Goal: Task Accomplishment & Management: Manage account settings

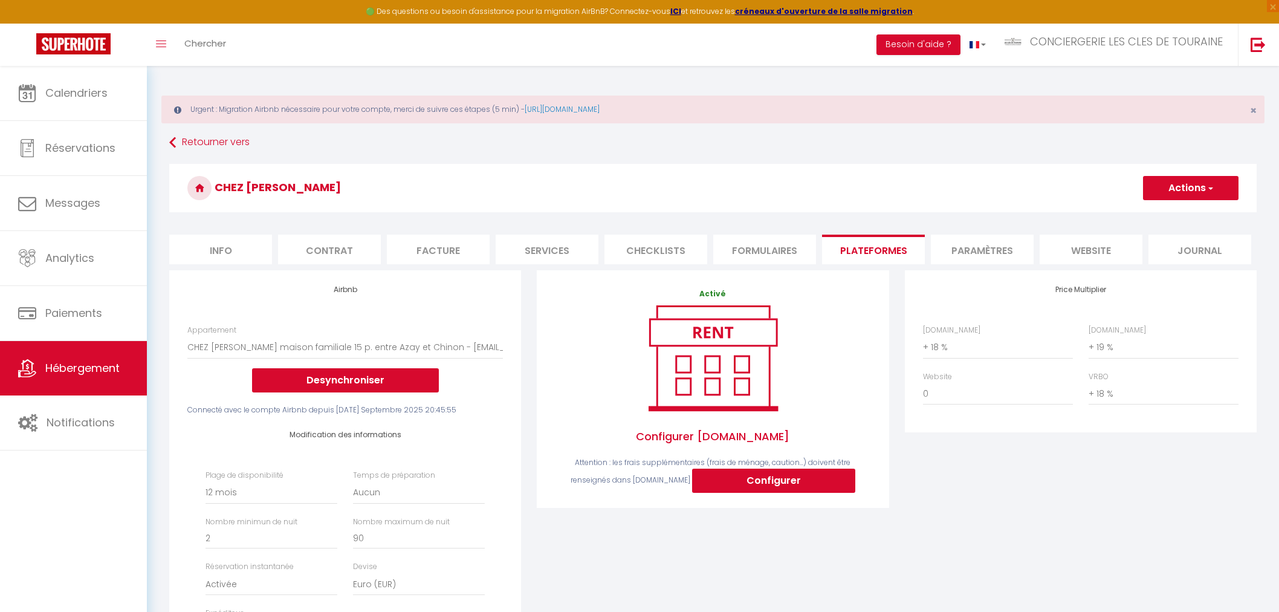
select select "2029-1501397033464420346"
select select "365"
select select "EUR"
select select
select select "+ 18 %"
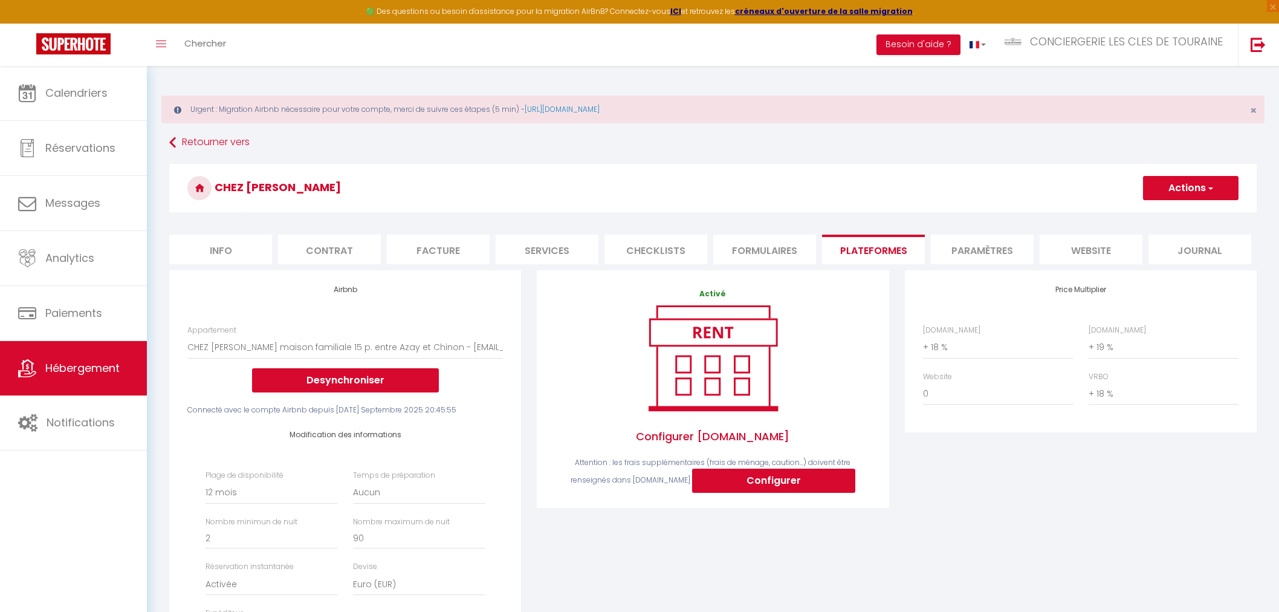
select select "+ 19 %"
select select "+ 18 %"
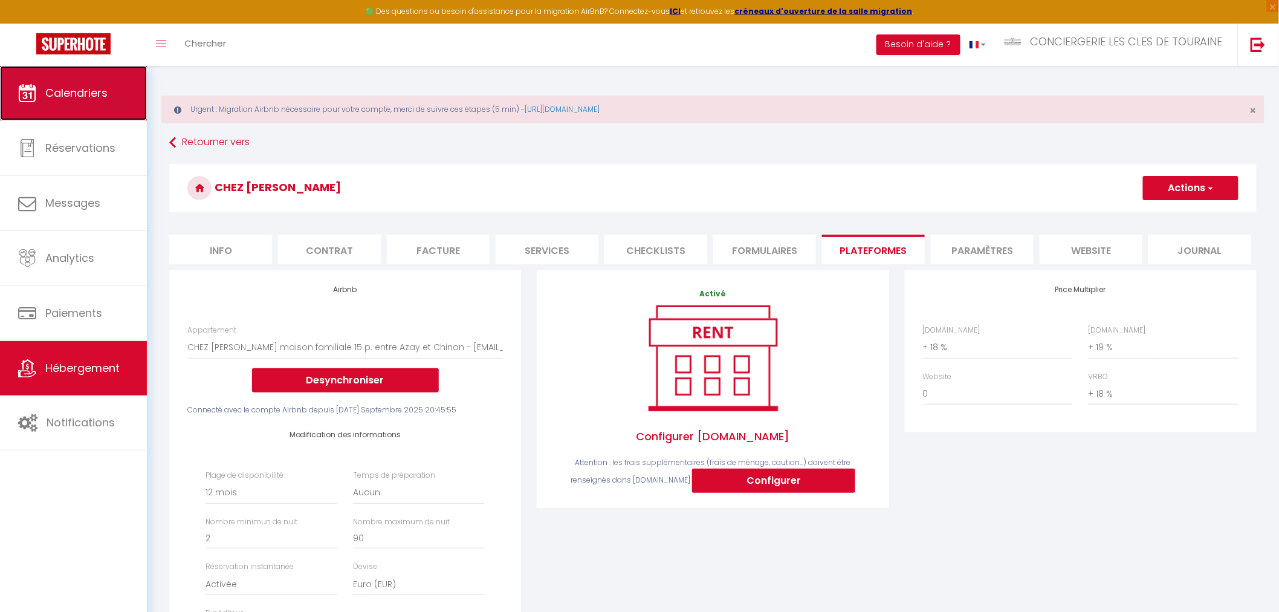
click at [83, 79] on link "Calendriers" at bounding box center [73, 93] width 147 height 54
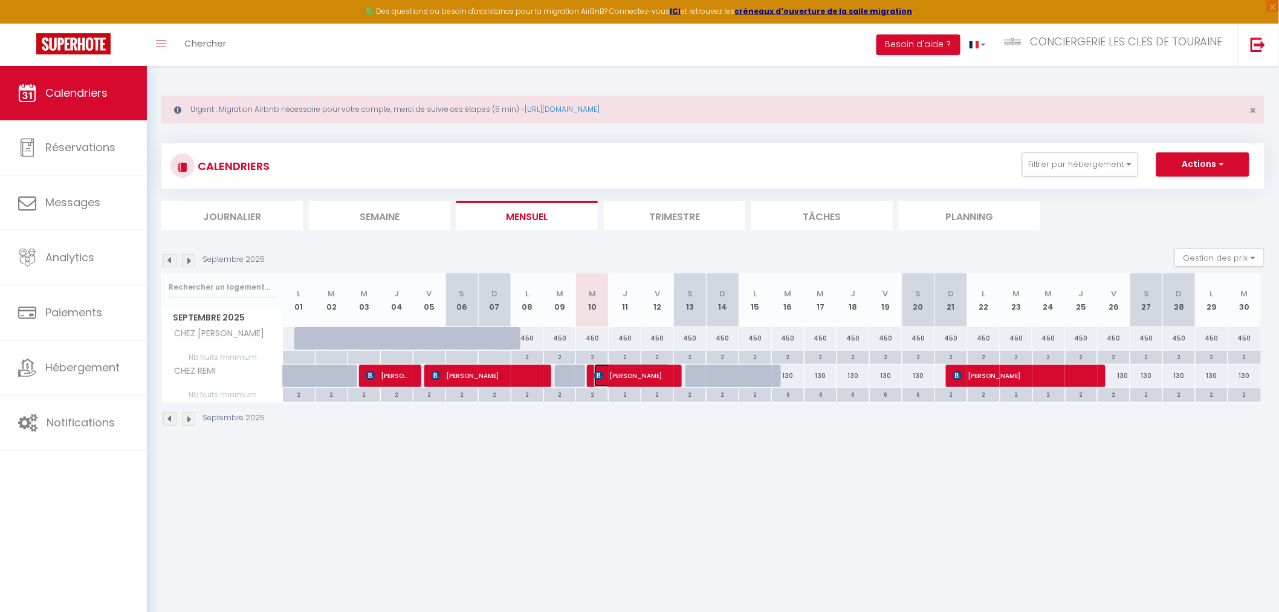
click at [641, 372] on span "[PERSON_NAME]" at bounding box center [632, 375] width 76 height 23
select select "OK"
select select "0"
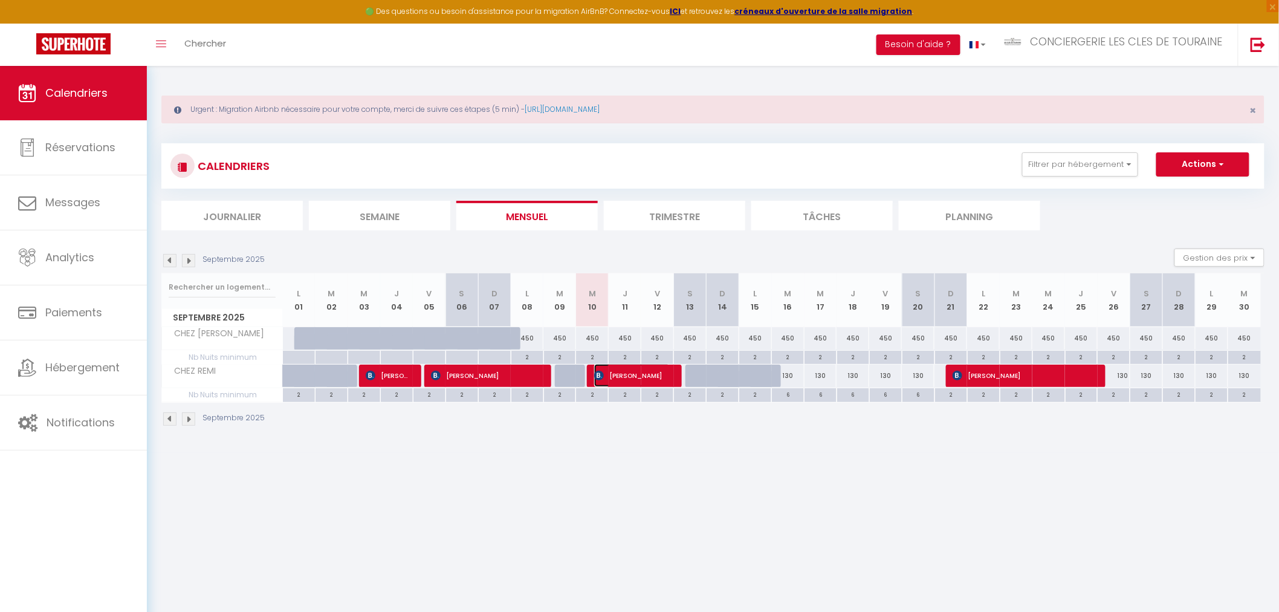
select select "1"
select select
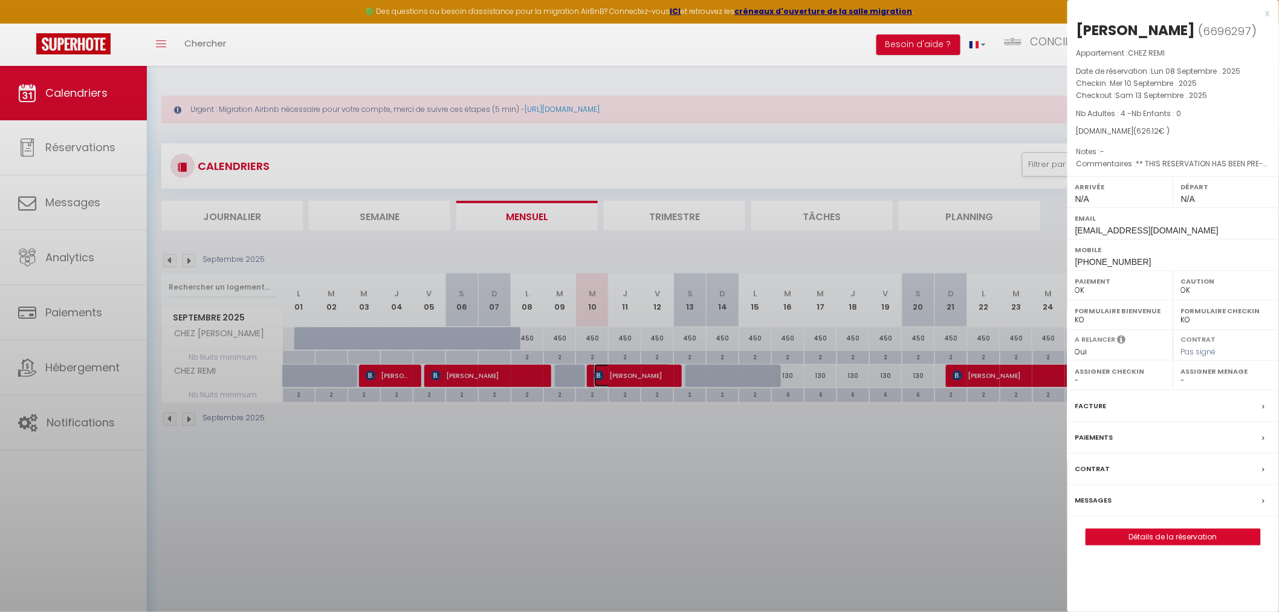
select select "32445"
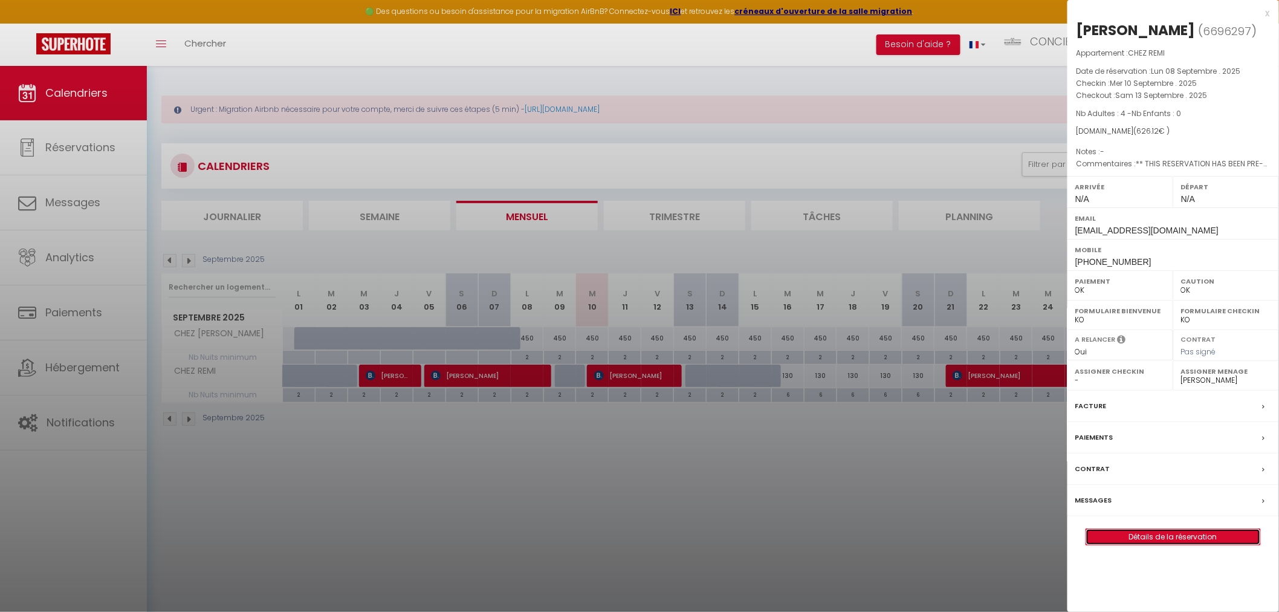
click at [1145, 531] on link "Détails de la réservation" at bounding box center [1173, 537] width 174 height 16
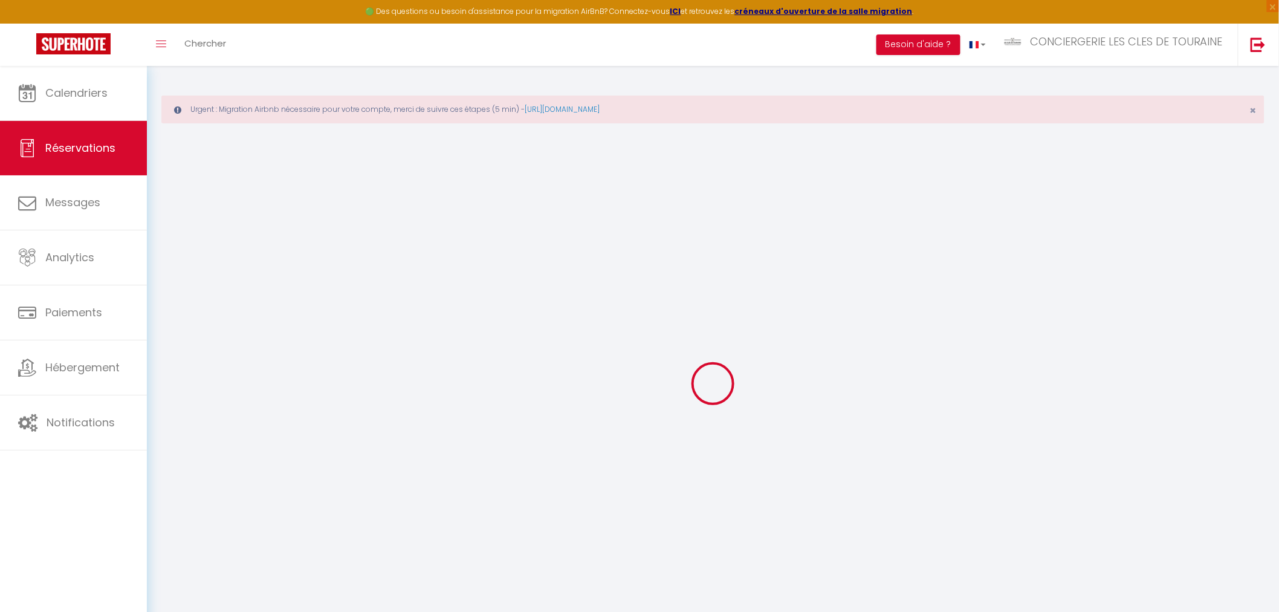
select select
checkbox input "false"
select select
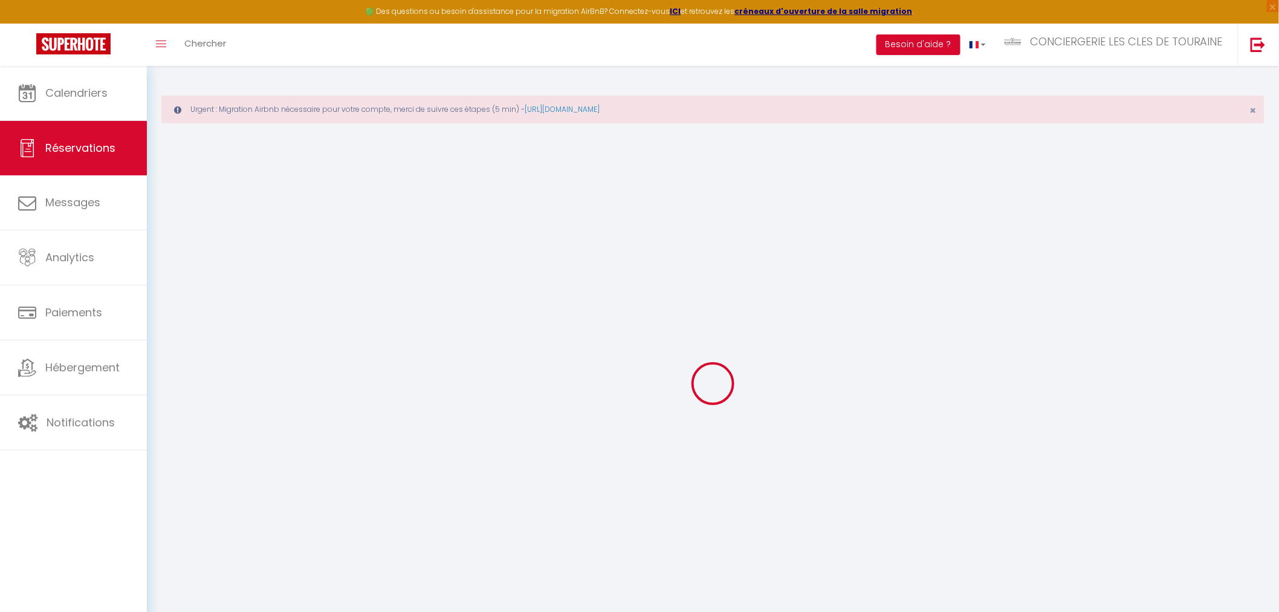
checkbox input "false"
type textarea "** THIS RESERVATION HAS BEEN PRE-PAID ** BOOKING NOTE : Payment charge is EUR 8…"
type input "90"
type input "23.62"
select select
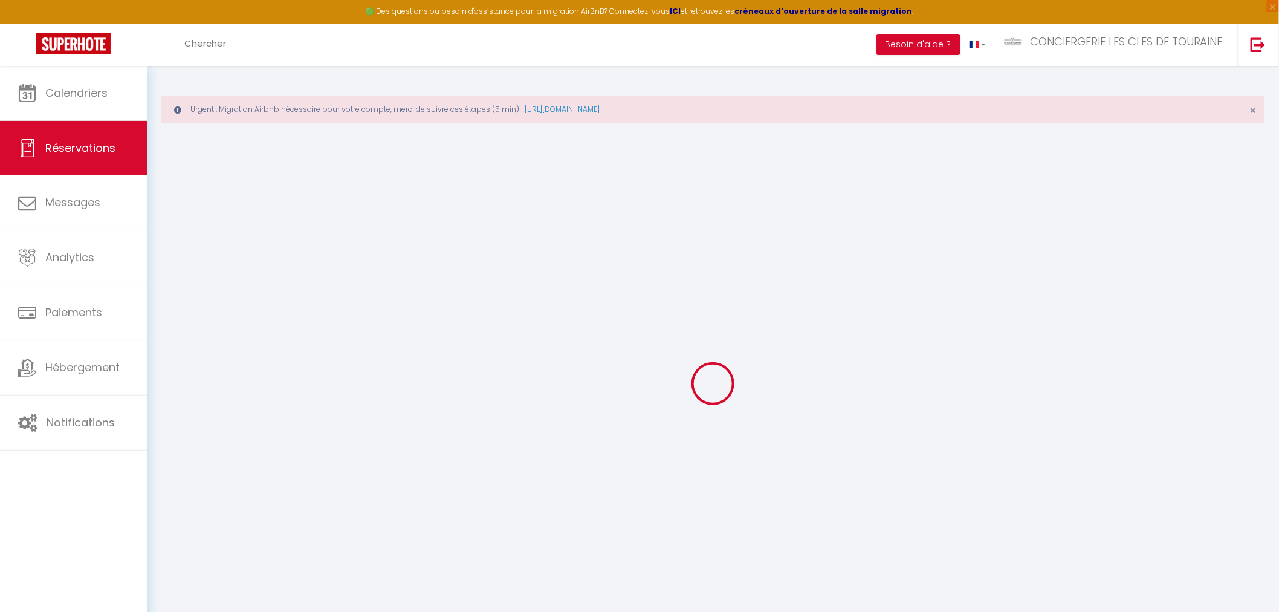
select select
checkbox input "false"
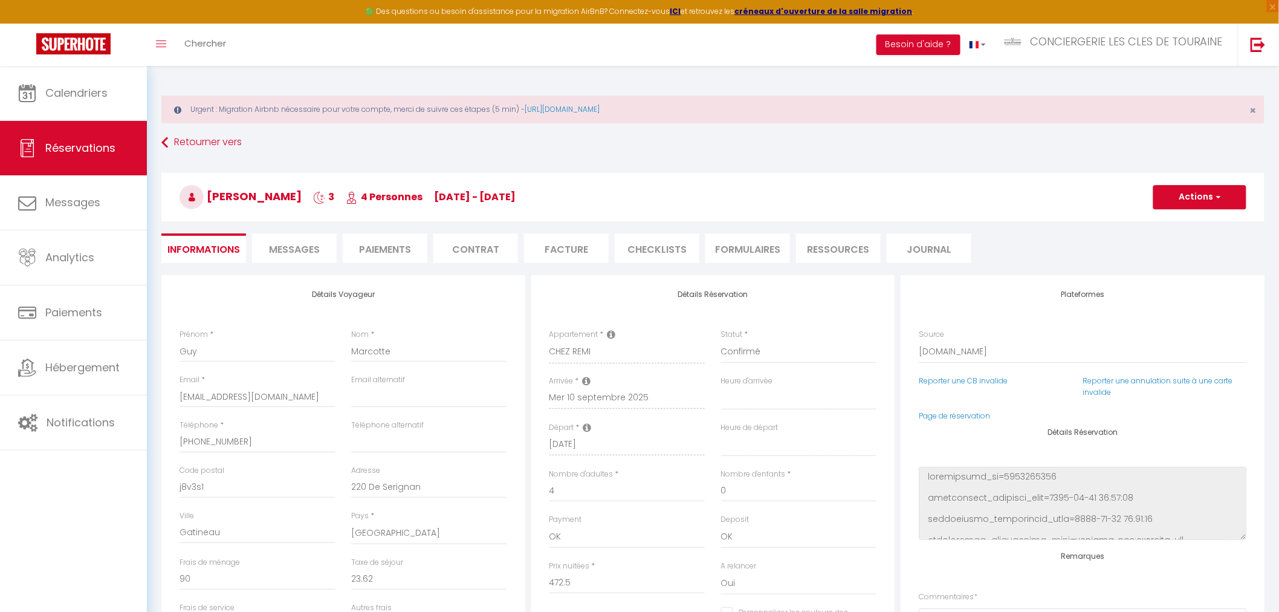
select select
checkbox input "false"
click at [397, 241] on li "Paiements" at bounding box center [385, 248] width 85 height 30
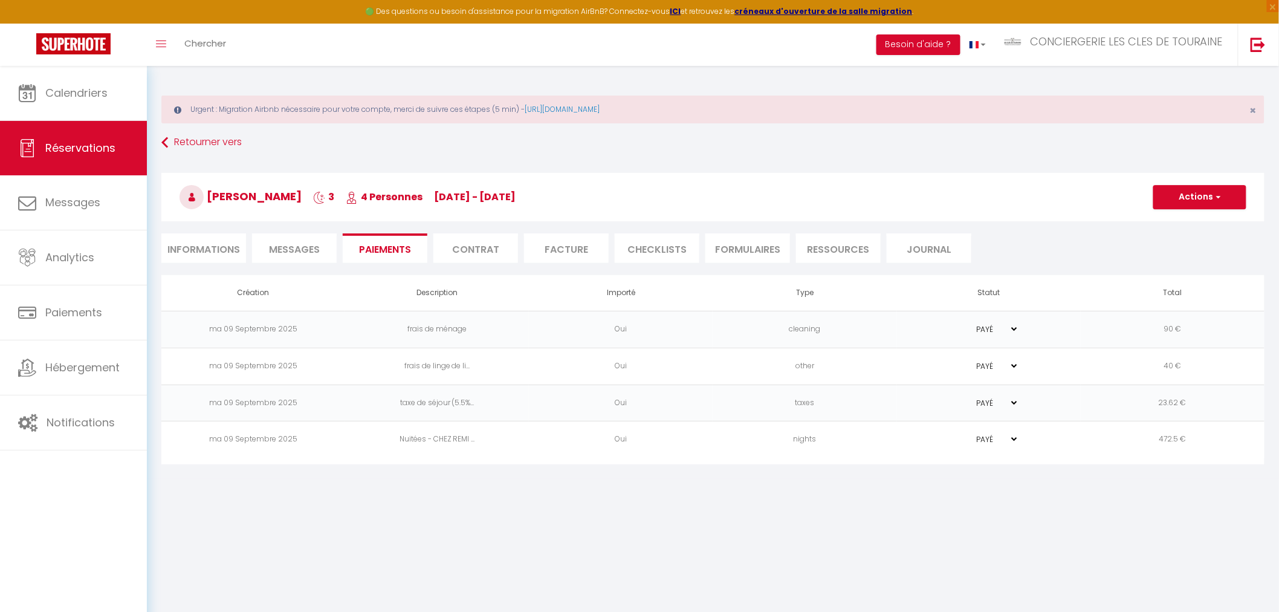
click at [310, 243] on span "Messages" at bounding box center [294, 249] width 51 height 14
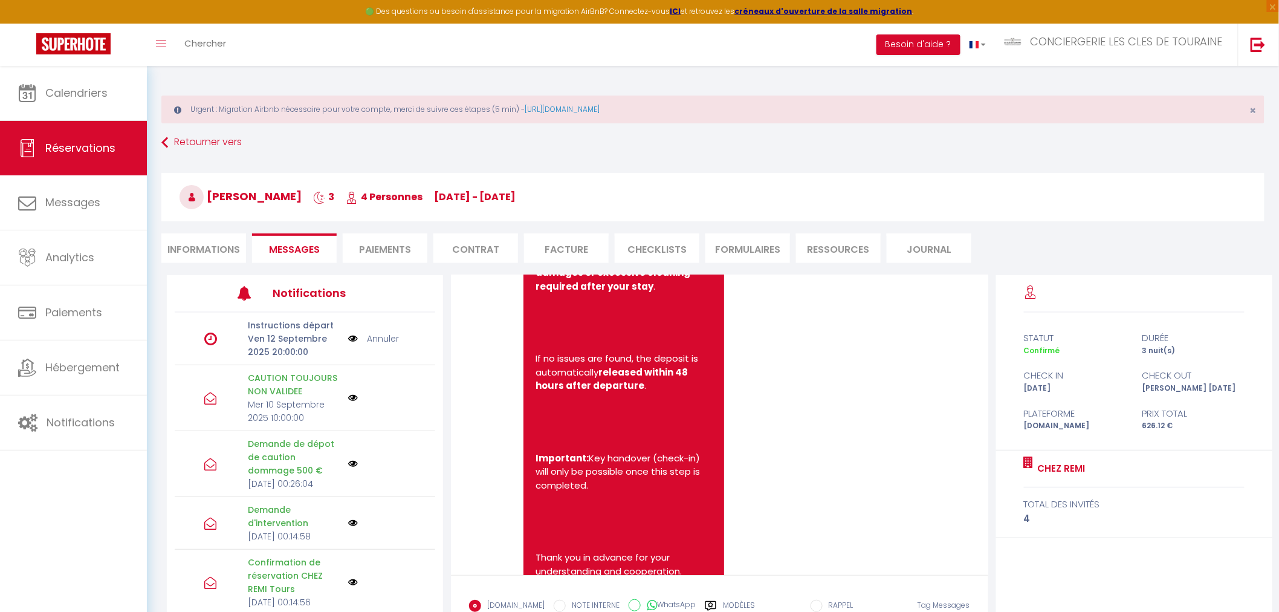
scroll to position [1814, 0]
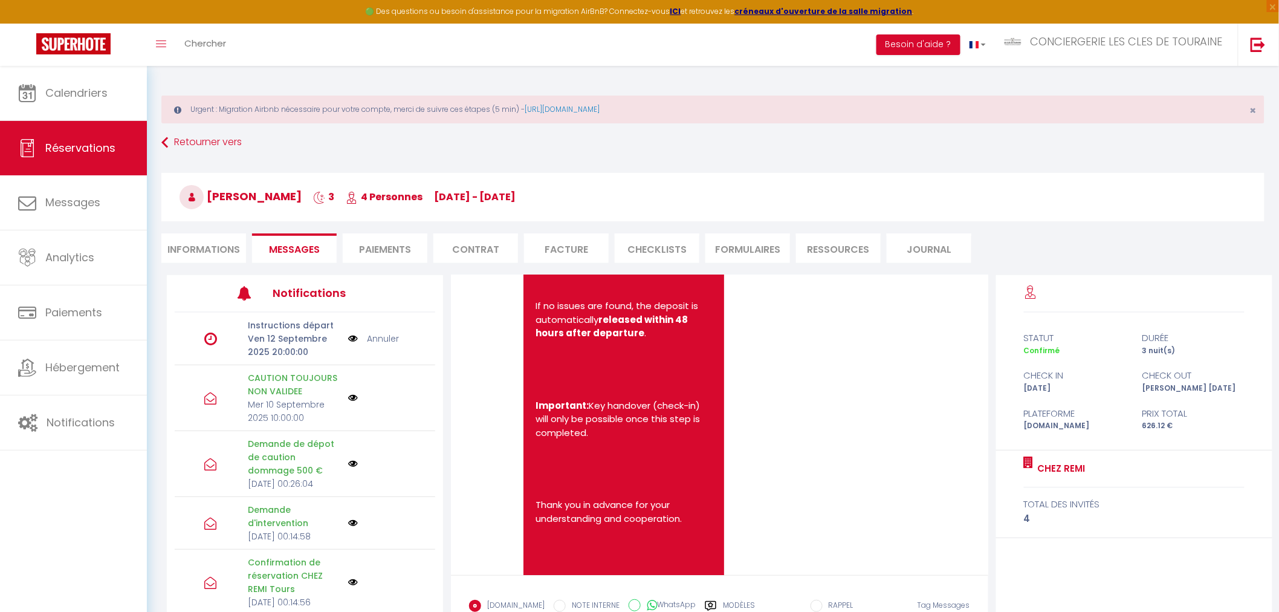
click at [619, 100] on link "[URL][DOMAIN_NAME]" at bounding box center [622, 93] width 109 height 13
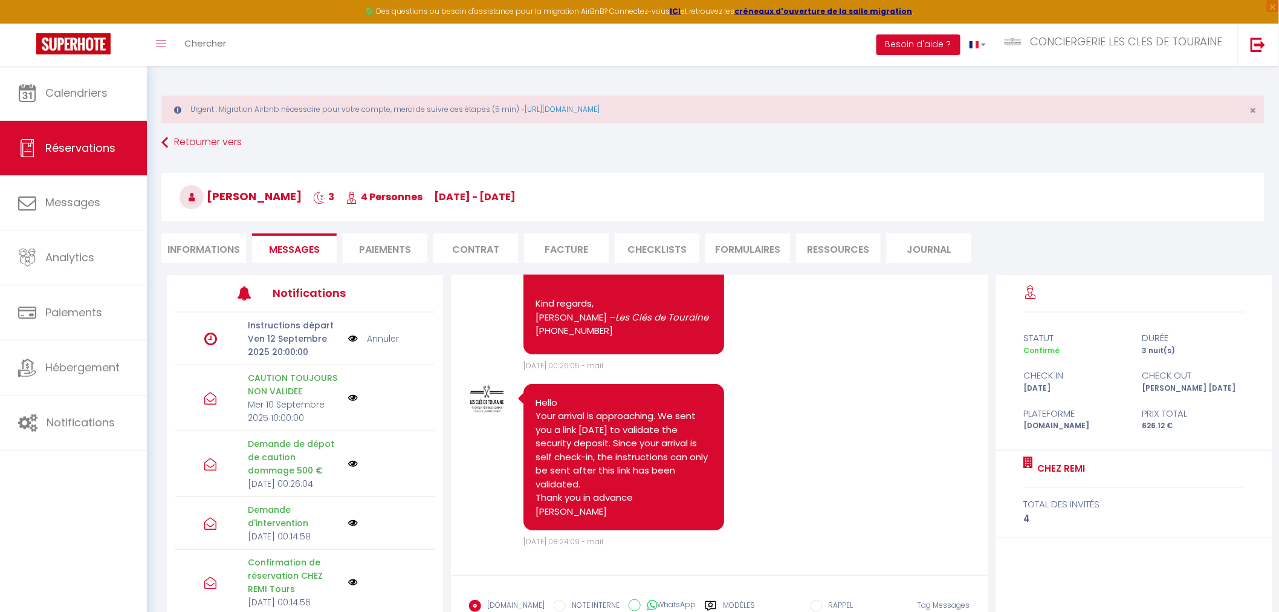
scroll to position [2332, 0]
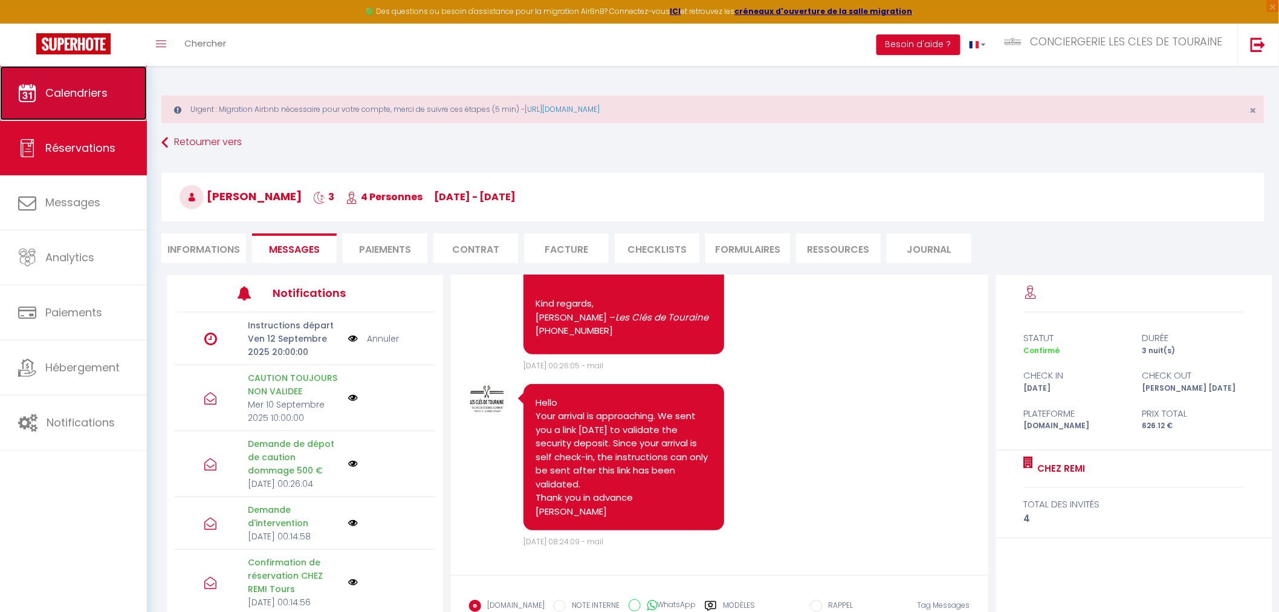
click at [96, 100] on link "Calendriers" at bounding box center [73, 93] width 147 height 54
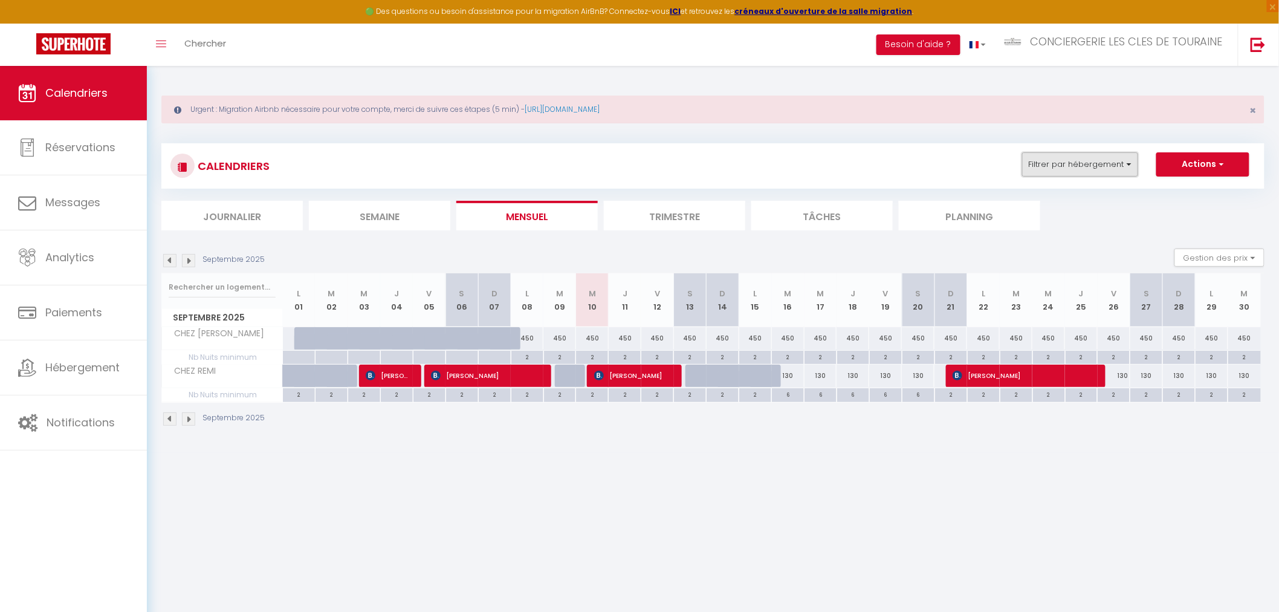
click at [1091, 158] on button "Filtrer par hébergement" at bounding box center [1080, 164] width 116 height 24
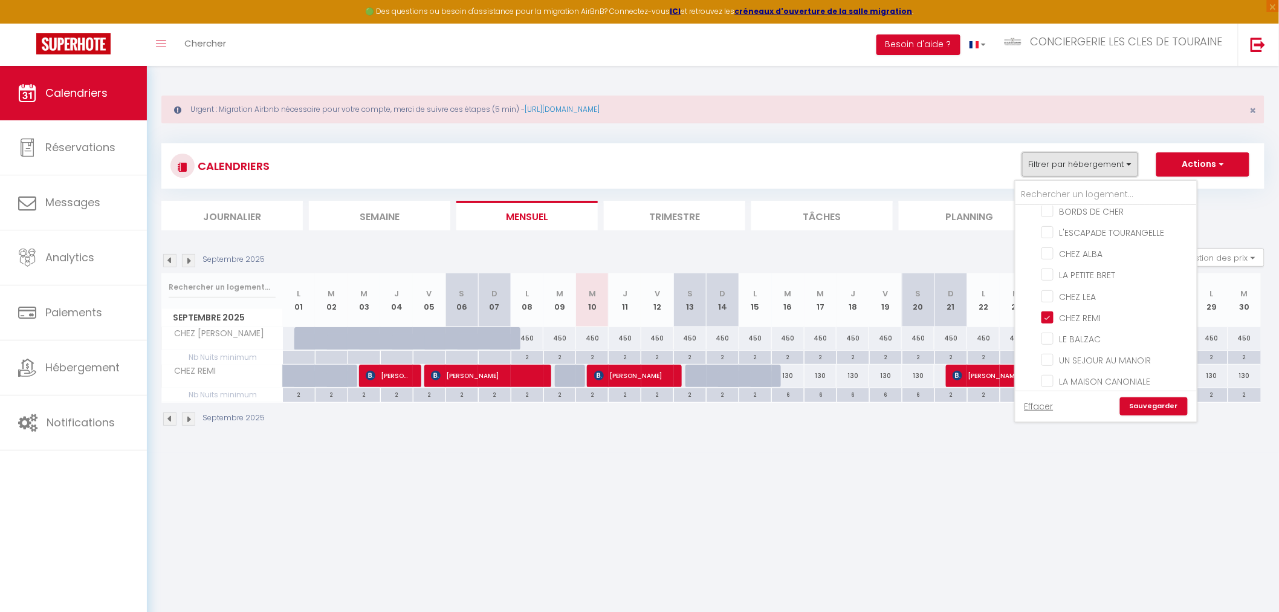
scroll to position [134, 0]
click at [1097, 290] on input "CHEZ REMI" at bounding box center [1117, 293] width 151 height 12
checkbox input "false"
click at [1102, 326] on input "CHEZ [PERSON_NAME]" at bounding box center [1117, 332] width 151 height 12
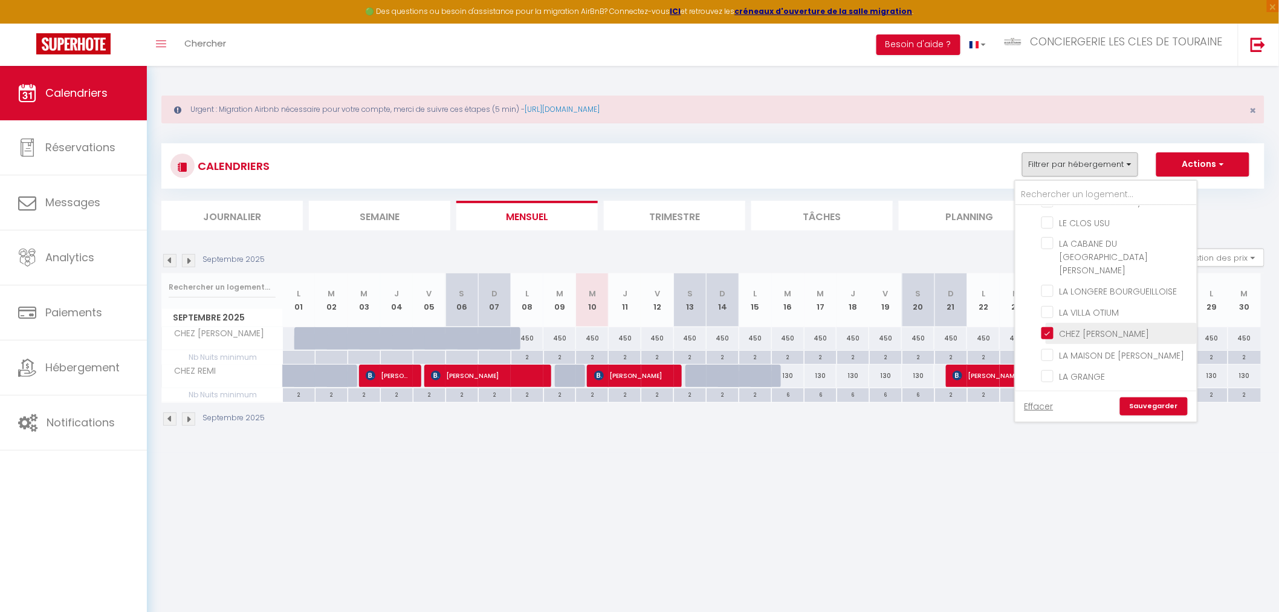
checkbox input "false"
click at [1100, 354] on input "CHEZ REMI" at bounding box center [1117, 360] width 151 height 12
checkbox input "true"
click at [1161, 407] on link "Sauvegarder" at bounding box center [1154, 406] width 68 height 18
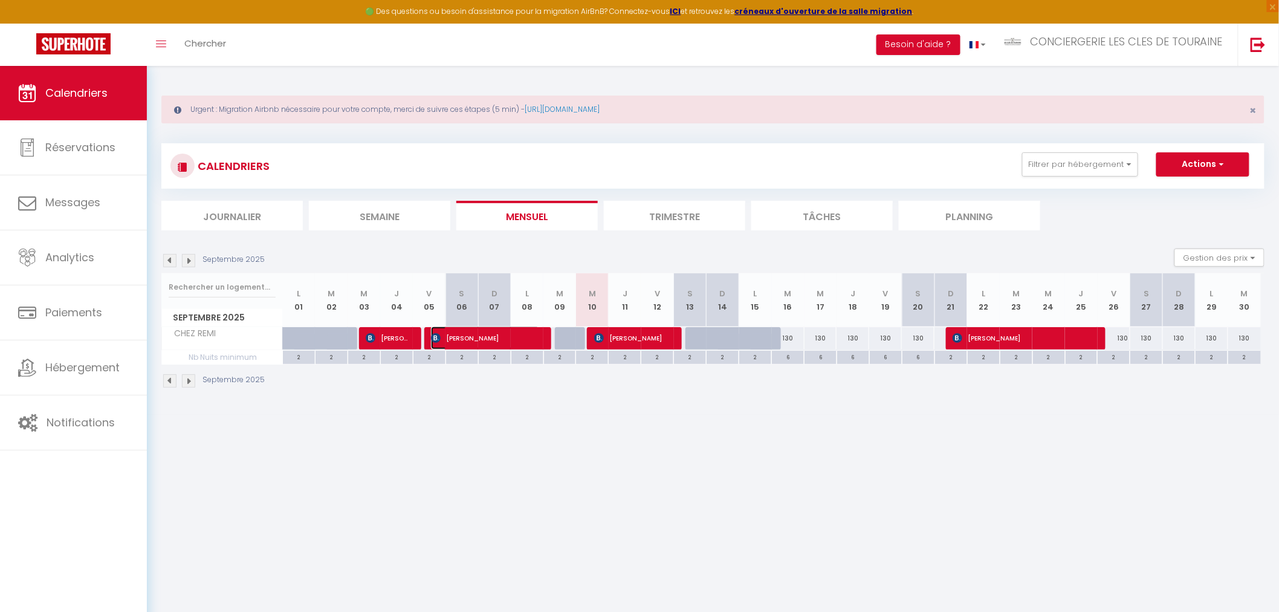
click at [485, 336] on span "[PERSON_NAME]" at bounding box center [485, 337] width 109 height 23
select select "OK"
select select "0"
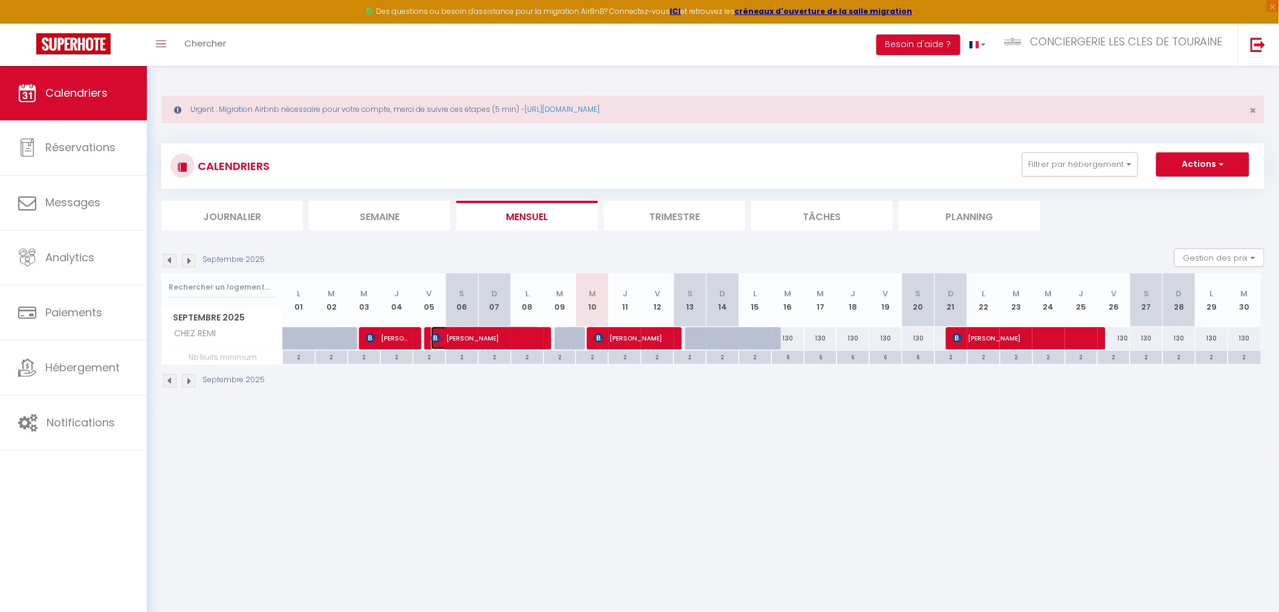
select select "1"
select select
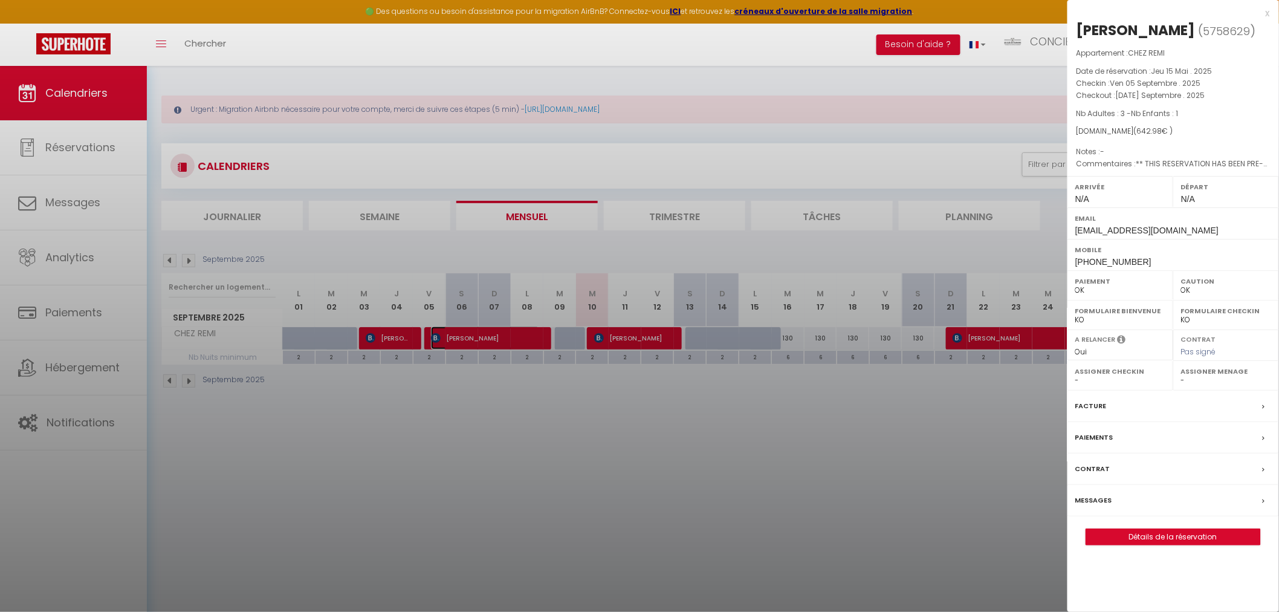
select select "32445"
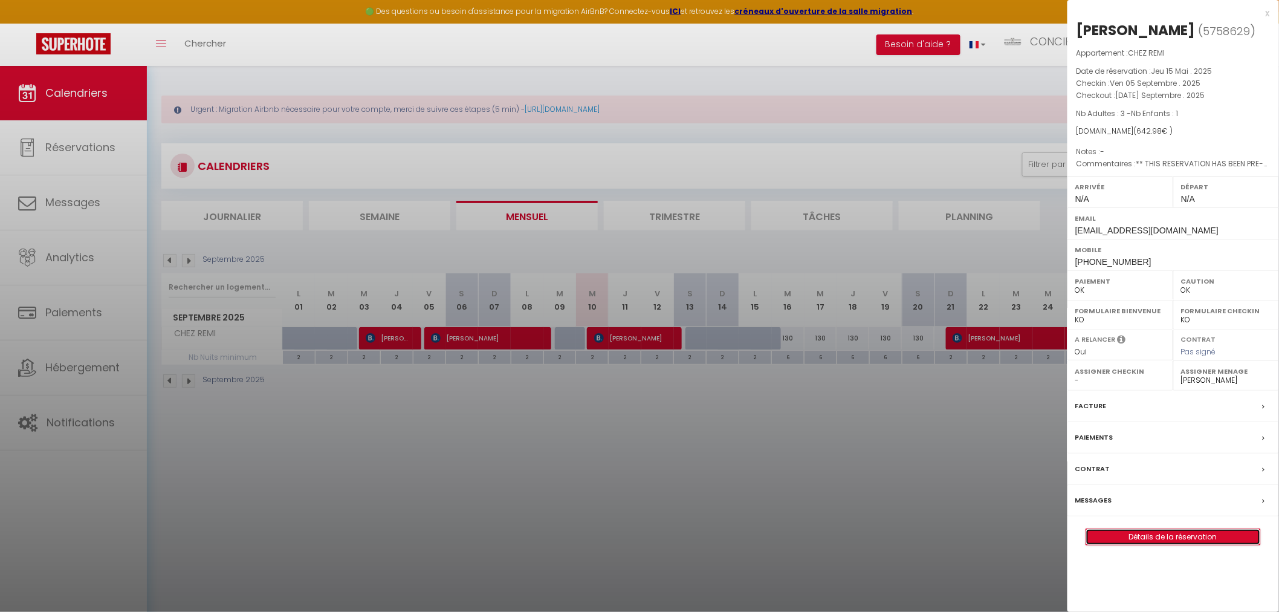
click at [1155, 531] on link "Détails de la réservation" at bounding box center [1173, 537] width 174 height 16
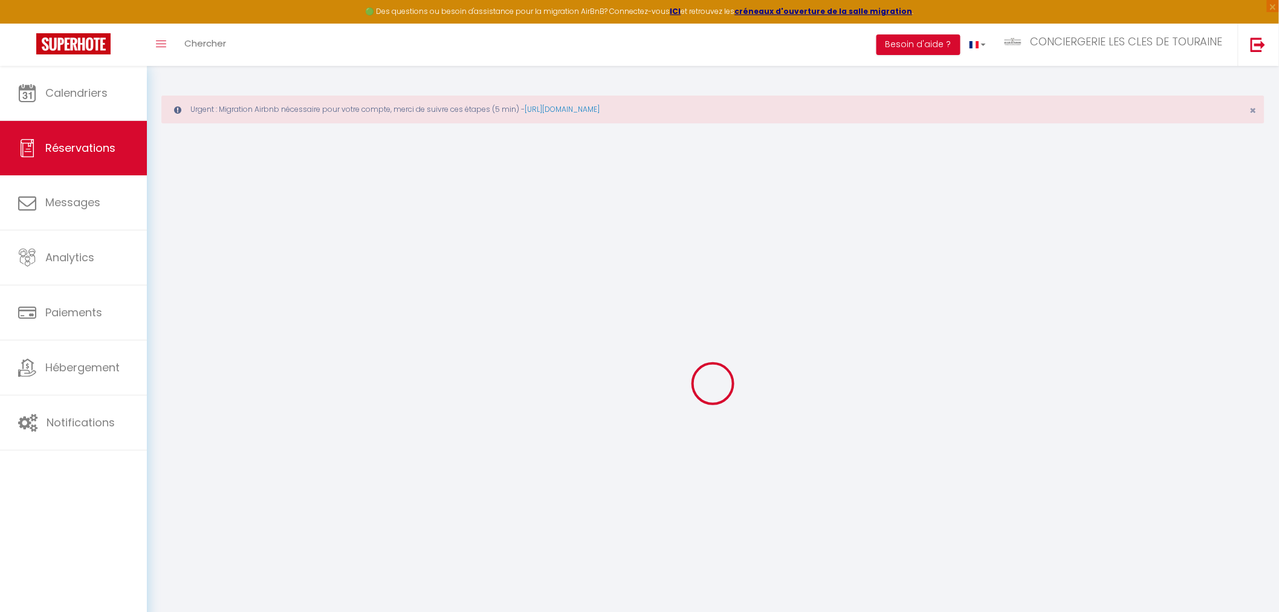
select select
checkbox input "false"
type textarea "** THIS RESERVATION HAS BEEN PRE-PAID ** BOOKING NOTE : Payment charge is EUR 9…"
type input "70"
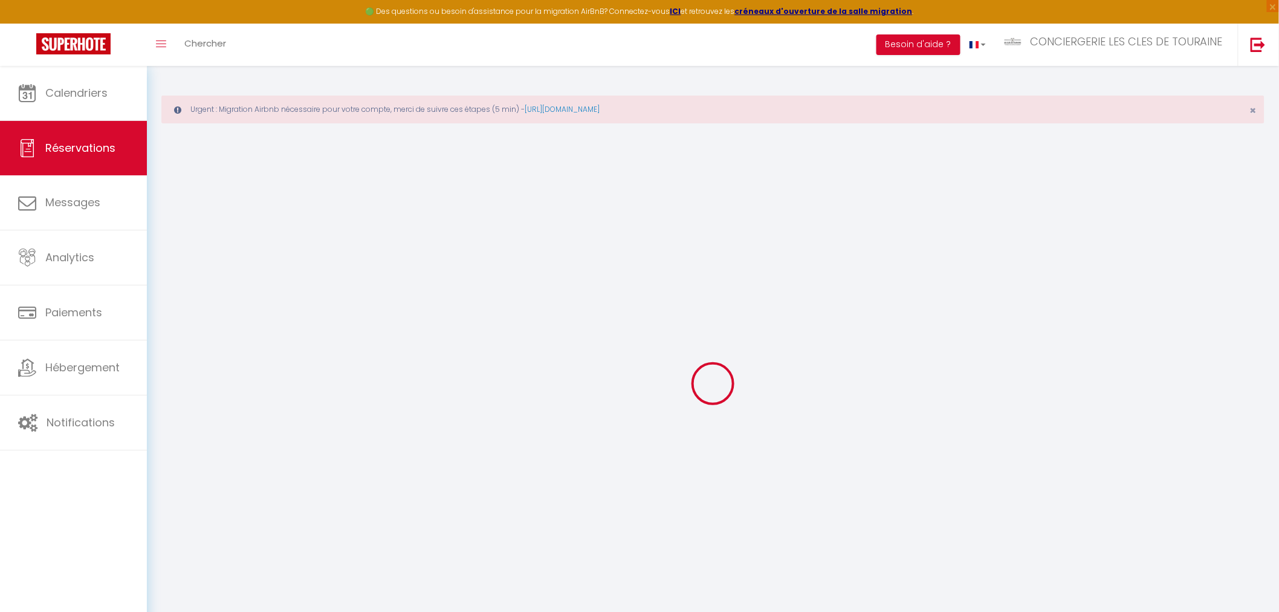
type input "25.38"
select select
checkbox input "false"
select select
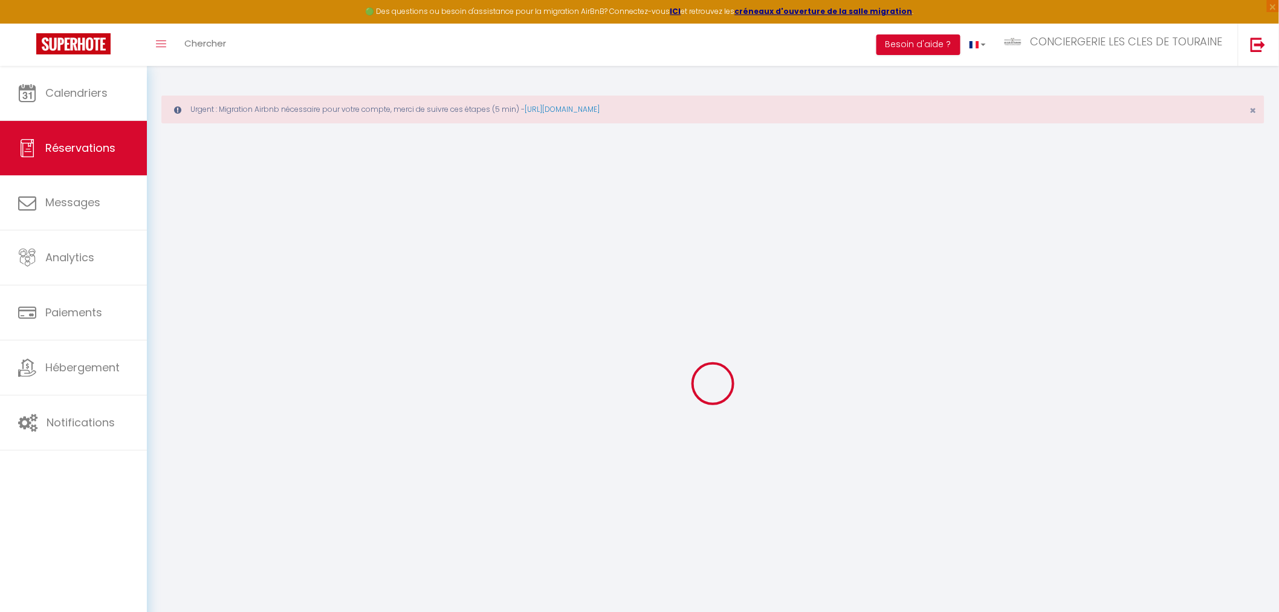
select select
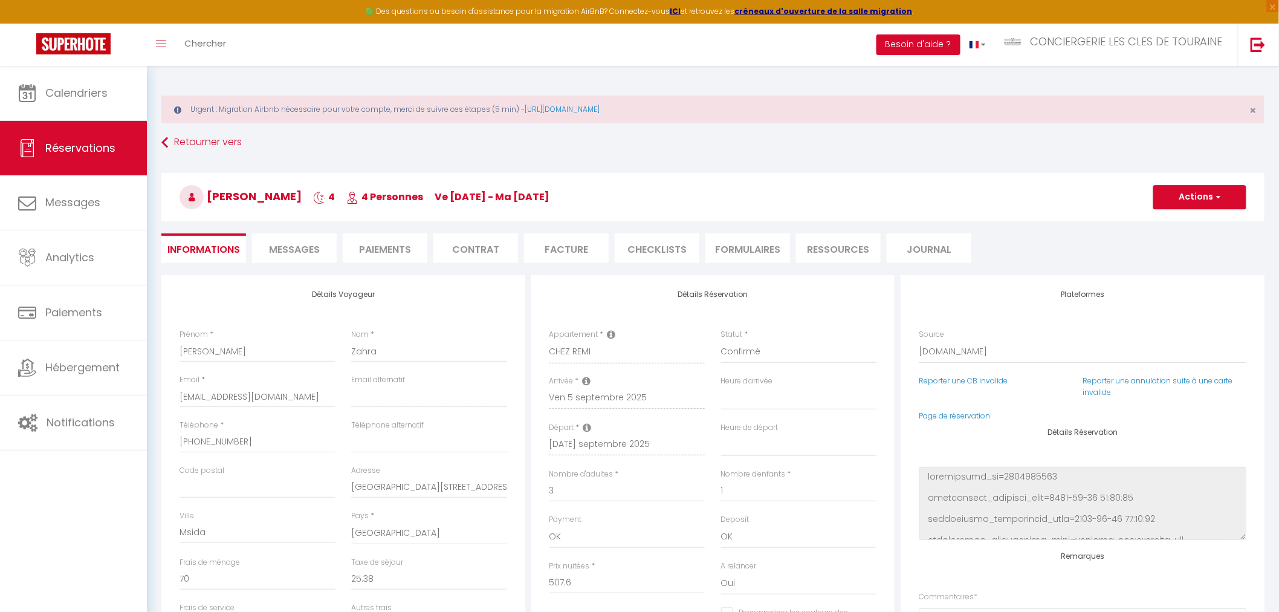
click at [325, 255] on li "Messages" at bounding box center [294, 248] width 85 height 30
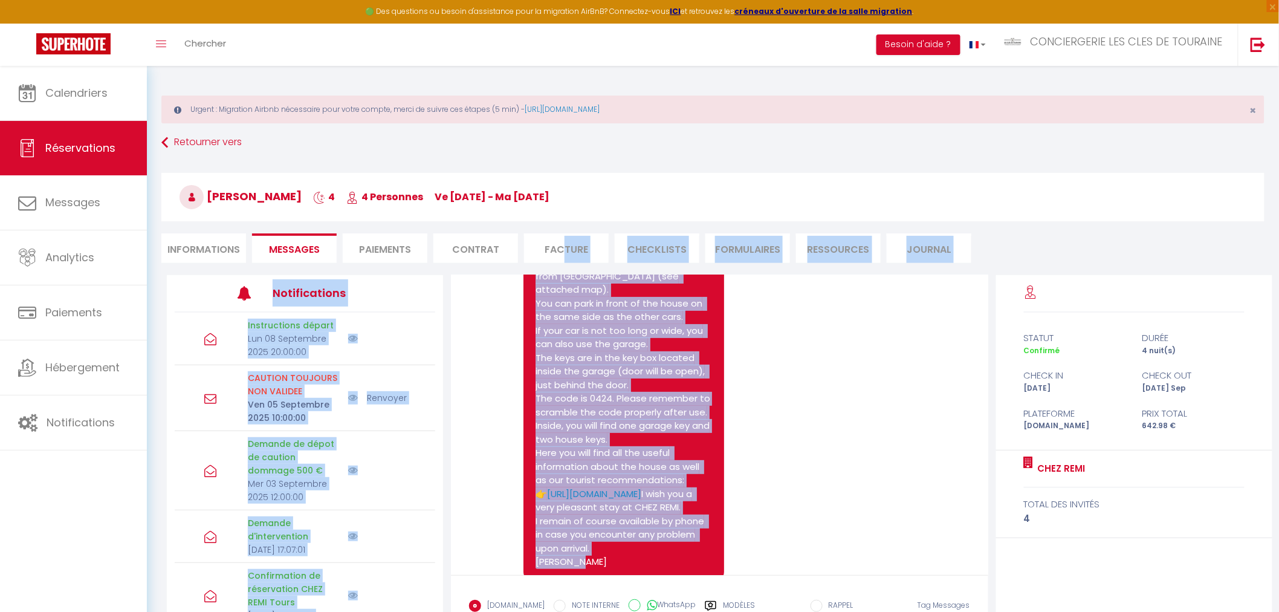
scroll to position [1990, 0]
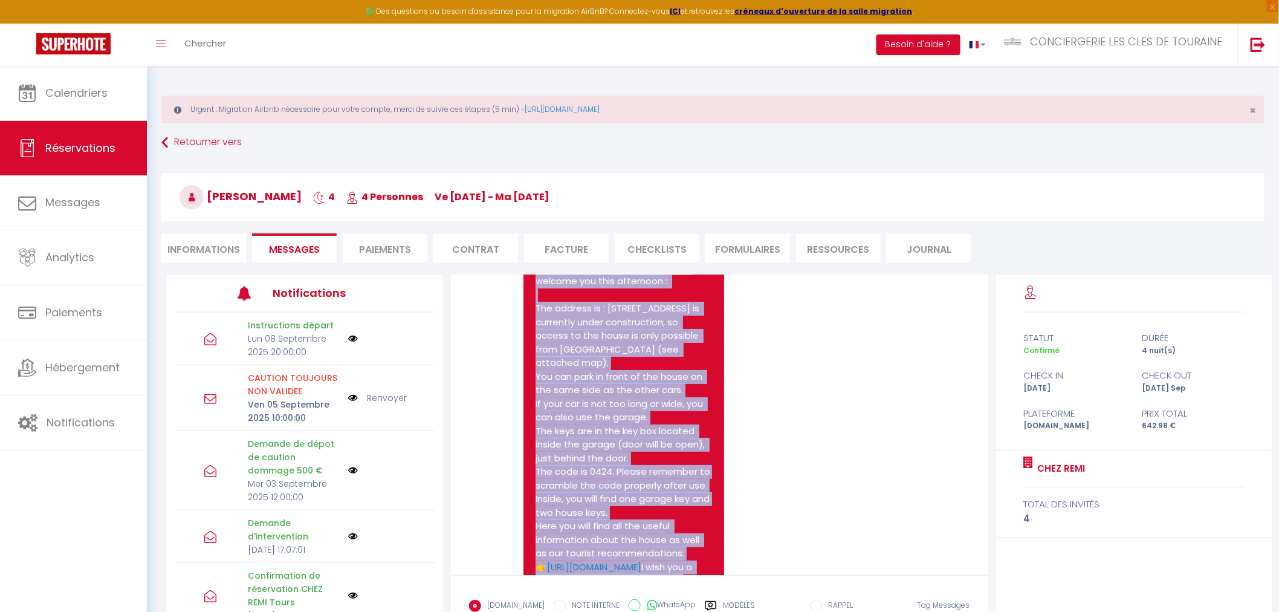
drag, startPoint x: 624, startPoint y: 388, endPoint x: 536, endPoint y: 305, distance: 121.0
click at [536, 305] on pre "Hello Your arrival will be autonomous from 4 pm on, as I will not be available …" at bounding box center [624, 438] width 176 height 408
copy pre "Hello Your arrival will be autonomous from 4 pm on, as I will not be available …"
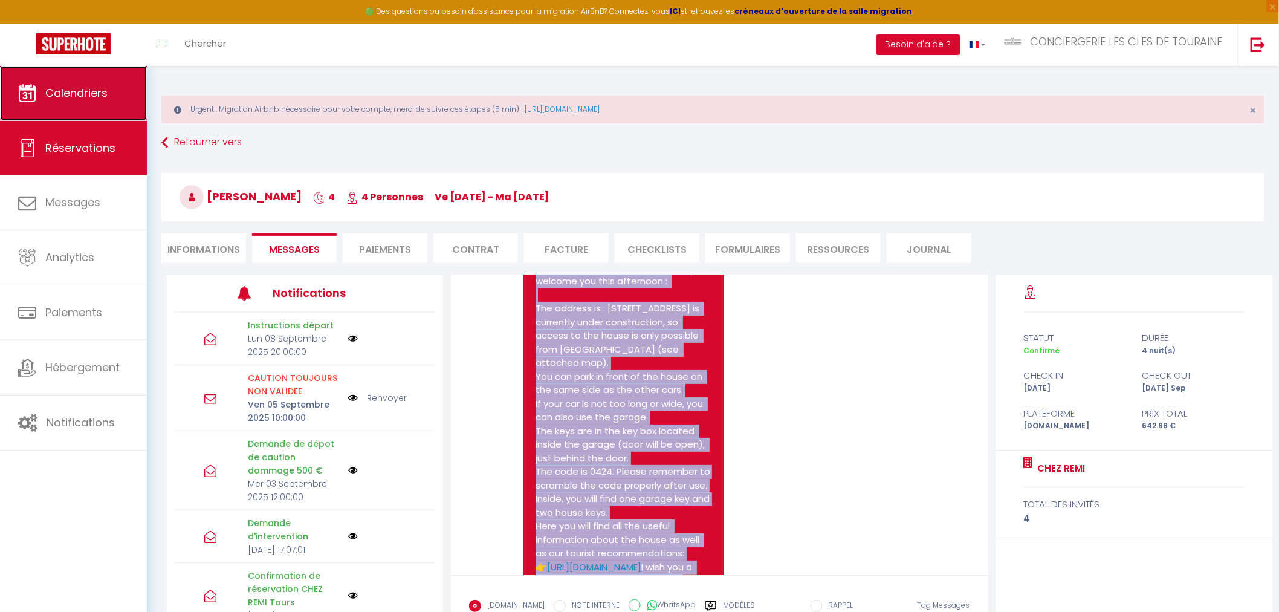
click at [79, 86] on span "Calendriers" at bounding box center [76, 92] width 62 height 15
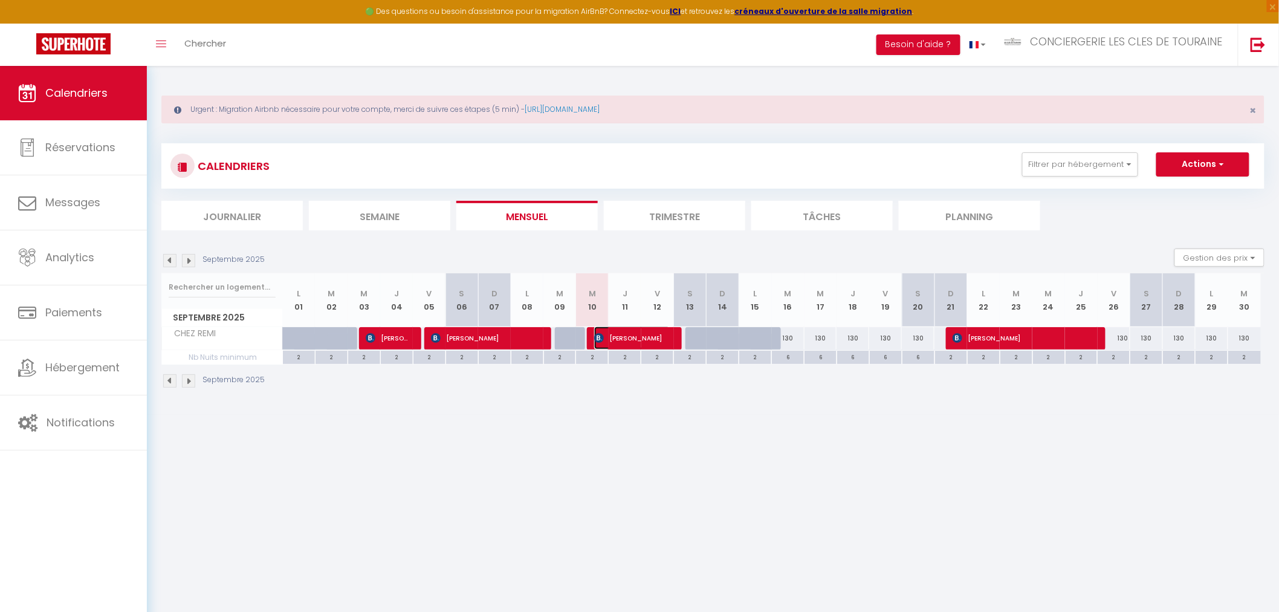
click at [661, 336] on span "[PERSON_NAME]" at bounding box center [632, 337] width 76 height 23
select select "OK"
select select "0"
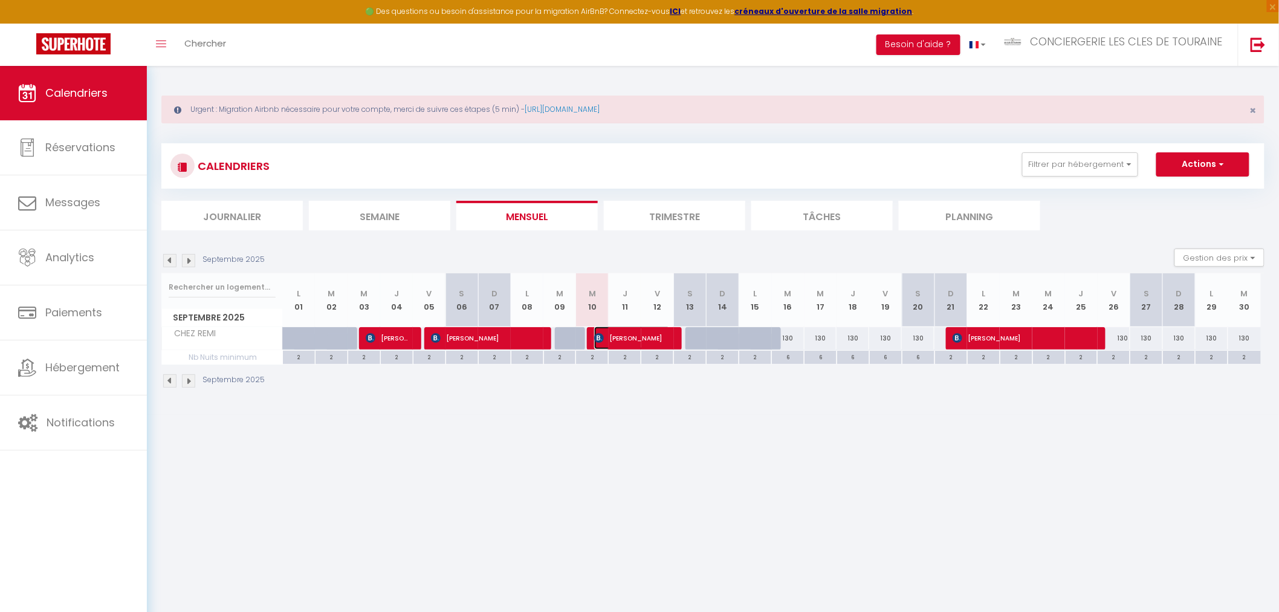
select select "1"
select select
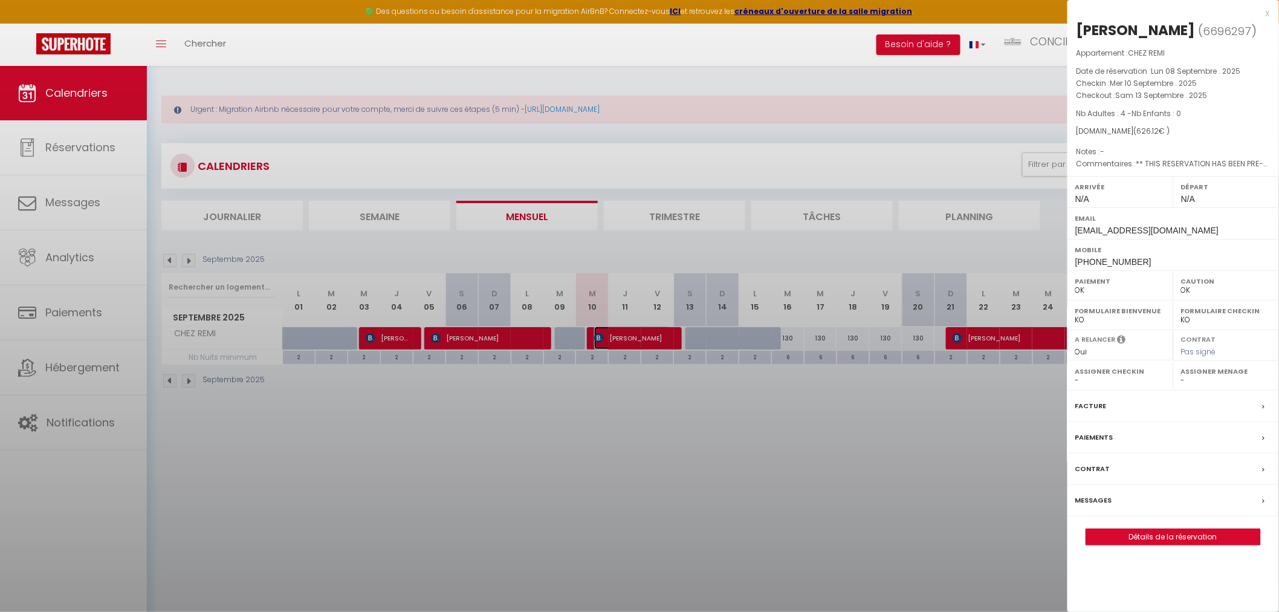
select select "32445"
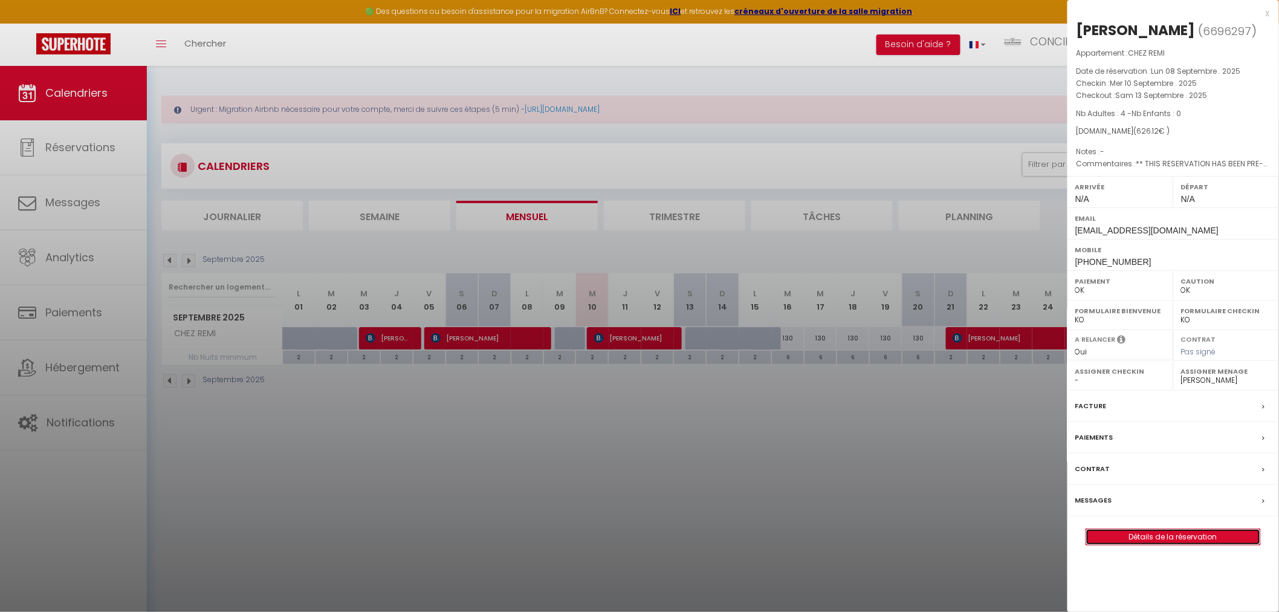
click at [1177, 531] on link "Détails de la réservation" at bounding box center [1173, 537] width 174 height 16
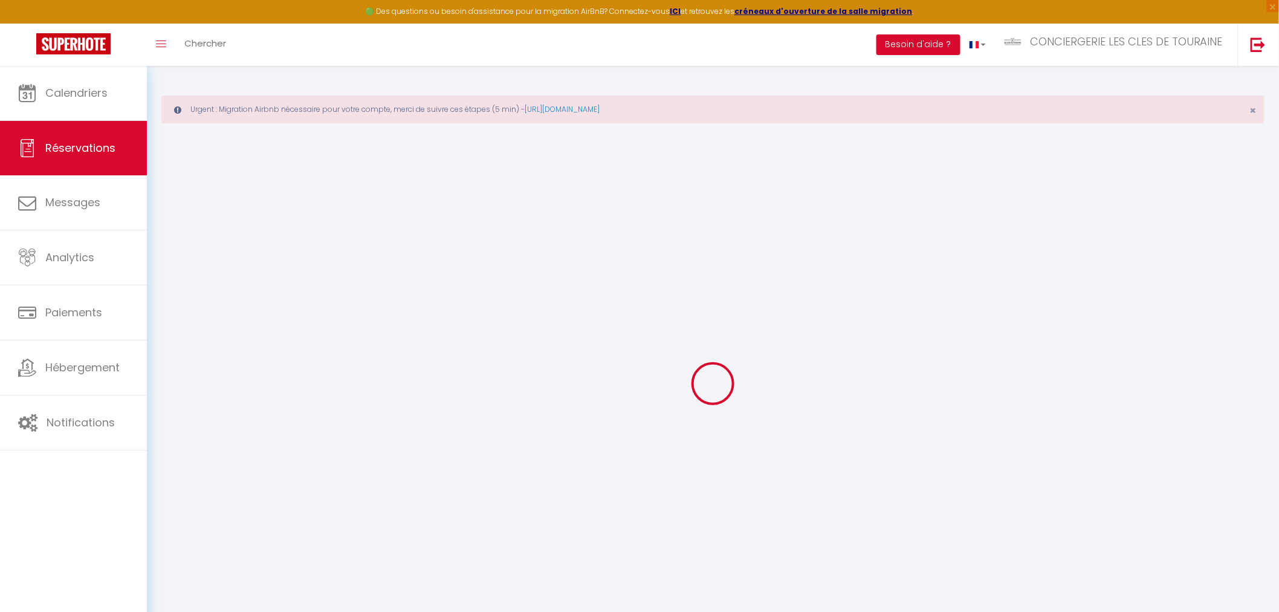
select select
checkbox input "false"
type textarea "** THIS RESERVATION HAS BEEN PRE-PAID ** BOOKING NOTE : Payment charge is EUR 8…"
type input "90"
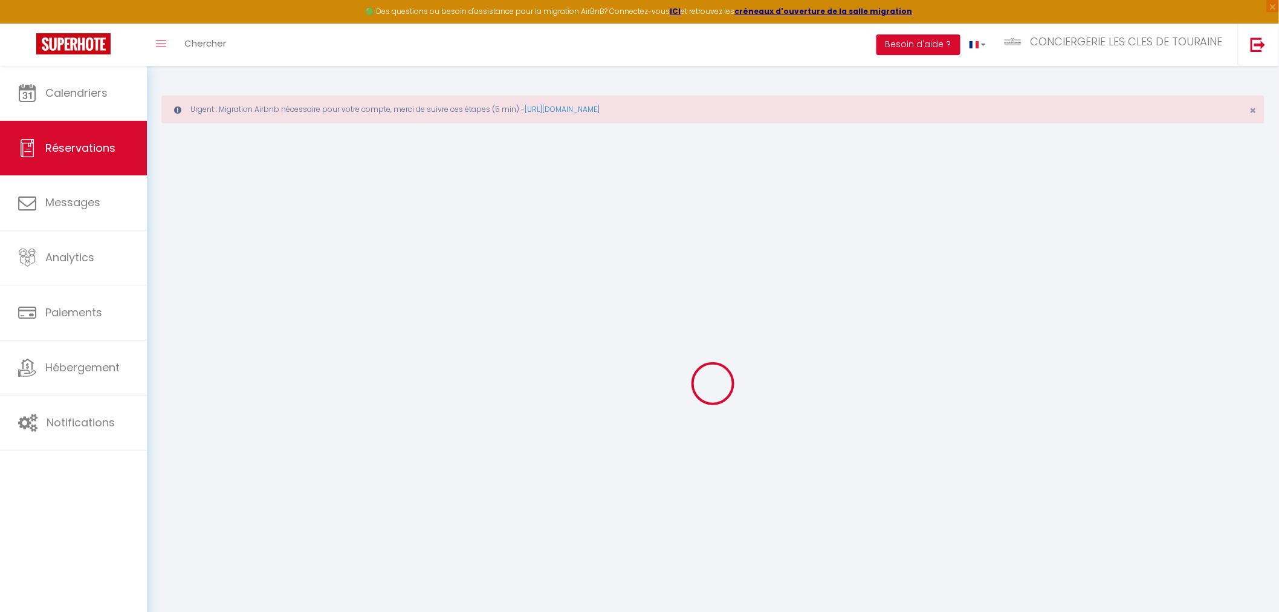
type input "23.62"
select select
checkbox input "false"
select select
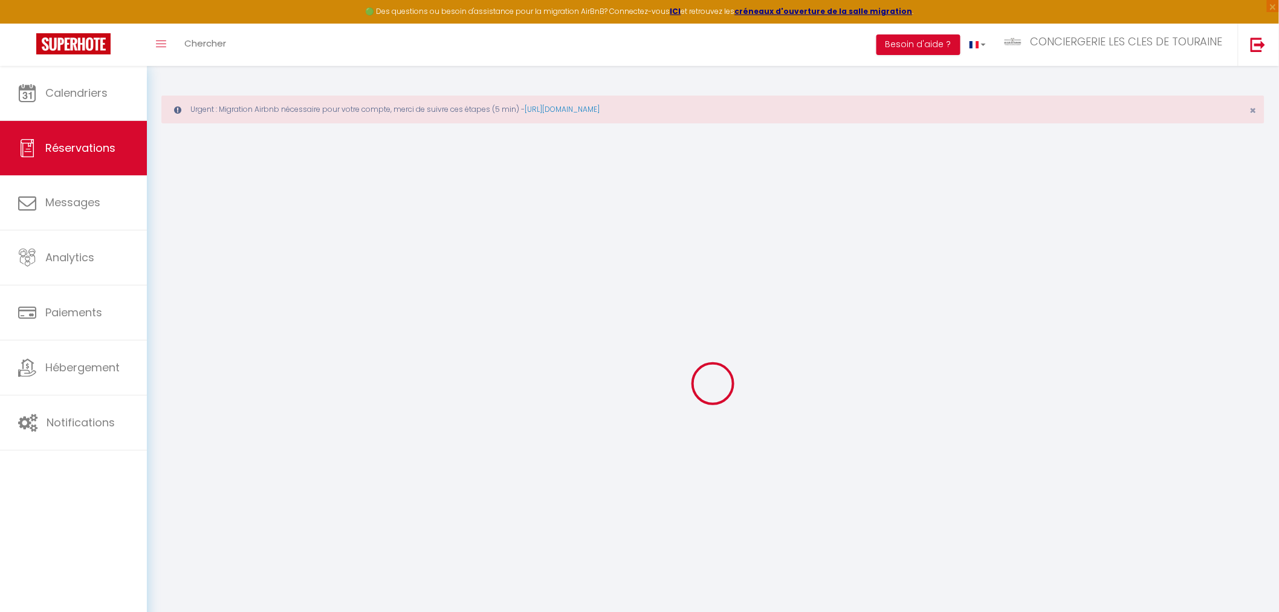
select select
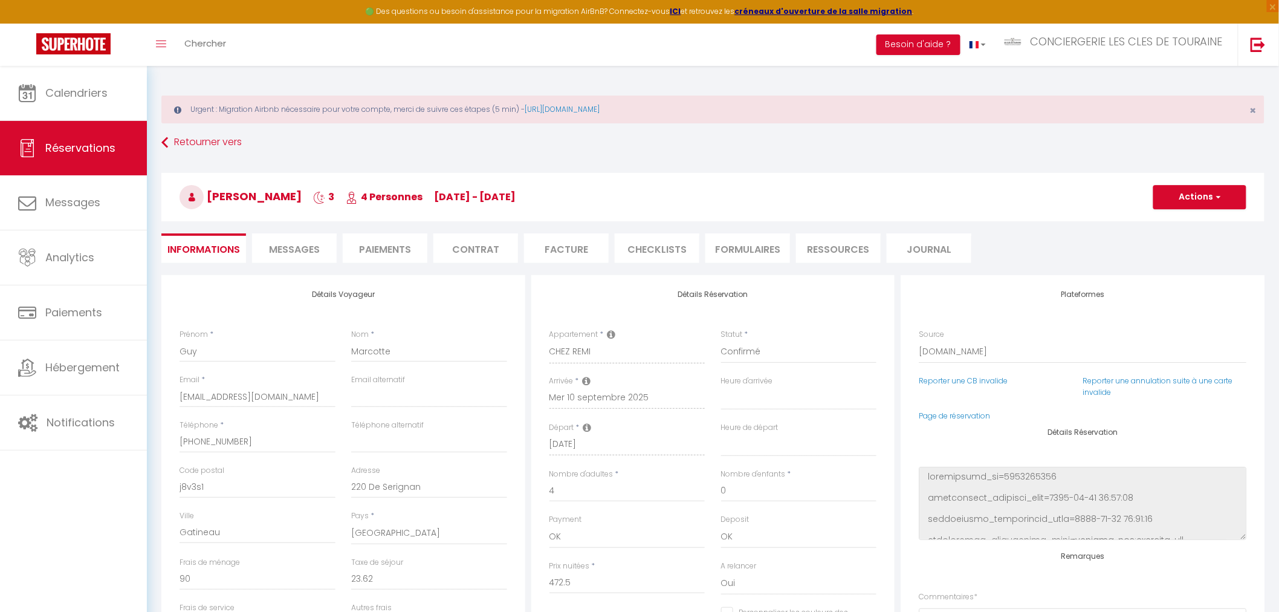
click at [283, 245] on span "Messages" at bounding box center [294, 249] width 51 height 14
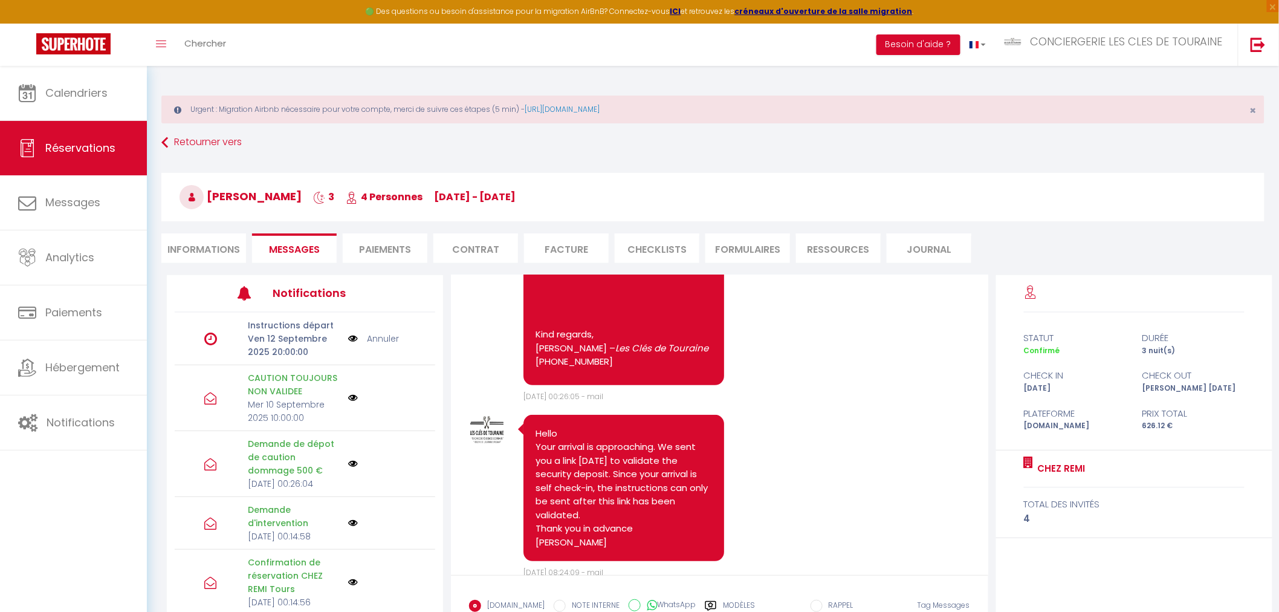
scroll to position [2332, 0]
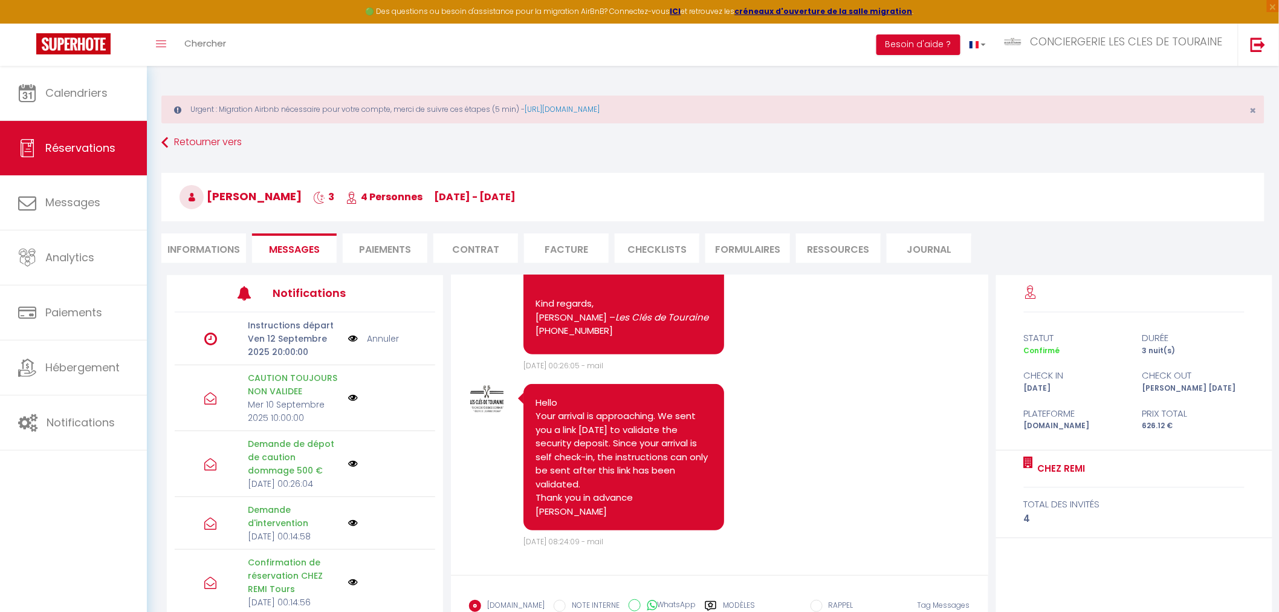
drag, startPoint x: 499, startPoint y: 587, endPoint x: 768, endPoint y: 579, distance: 269.1
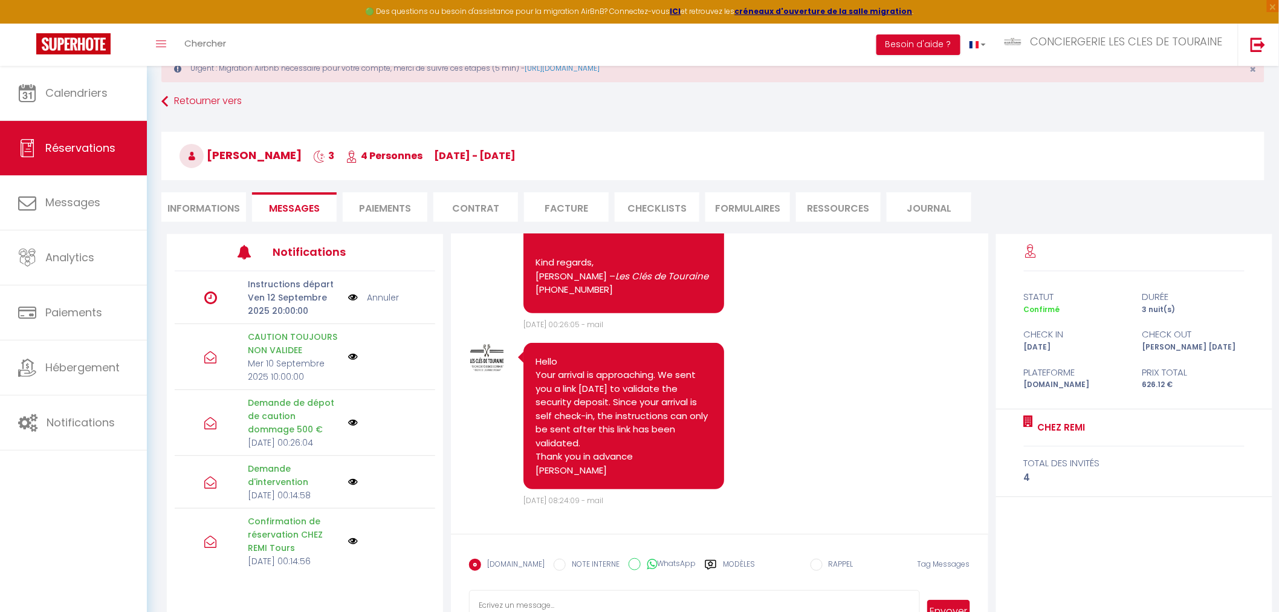
scroll to position [85, 0]
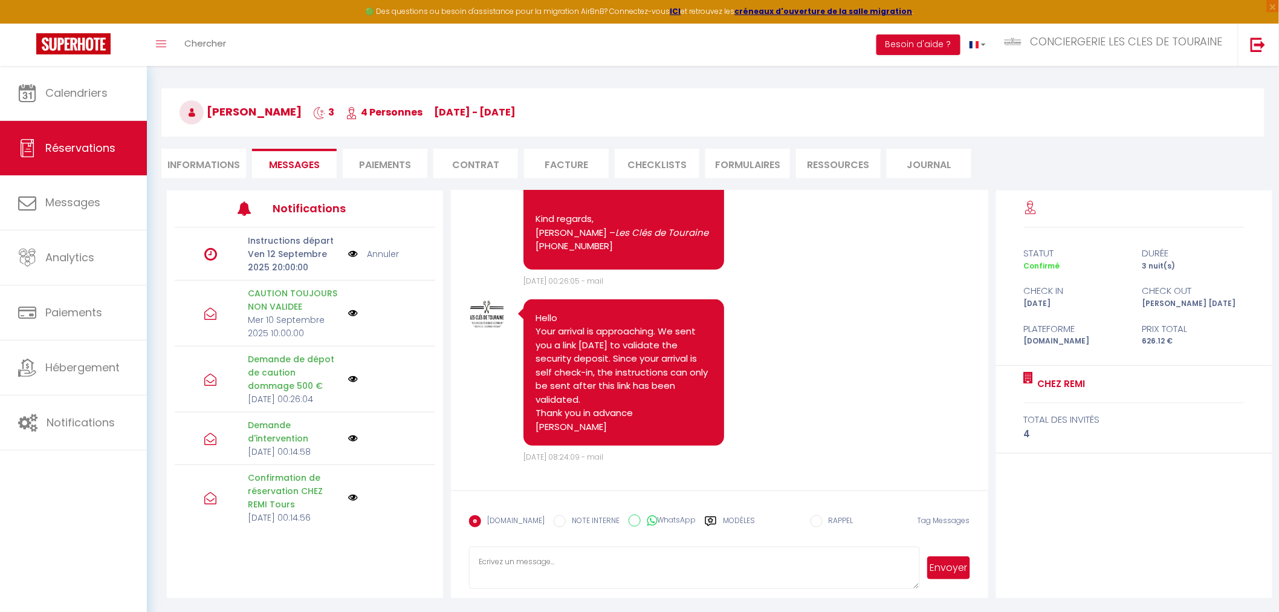
click at [541, 568] on textarea at bounding box center [694, 568] width 450 height 42
paste textarea "Hello Your arrival will be autonomous from 4 pm on, as I will not be available …"
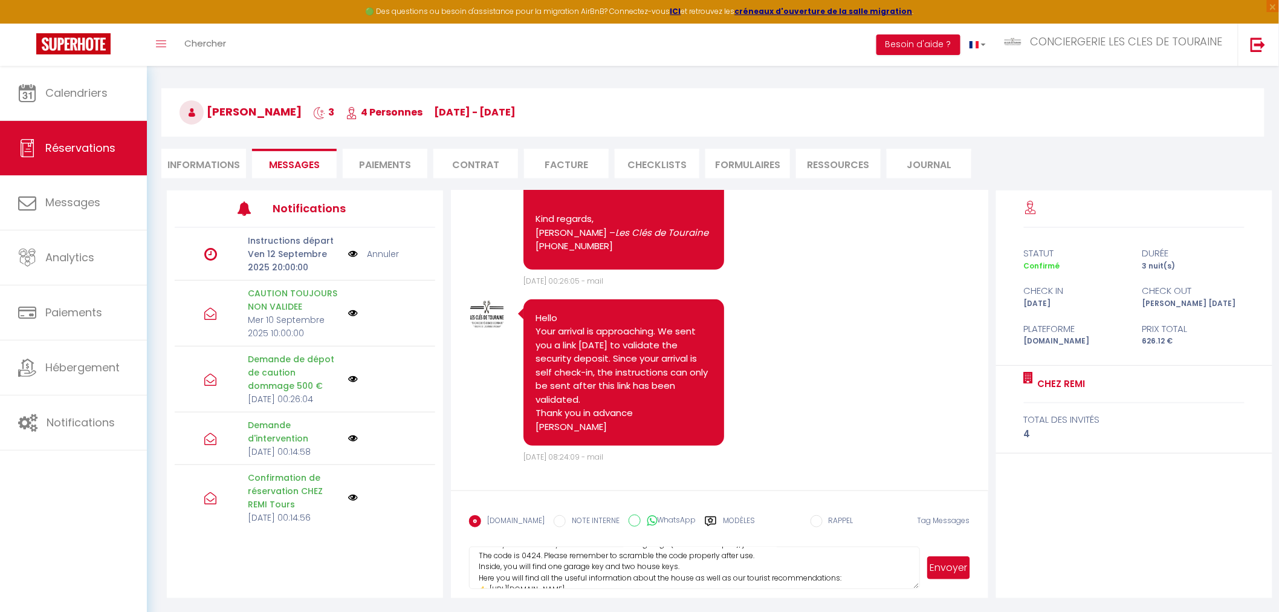
scroll to position [159, 0]
drag, startPoint x: 861, startPoint y: 571, endPoint x: 615, endPoint y: 574, distance: 246.1
click at [615, 574] on textarea "Hello Your arrival will be autonomous from 4 pm on, as I will not be available …" at bounding box center [694, 568] width 450 height 42
click at [860, 572] on textarea "Hello Your arrival will be autonomous from 4 pm on, as I will not be available …" at bounding box center [694, 568] width 450 height 42
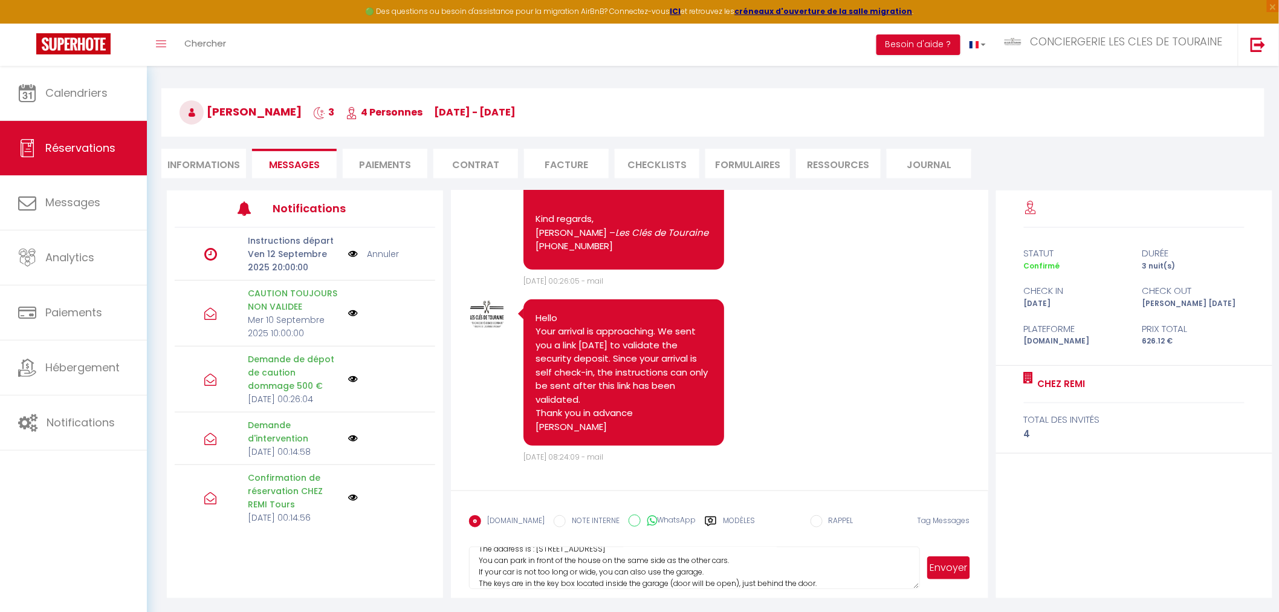
scroll to position [58, 0]
click at [738, 562] on textarea "Hello Thank you for validating the damage deposit. Here are the instructions fo…" at bounding box center [694, 568] width 450 height 42
type textarea "Hello Thank you for validating the damage deposit. Here are the instructions fo…"
click at [939, 575] on button "Envoyer" at bounding box center [948, 567] width 42 height 23
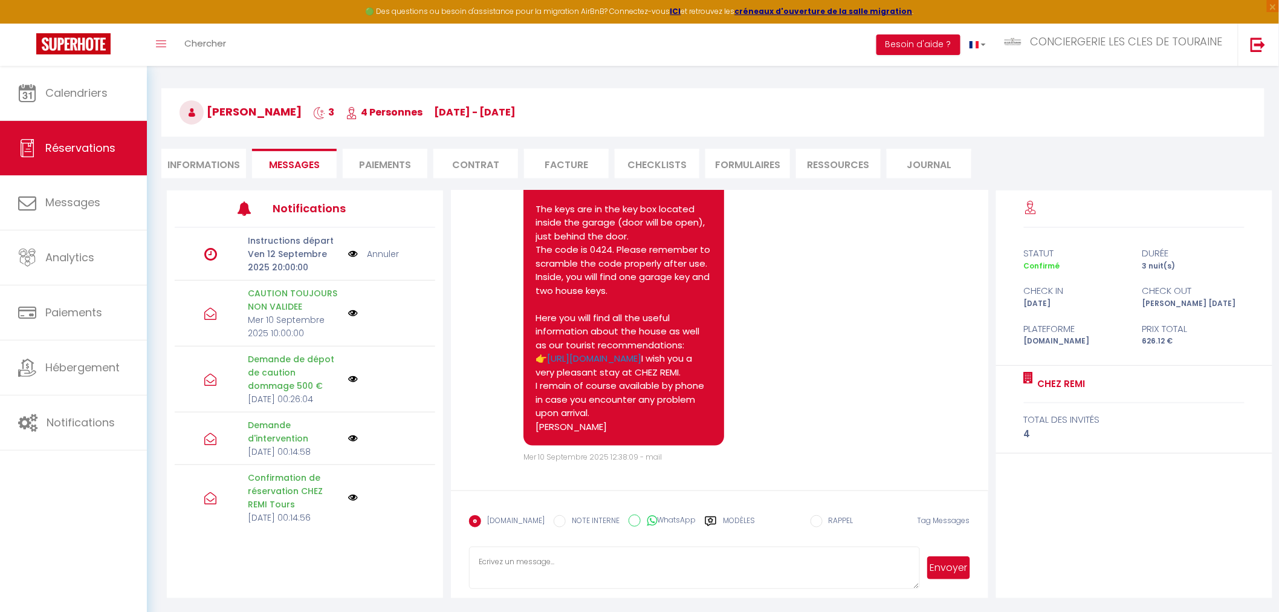
scroll to position [2767, 0]
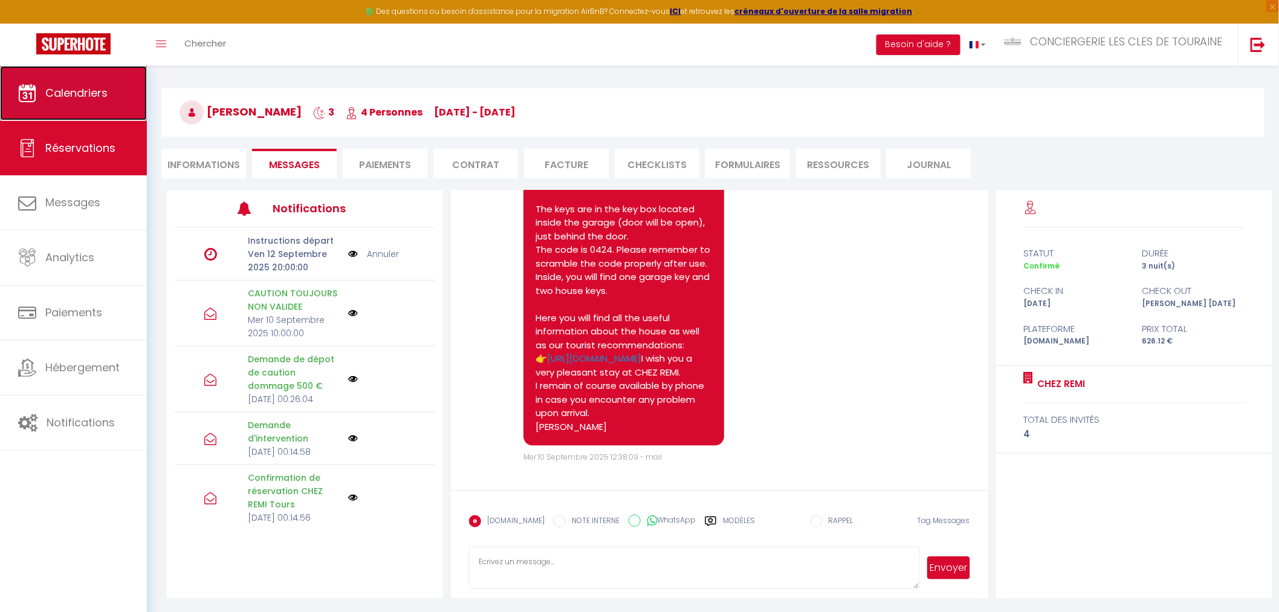
click at [122, 96] on link "Calendriers" at bounding box center [73, 93] width 147 height 54
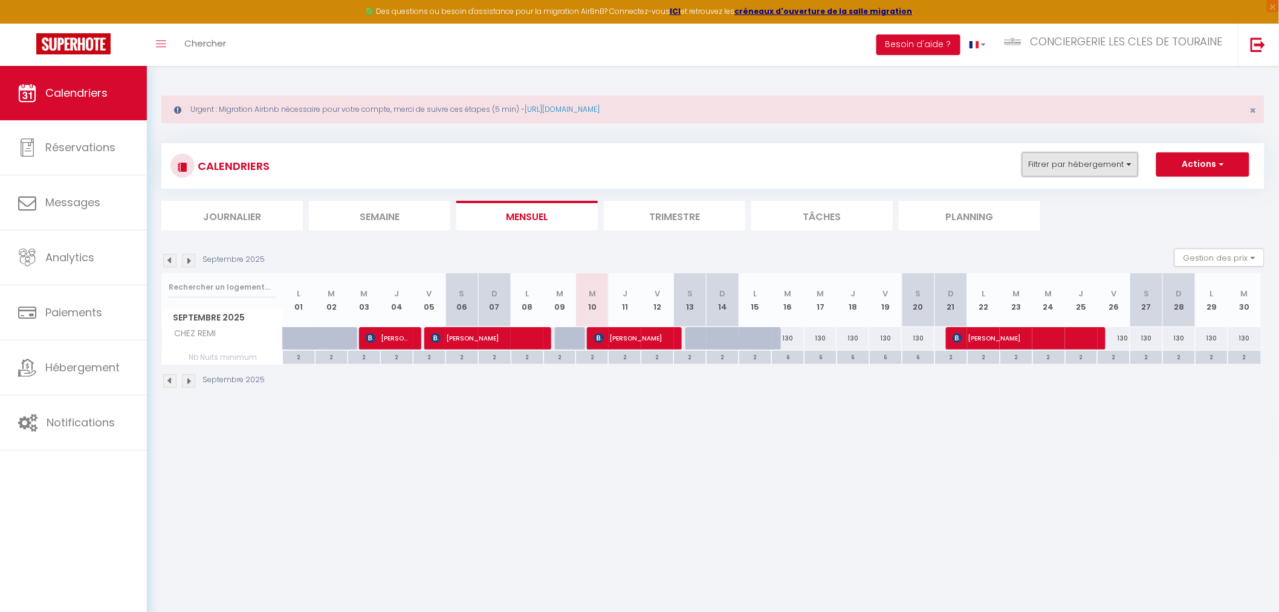
click at [1065, 166] on button "Filtrer par hébergement" at bounding box center [1080, 164] width 116 height 24
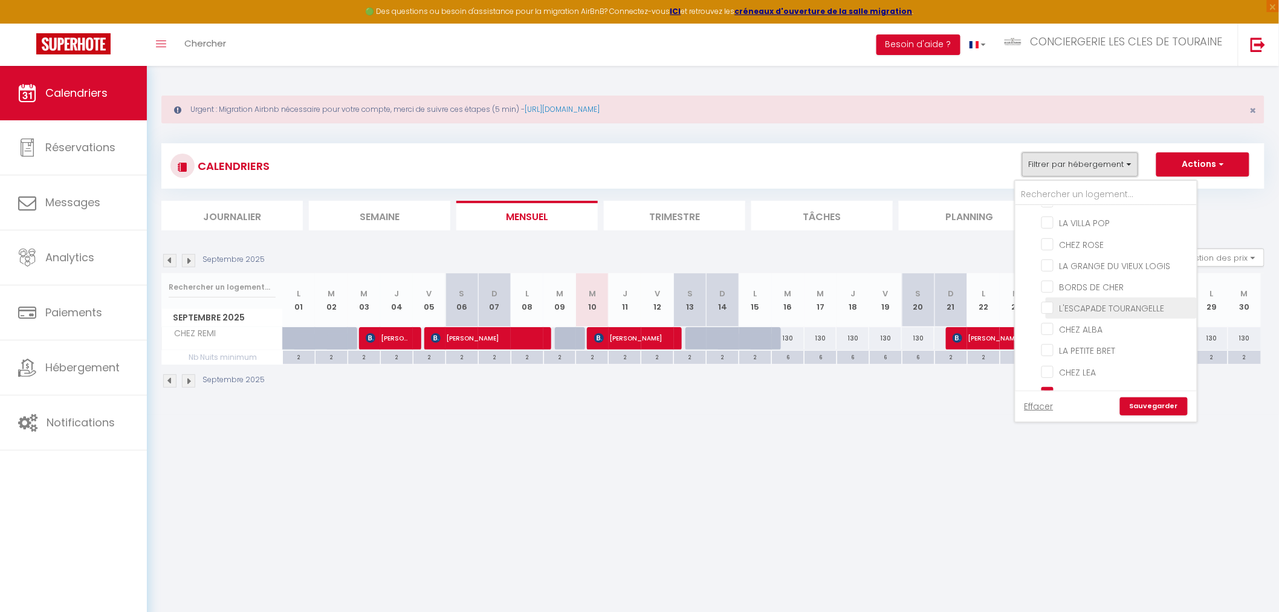
scroll to position [67, 0]
click at [1095, 357] on input "CHEZ REMI" at bounding box center [1117, 360] width 151 height 12
checkbox input "false"
click at [1101, 337] on span "UN SEJOUR AU MANOIR" at bounding box center [1106, 336] width 92 height 12
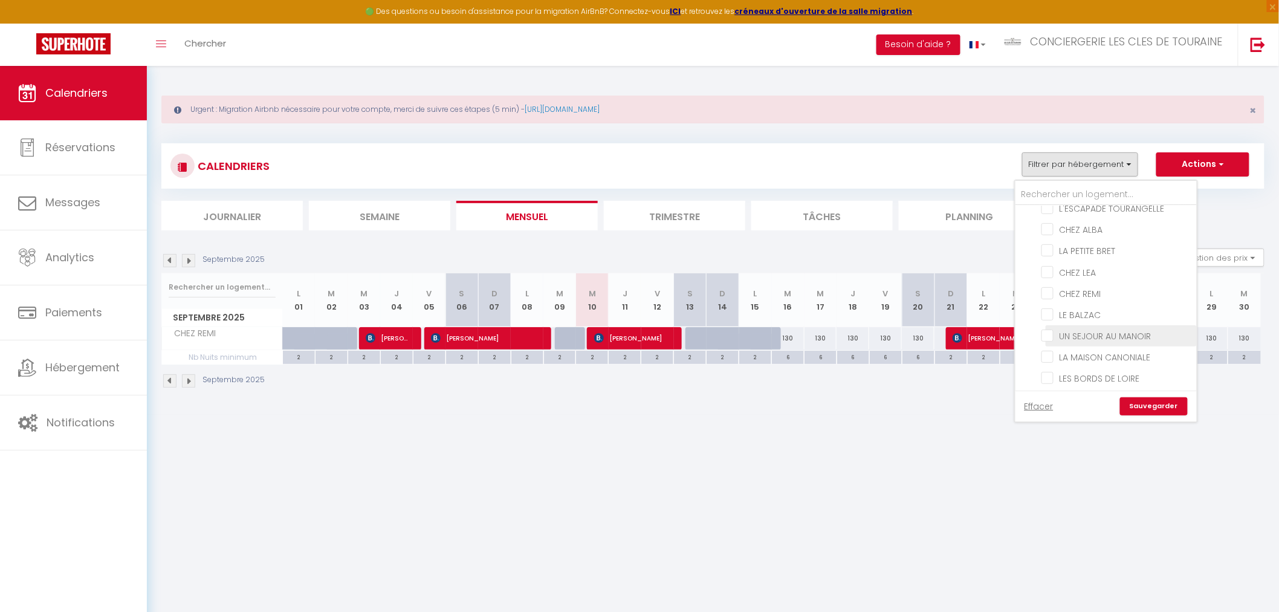
click at [1101, 337] on input "UN SEJOUR AU MANOIR" at bounding box center [1117, 335] width 151 height 12
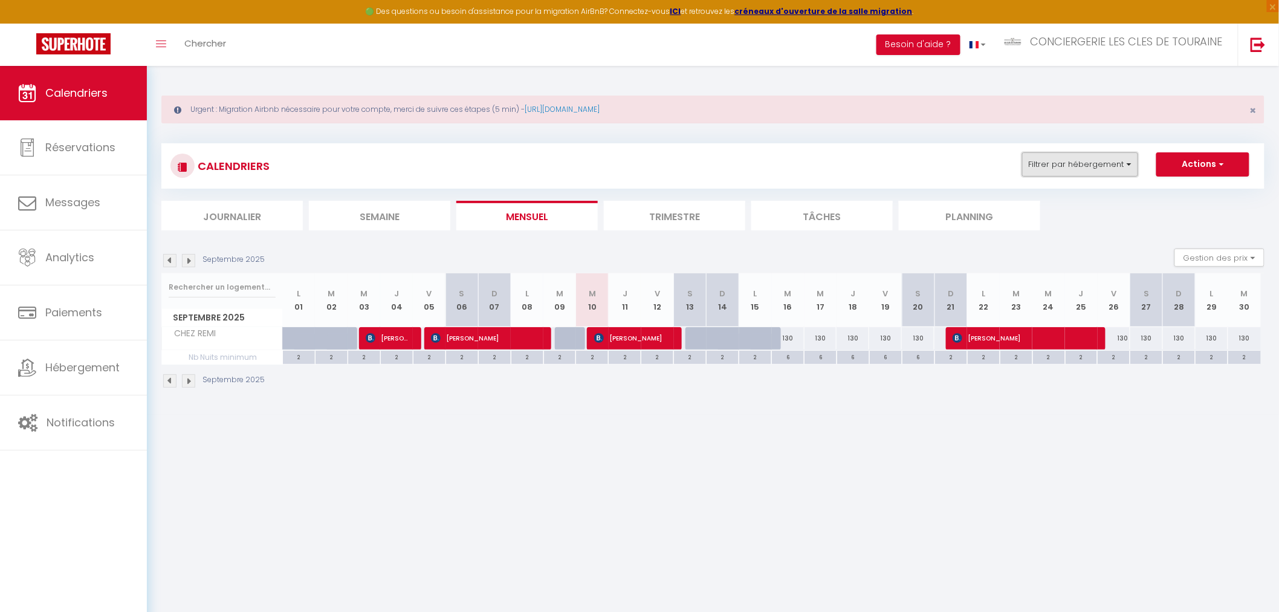
click at [1103, 174] on button "Filtrer par hébergement" at bounding box center [1080, 164] width 116 height 24
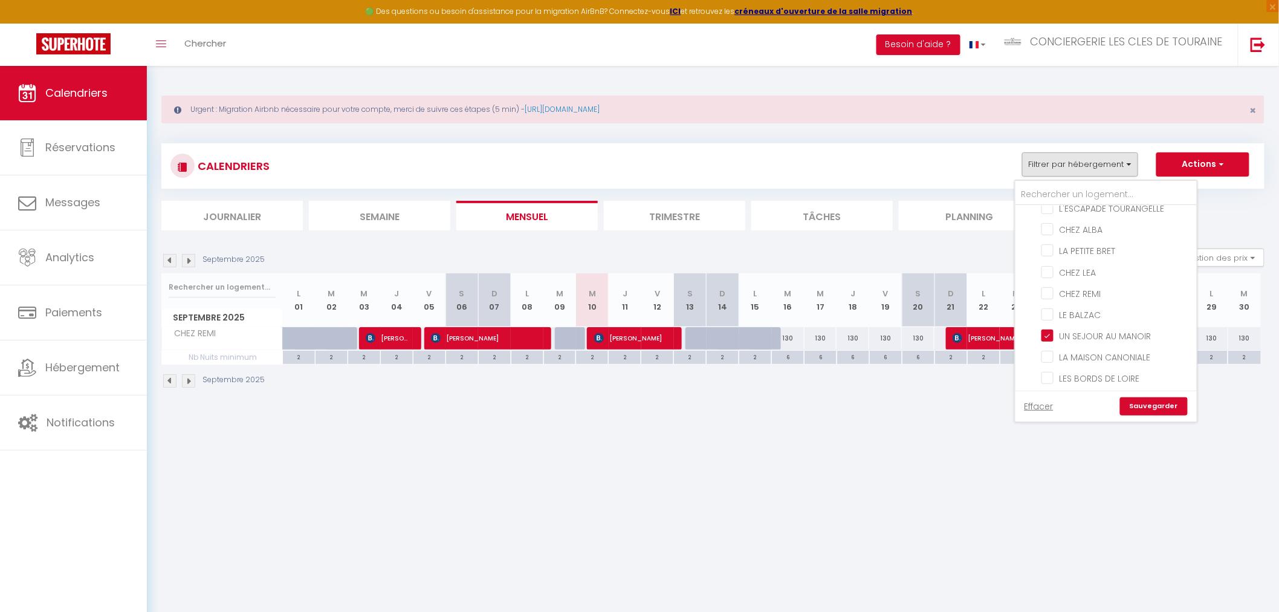
click at [1144, 407] on link "Sauvegarder" at bounding box center [1154, 406] width 68 height 18
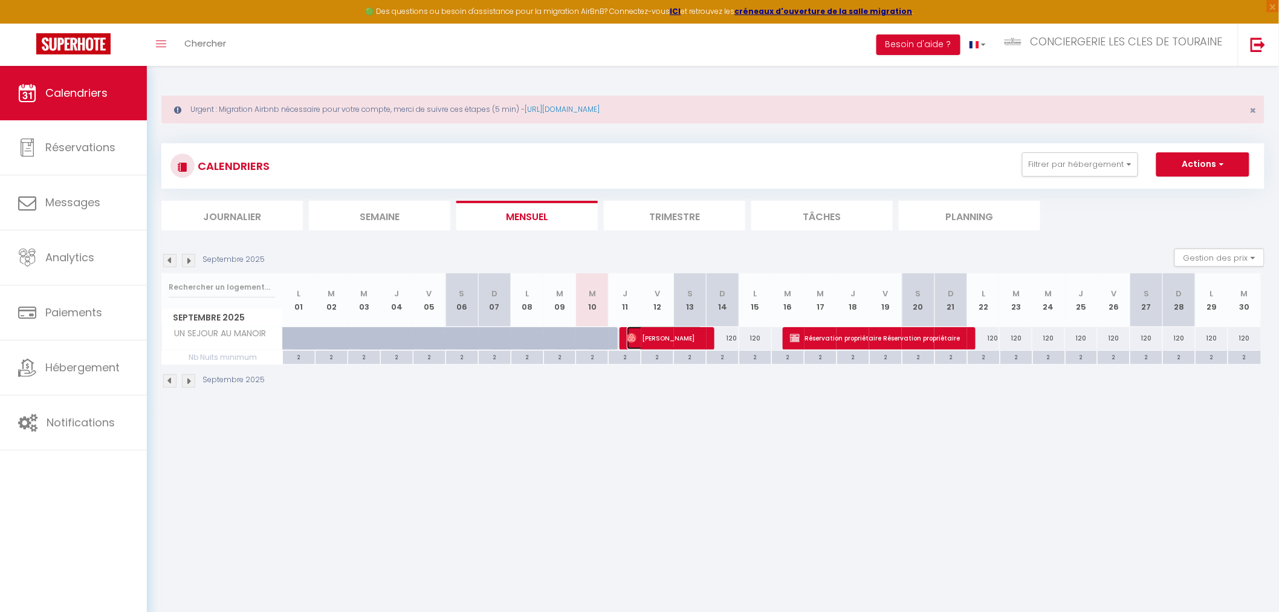
click at [661, 341] on span "[PERSON_NAME]" at bounding box center [665, 337] width 76 height 23
select select "OK"
select select "0"
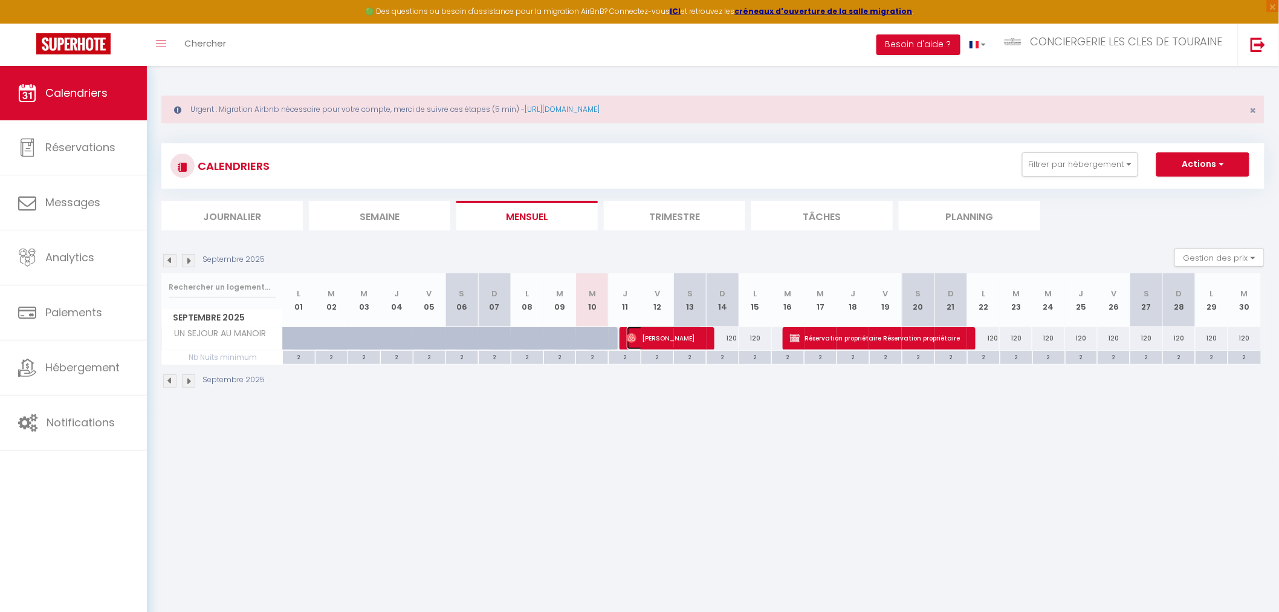
select select "1"
select select
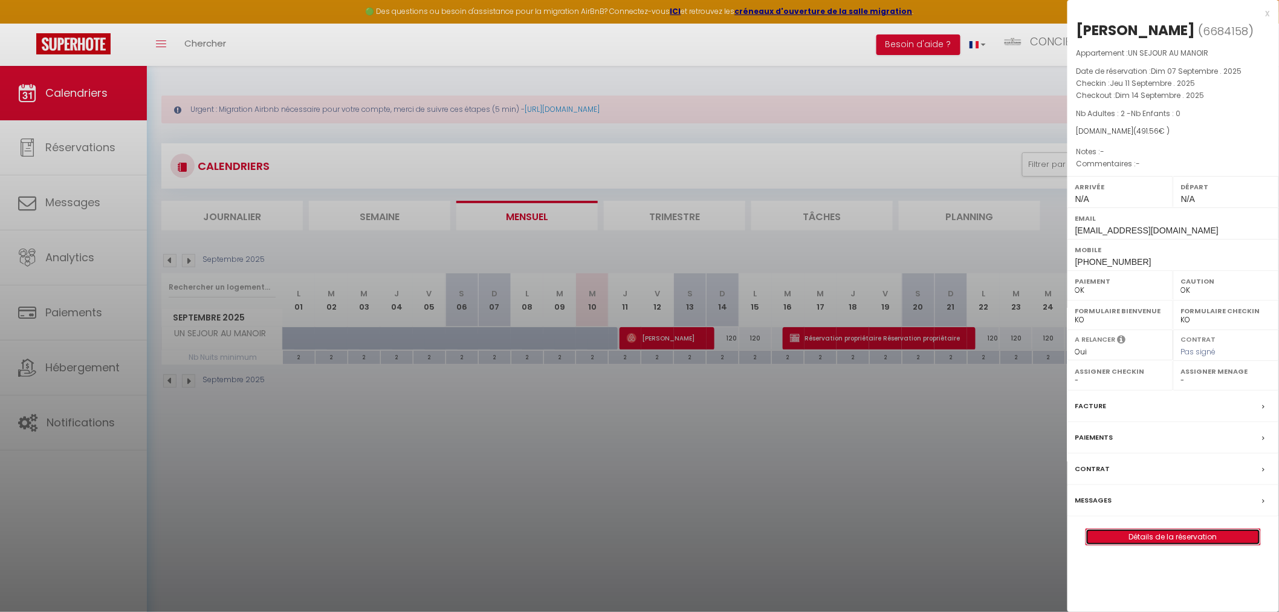
click at [1152, 534] on link "Détails de la réservation" at bounding box center [1173, 537] width 174 height 16
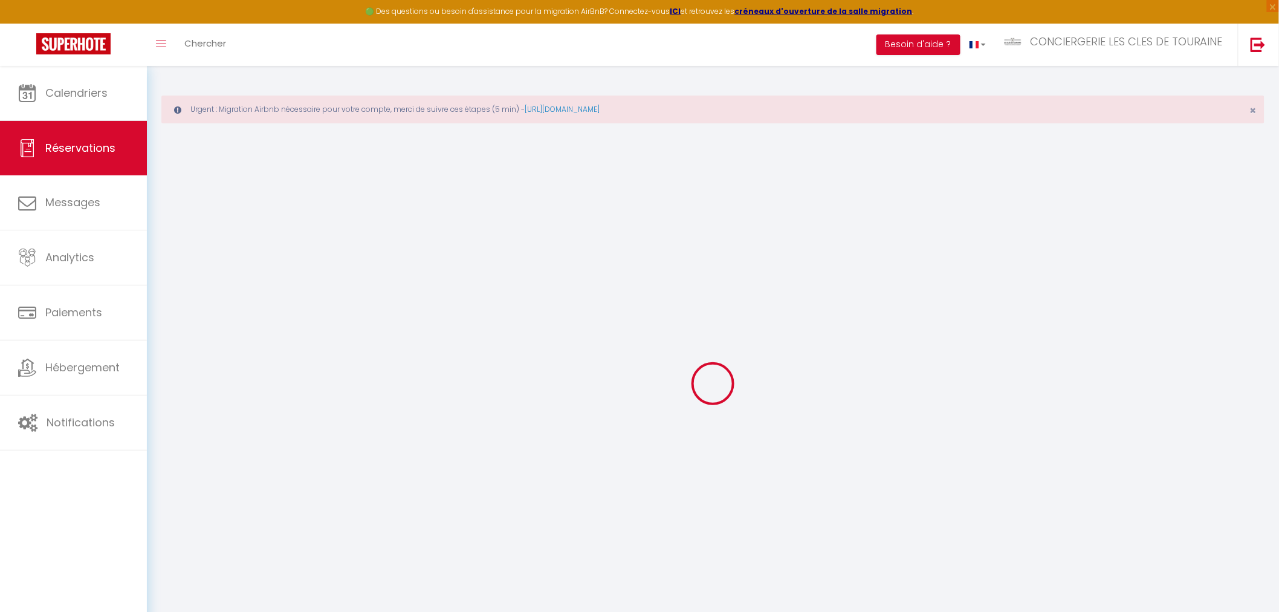
type input "[PERSON_NAME]"
type input "De Geest"
type input "[EMAIL_ADDRESS][DOMAIN_NAME]"
type input "[PHONE_NUMBER]"
select select
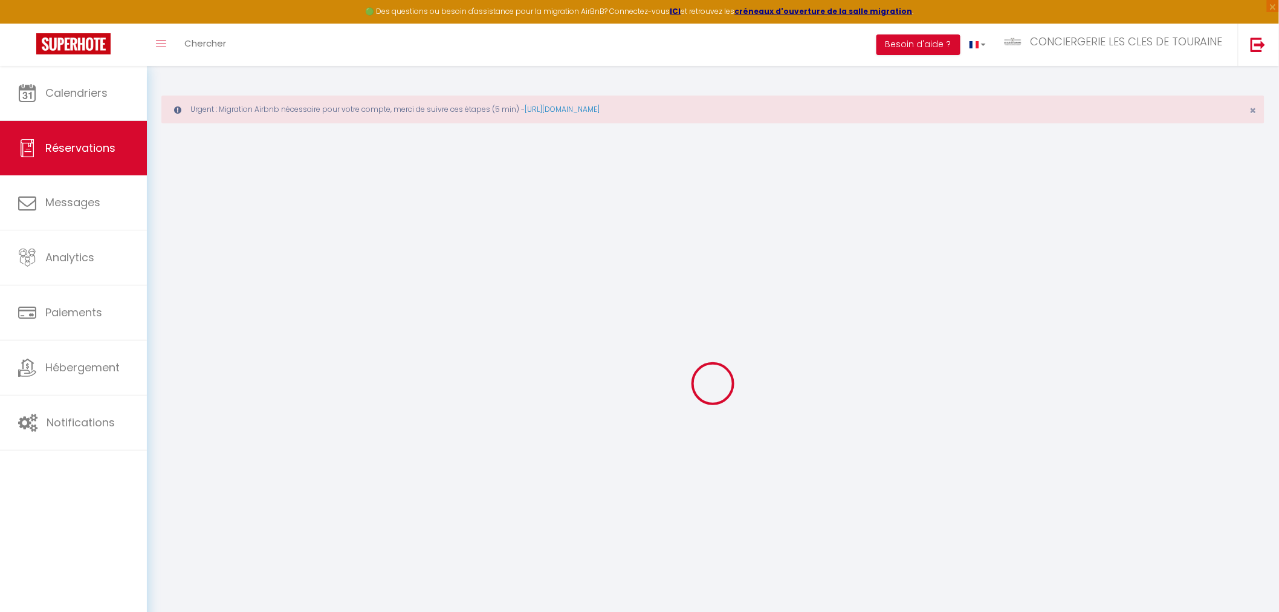
type input "72.15"
select select "12852"
select select "1"
select select
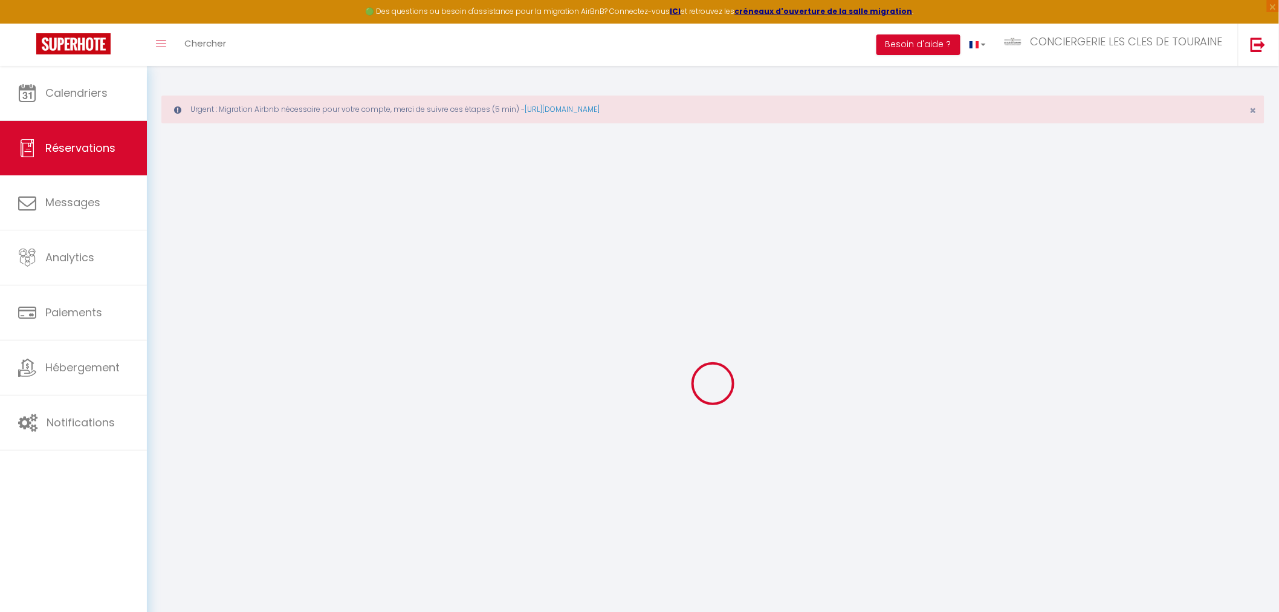
type input "2"
select select "12"
select select
type input "426"
checkbox input "false"
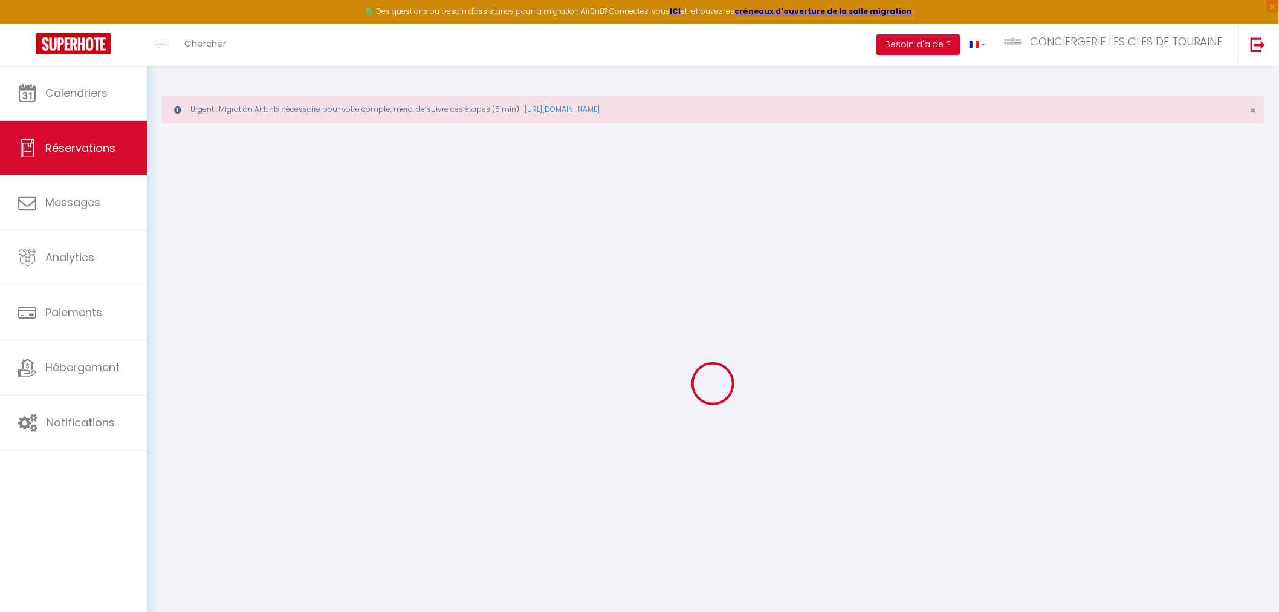
type input "0"
select select "1"
type input "0"
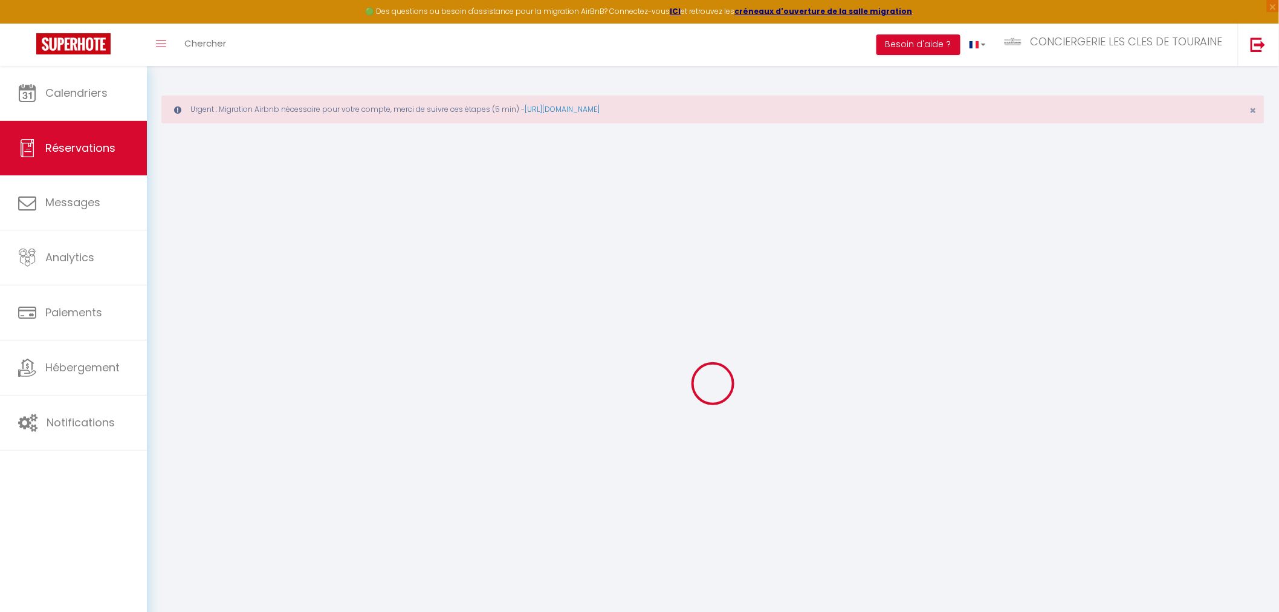
select select
select select "15"
checkbox input "false"
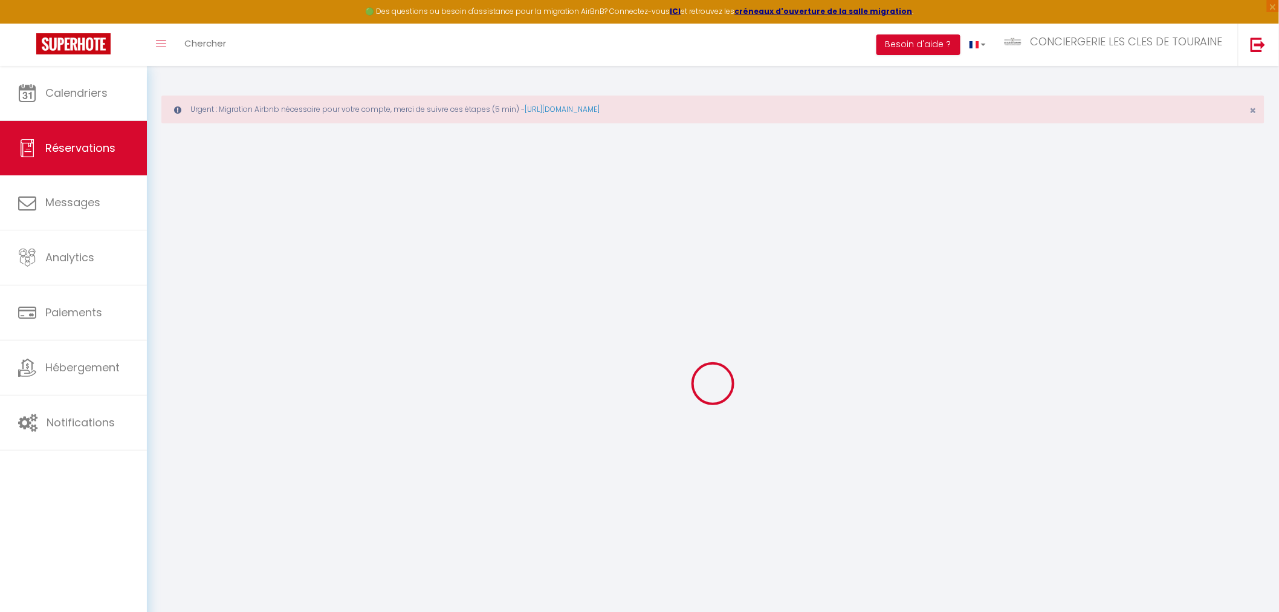
select select
checkbox input "false"
select select
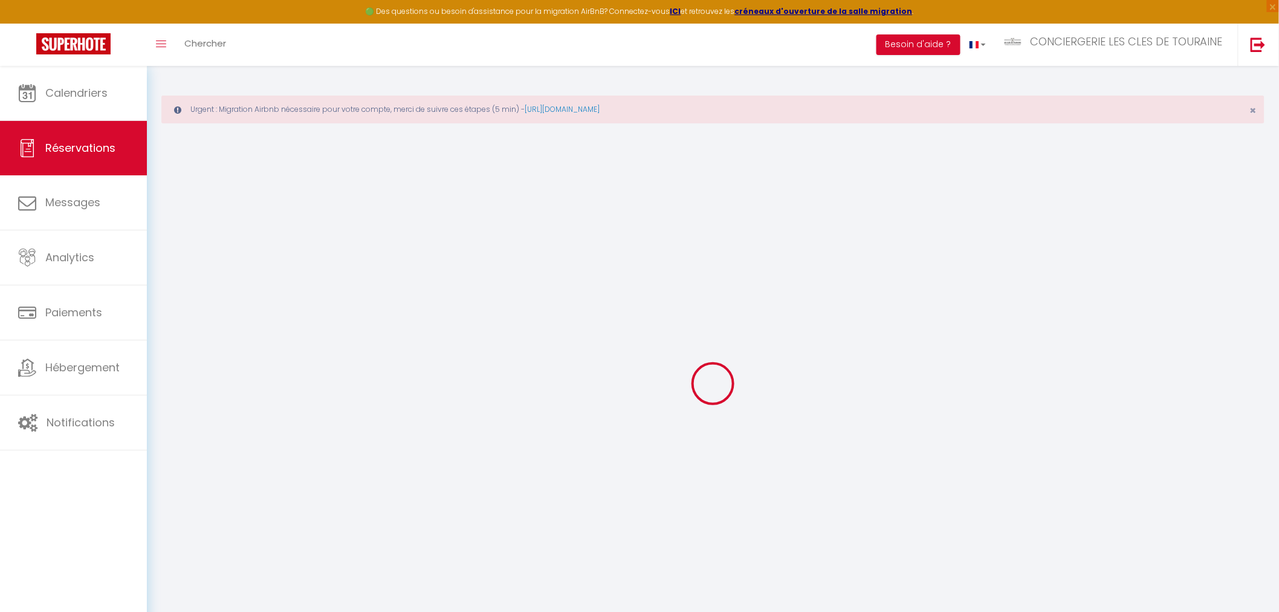
select select
checkbox input "false"
select select
type input "55"
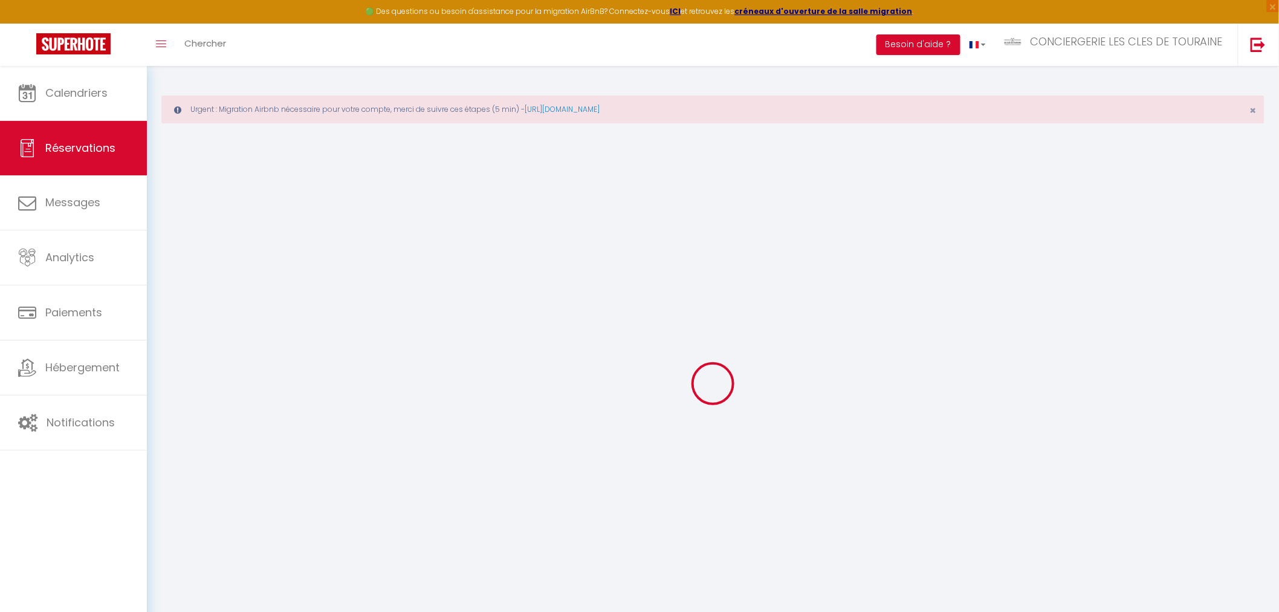
type input "10.56"
select select
checkbox input "false"
select select
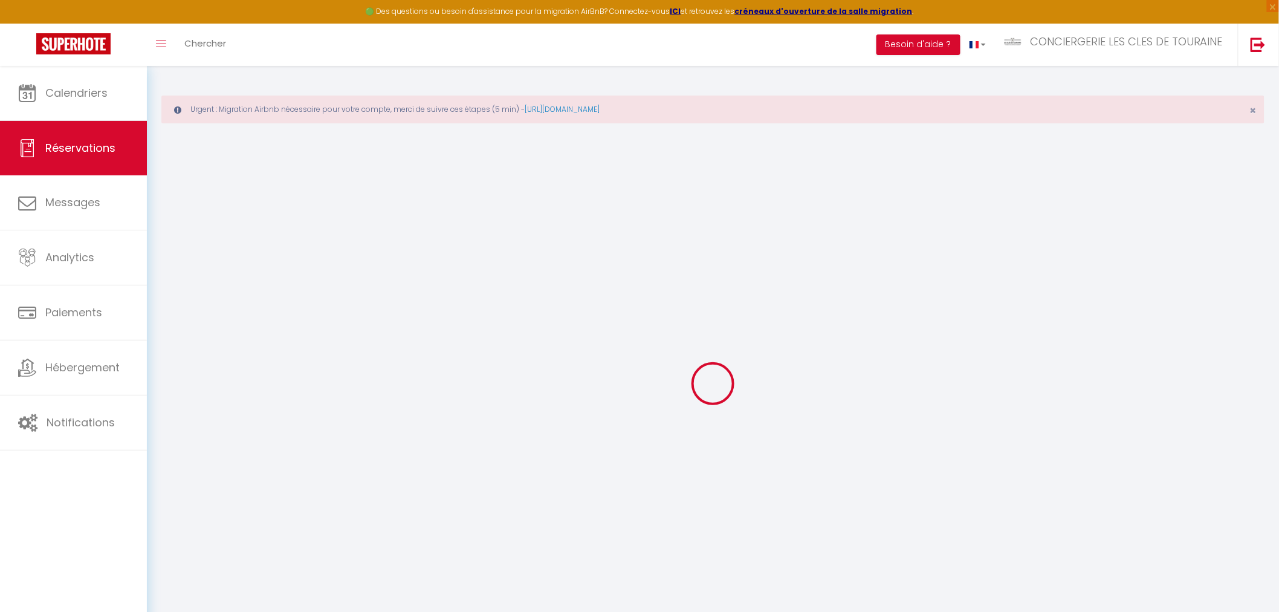
checkbox input "false"
select select
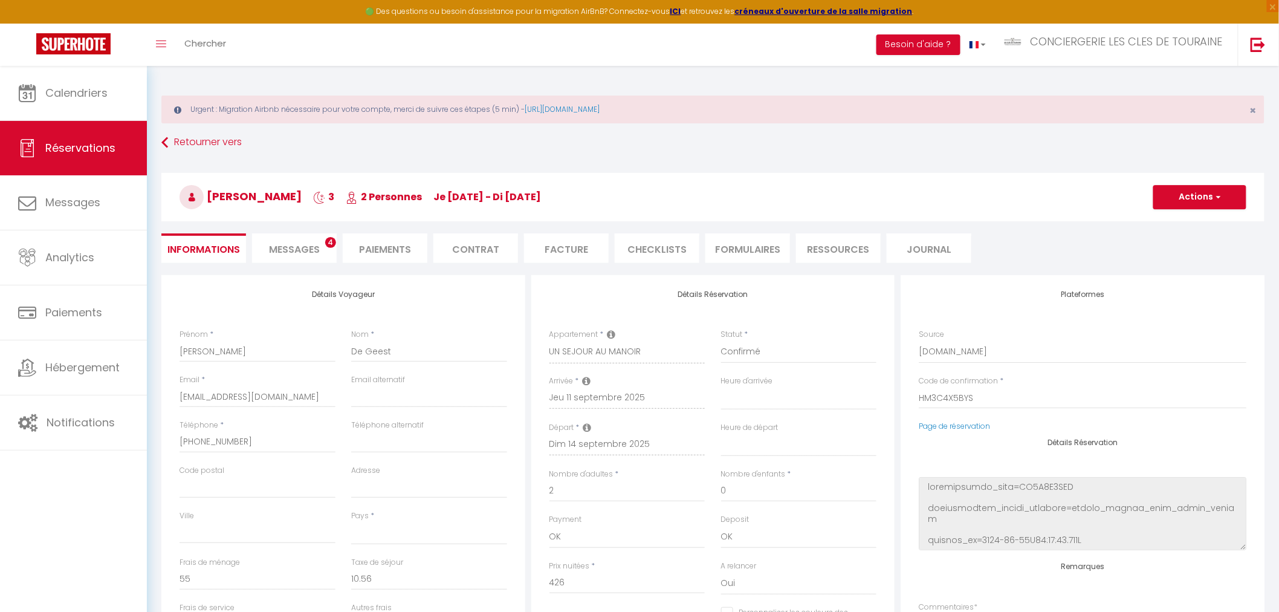
click at [313, 248] on span "Messages" at bounding box center [294, 249] width 51 height 14
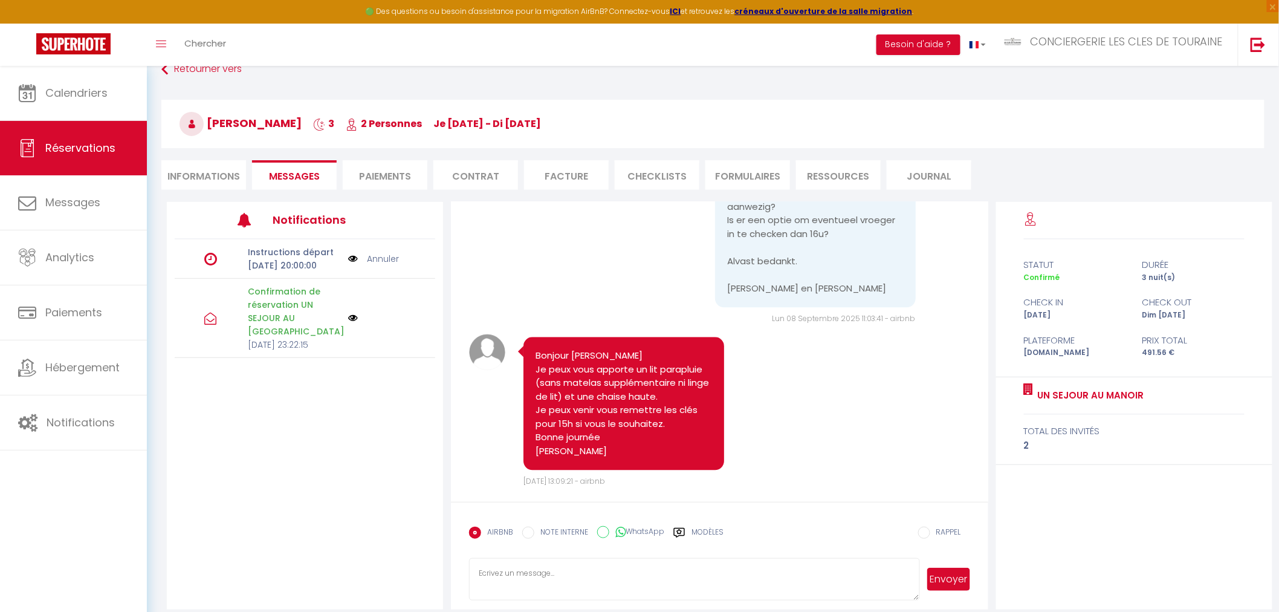
scroll to position [85, 0]
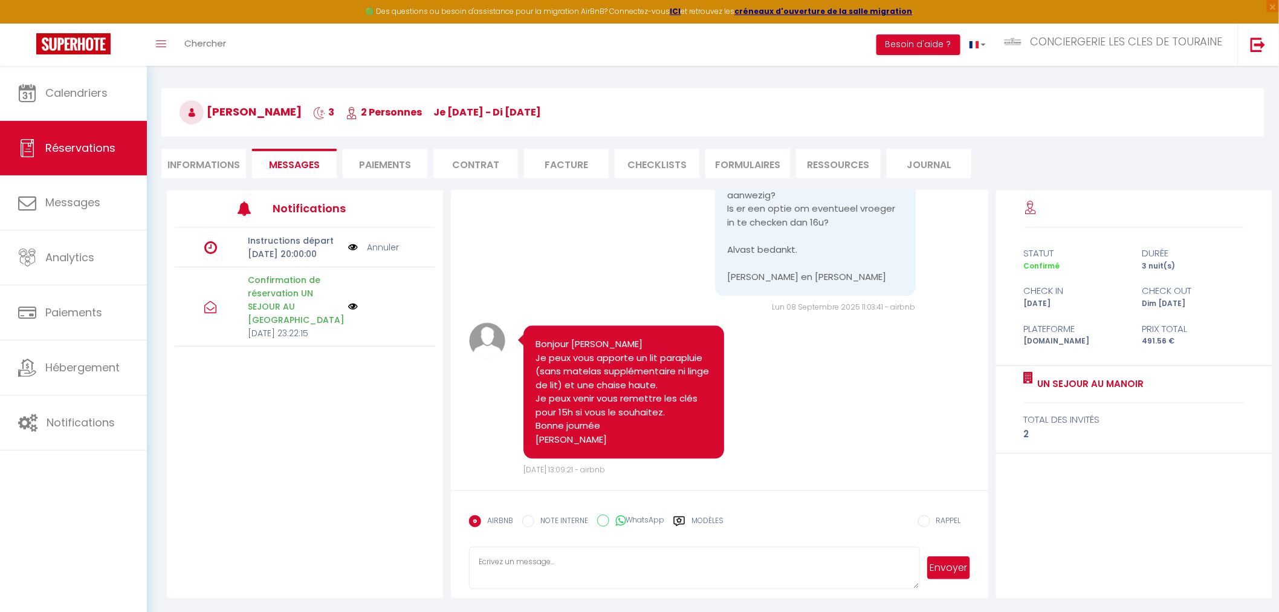
click at [591, 566] on textarea at bounding box center [694, 568] width 450 height 42
click at [843, 572] on textarea "Bonjour Votre arrivée sera finalement autonome demain. Vous pourrez arriver des…" at bounding box center [694, 568] width 450 height 42
type textarea "Bonjour Votre arrivée sera finalement autonome demain. Vous pourrez arriver des…"
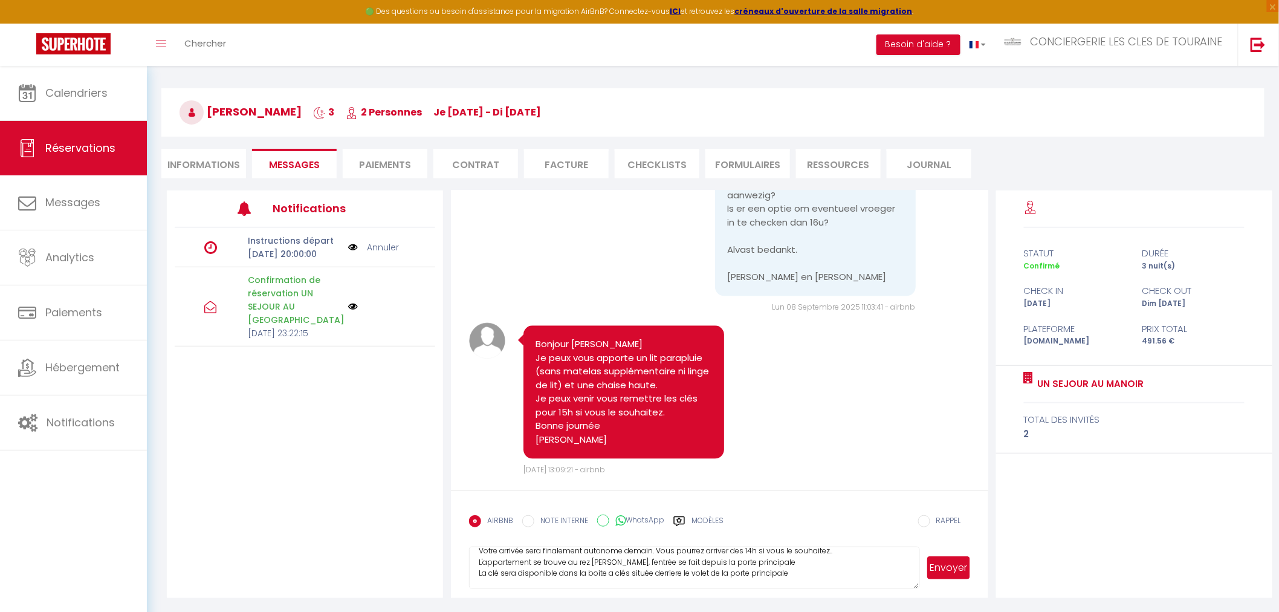
scroll to position [0, 0]
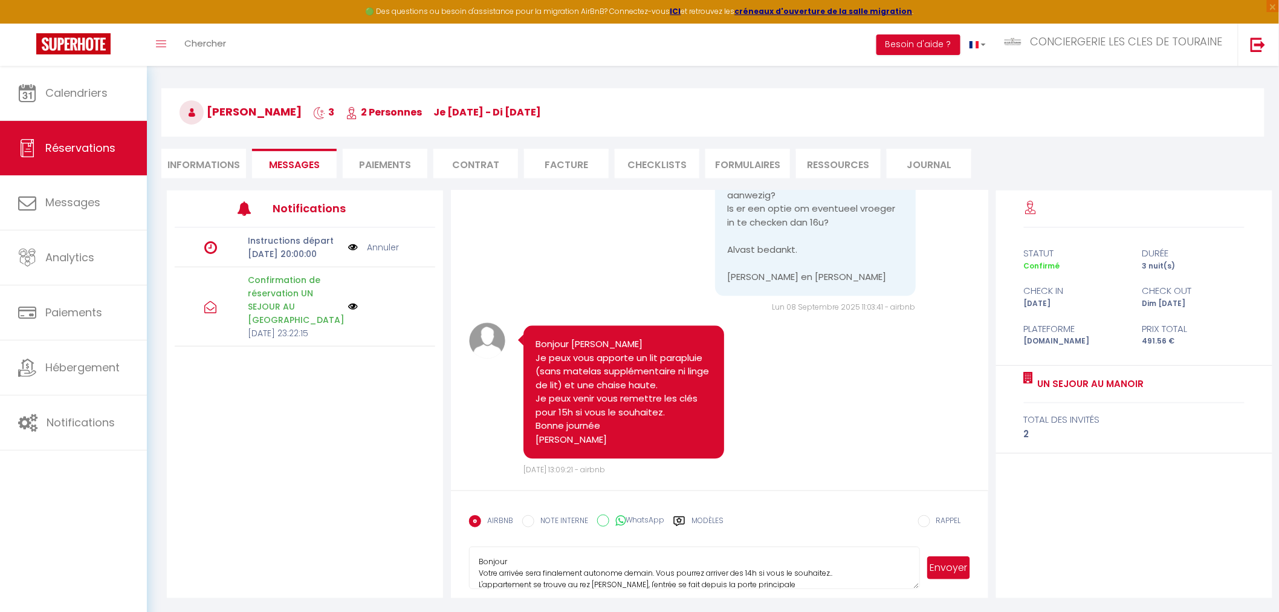
drag, startPoint x: 807, startPoint y: 575, endPoint x: 449, endPoint y: 542, distance: 360.0
click at [449, 542] on div "Bonjour, Nous sommes un couple [DEMOGRAPHIC_DATA] (30 ans) avec un bébé de 8 mo…" at bounding box center [719, 393] width 553 height 407
select select
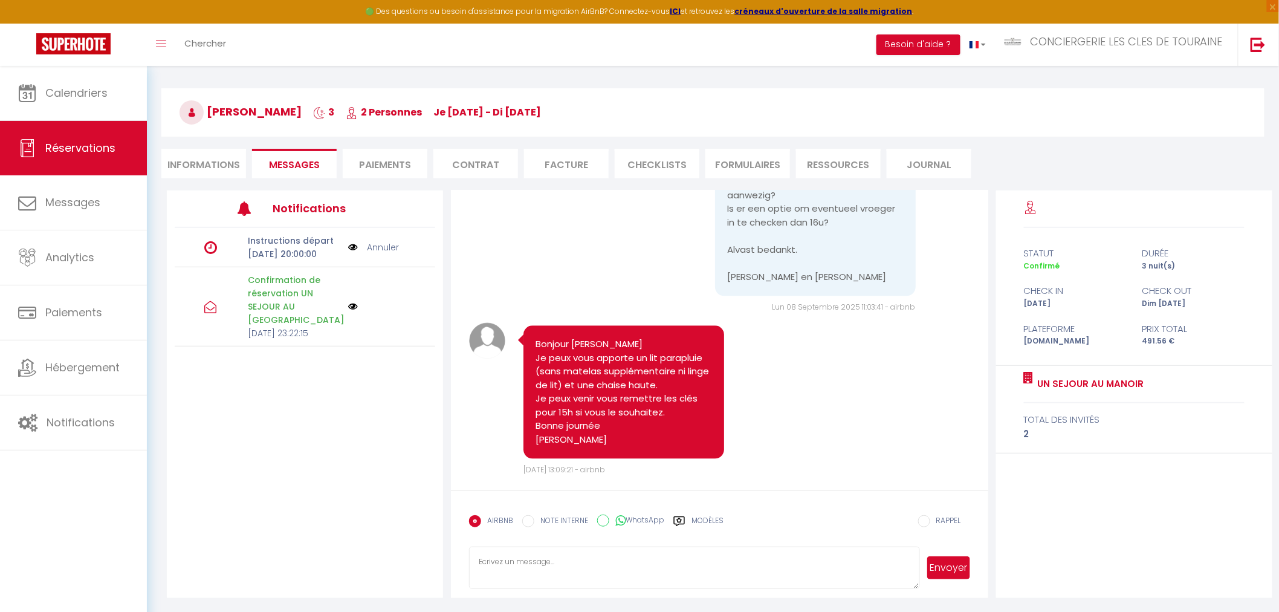
click at [193, 161] on li "Informations" at bounding box center [203, 164] width 85 height 30
select select
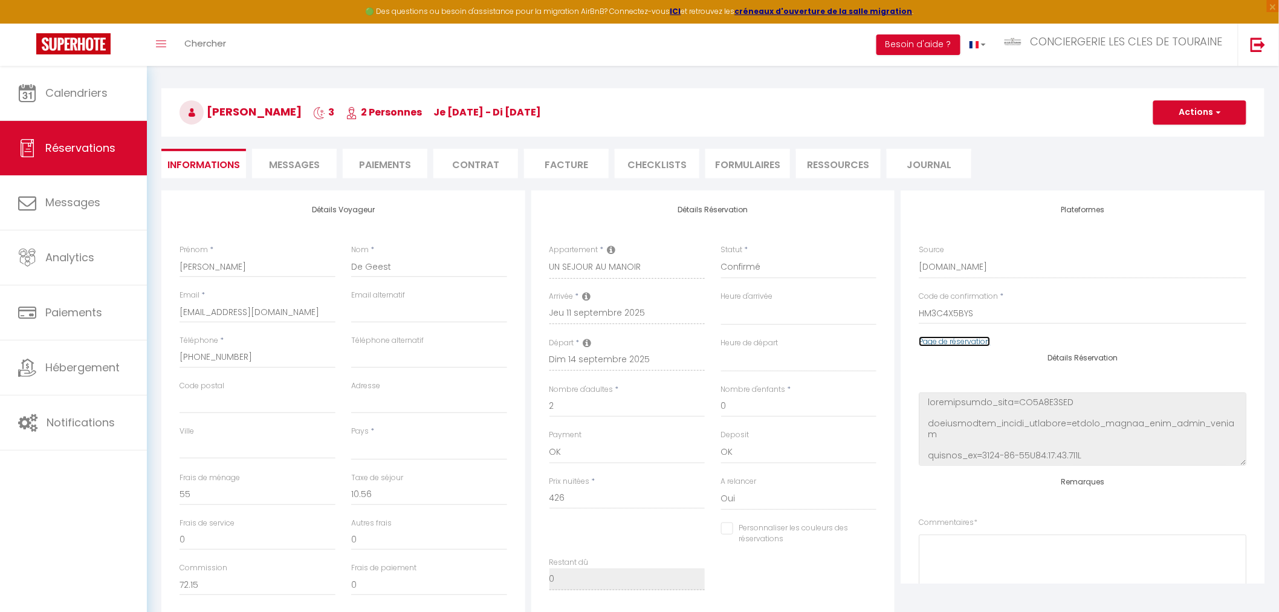
click at [942, 343] on link "Page de réservation" at bounding box center [954, 341] width 71 height 10
select select
checkbox input "false"
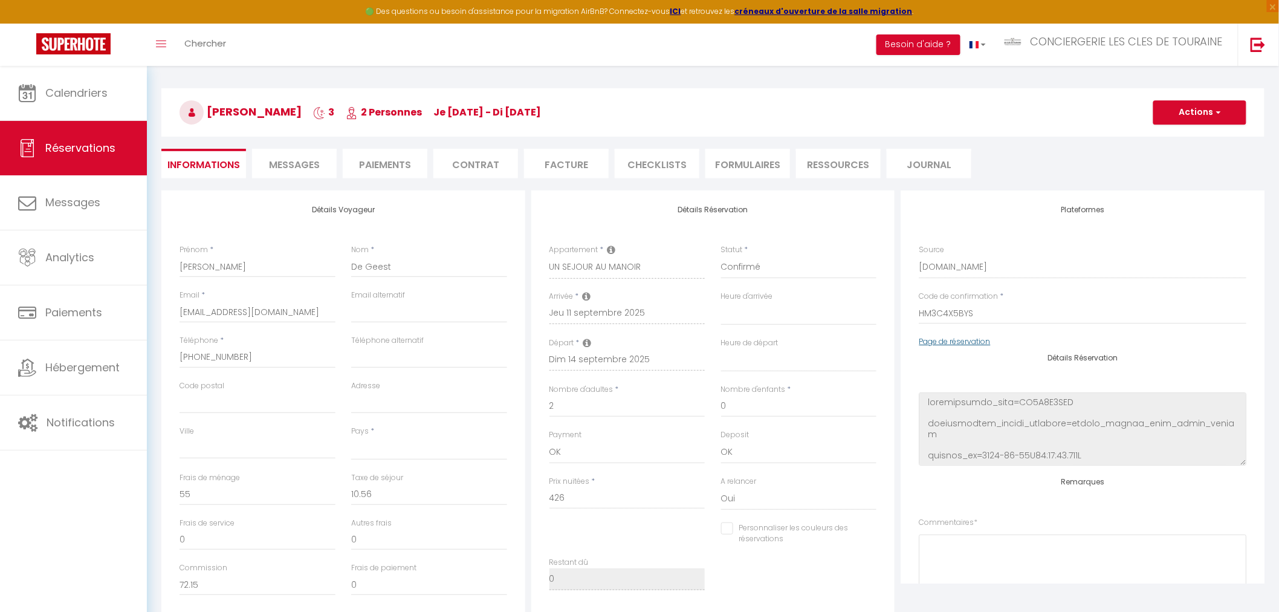
select select
checkbox input "false"
select select
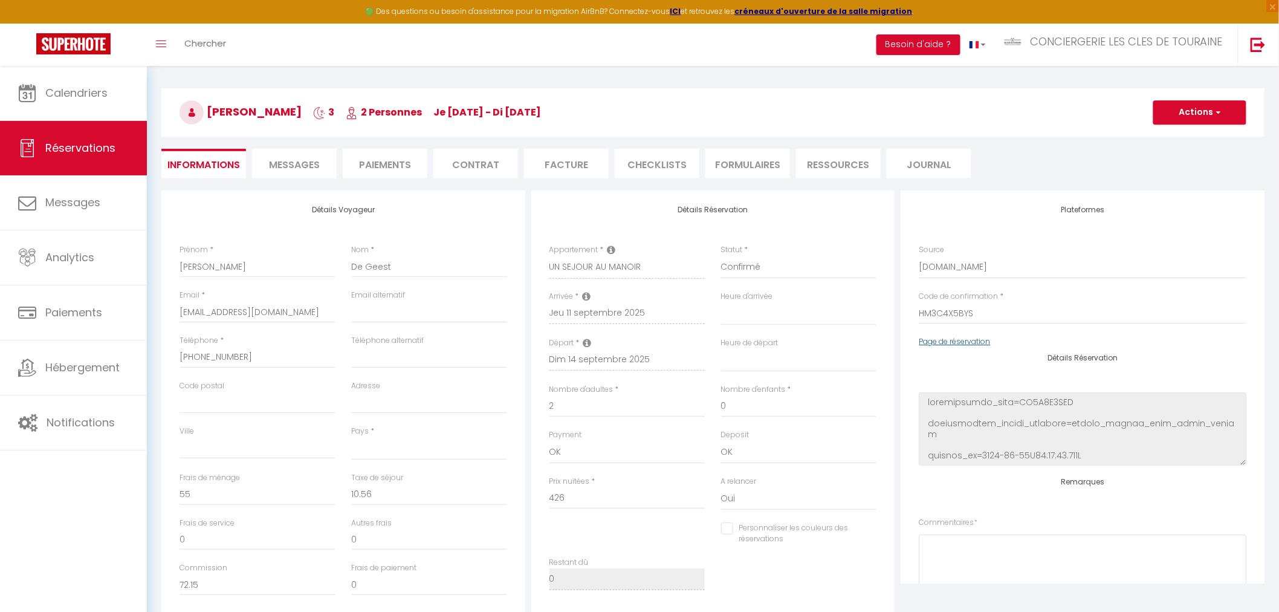
select select
checkbox input "false"
select select
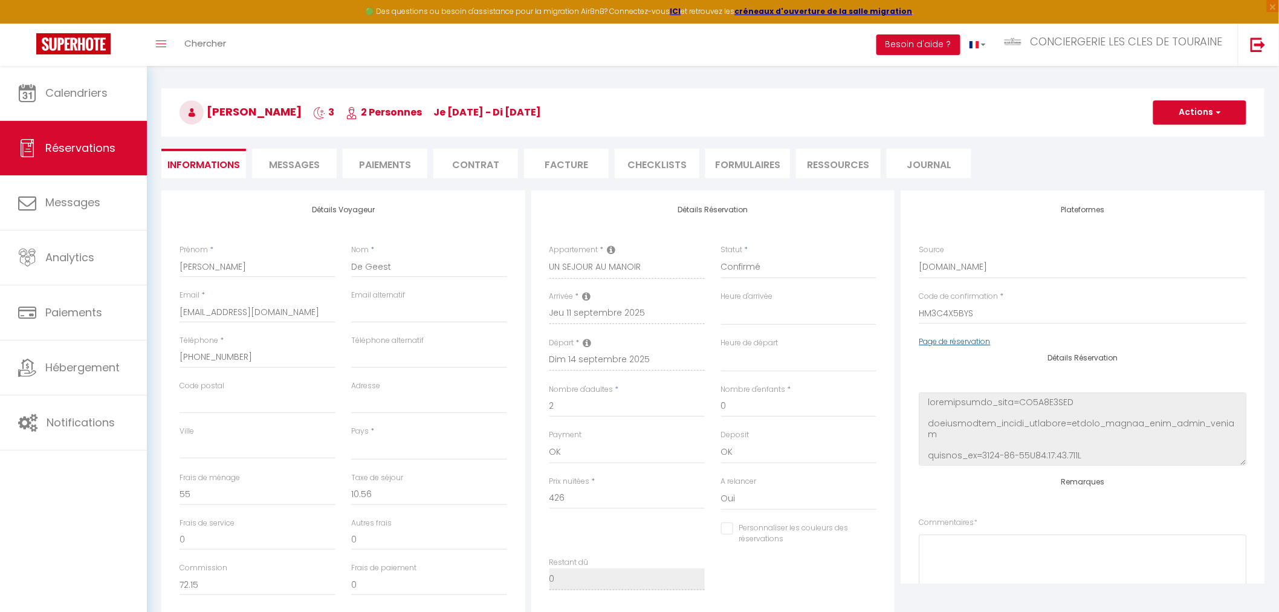
select select
checkbox input "false"
select select
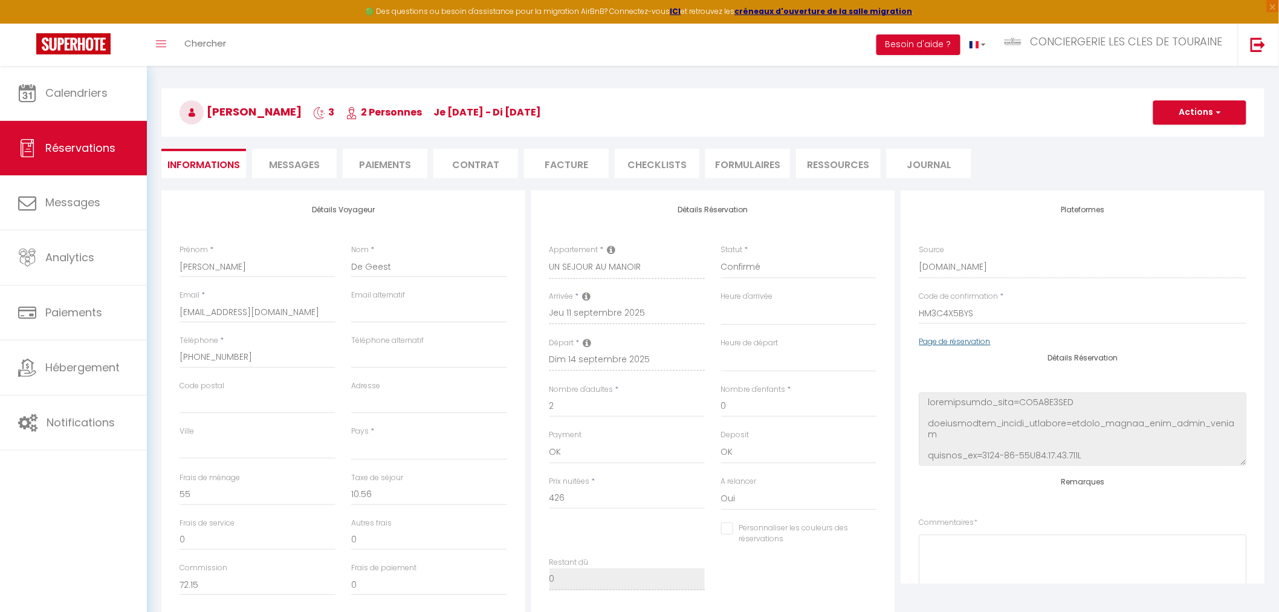
checkbox input "false"
select select
checkbox input "false"
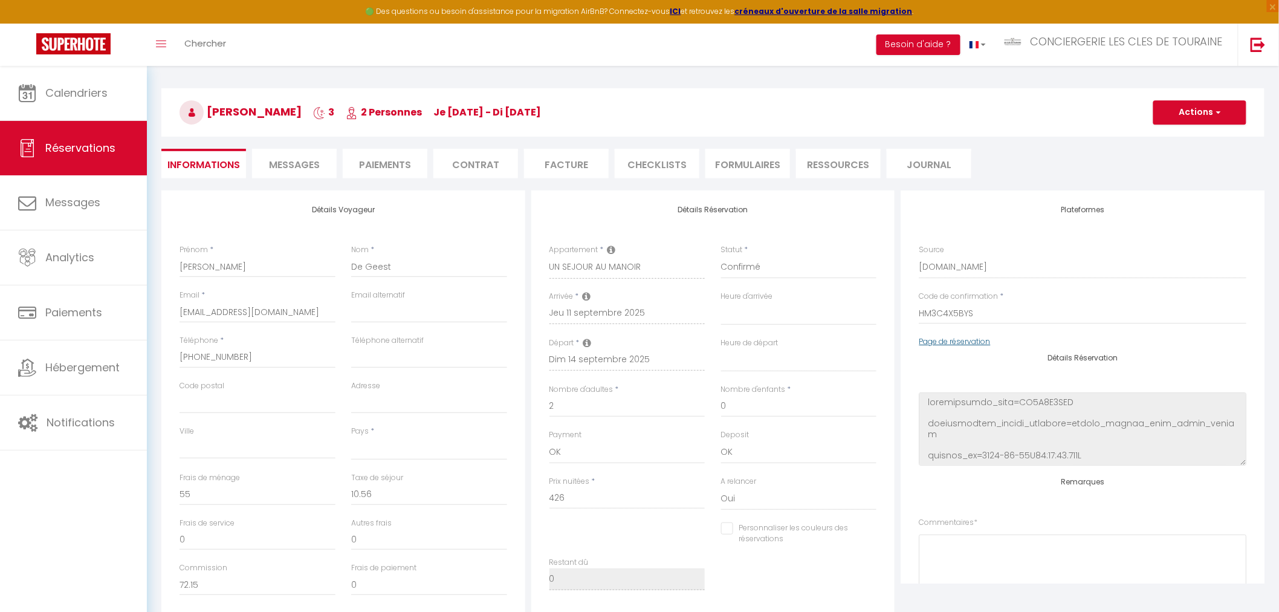
select select
checkbox input "false"
select select
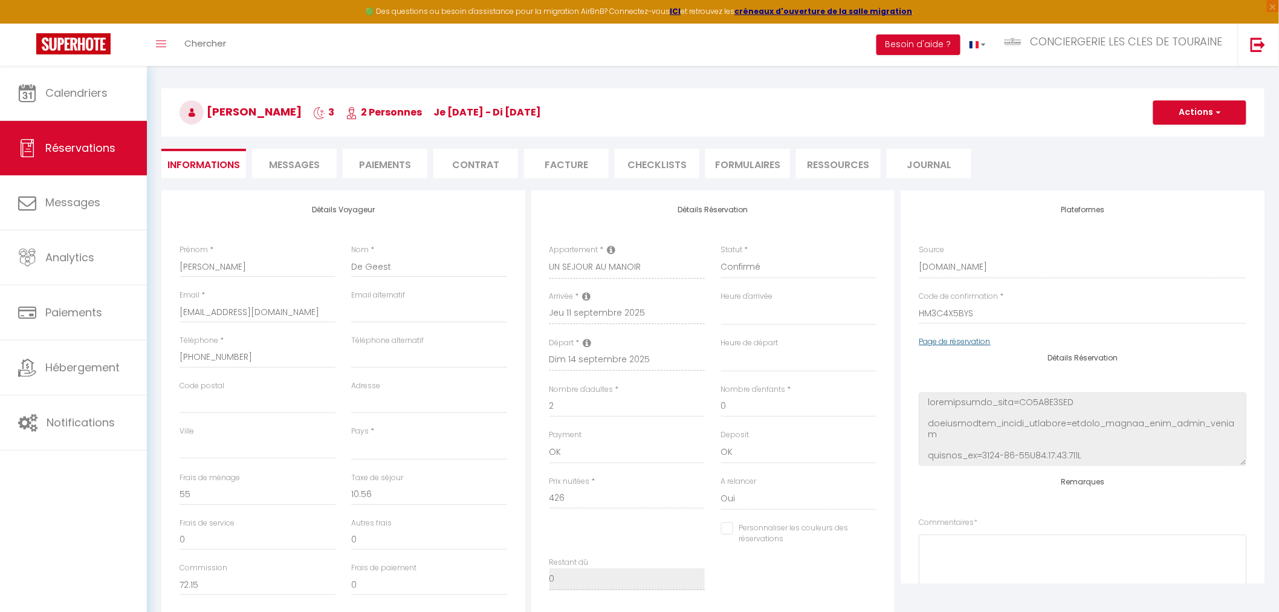
select select
checkbox input "false"
select select
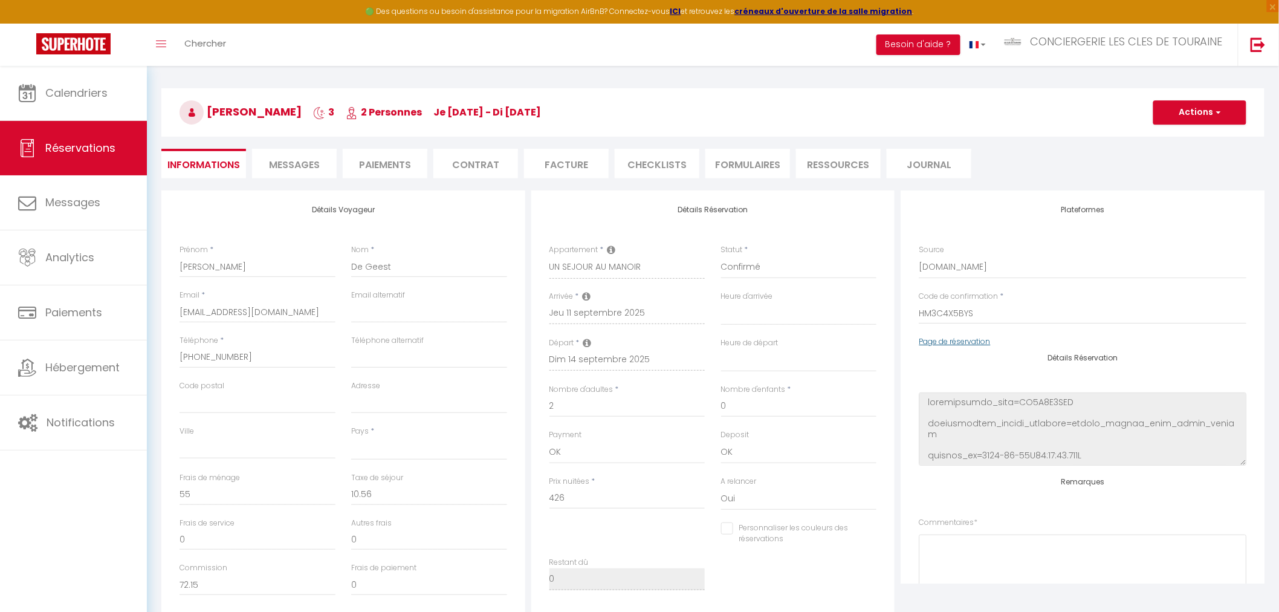
select select
checkbox input "false"
select select
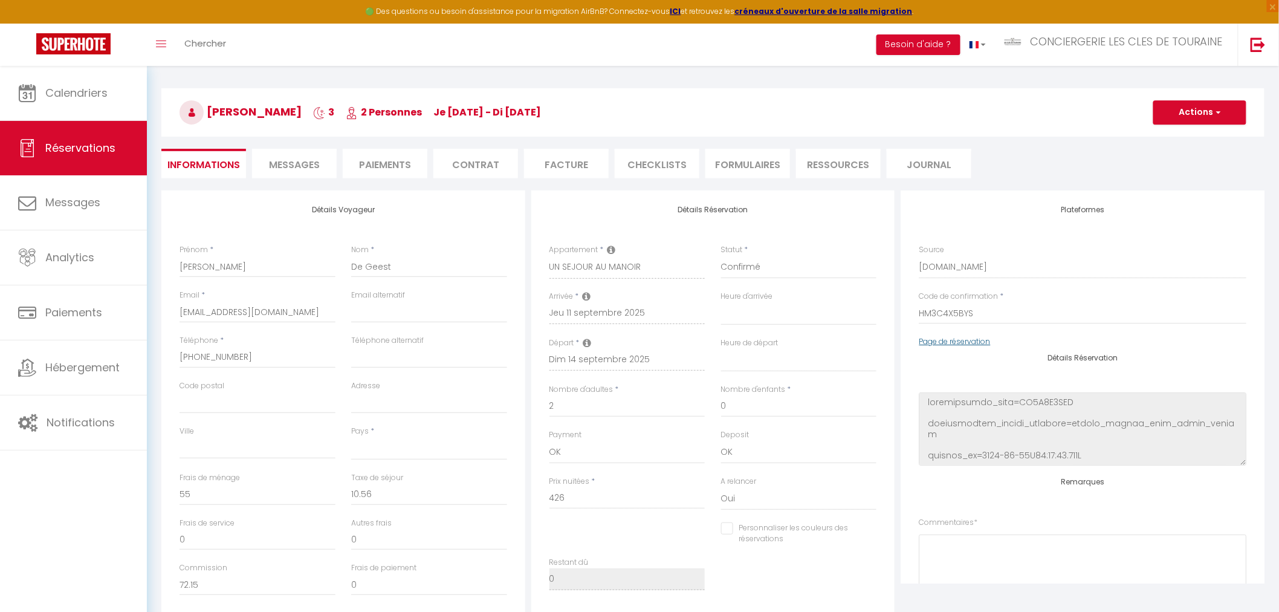
checkbox input "false"
select select
checkbox input "false"
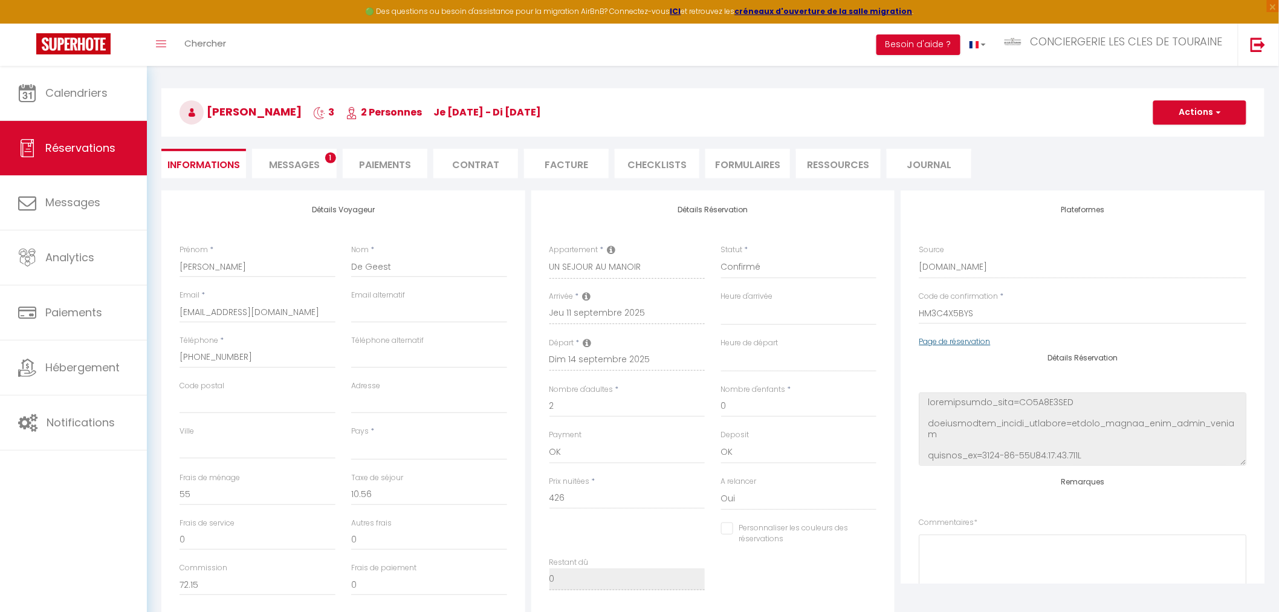
select select
checkbox input "false"
select select
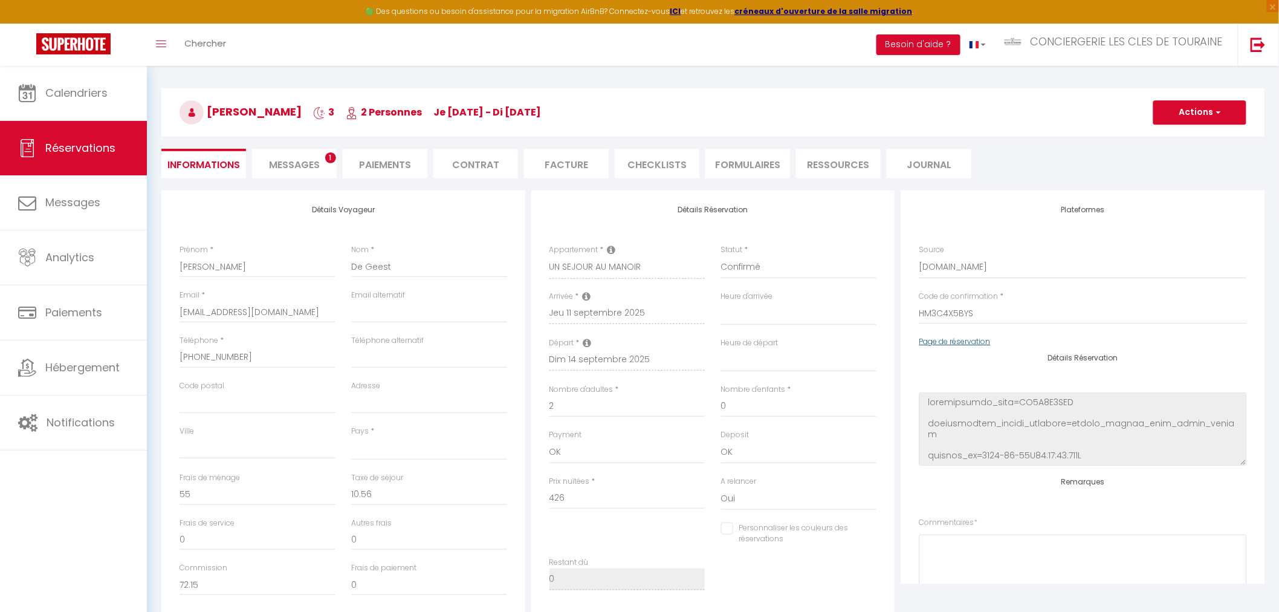
select select
checkbox input "false"
select select
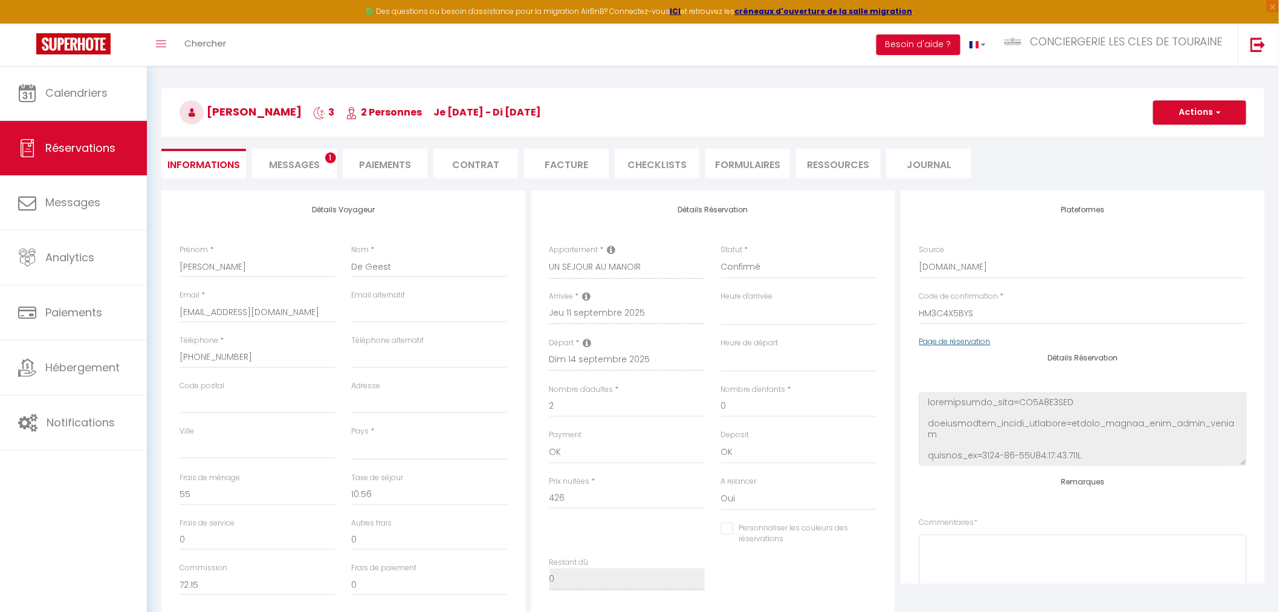
select select
checkbox input "false"
select select
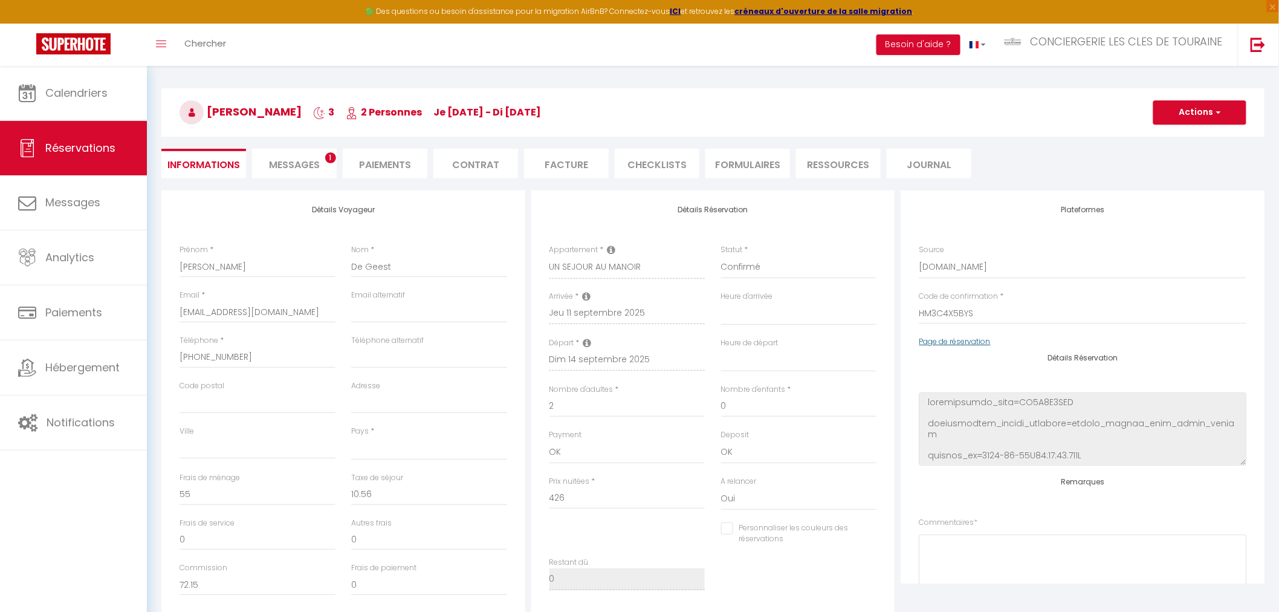
checkbox input "false"
select select
checkbox input "false"
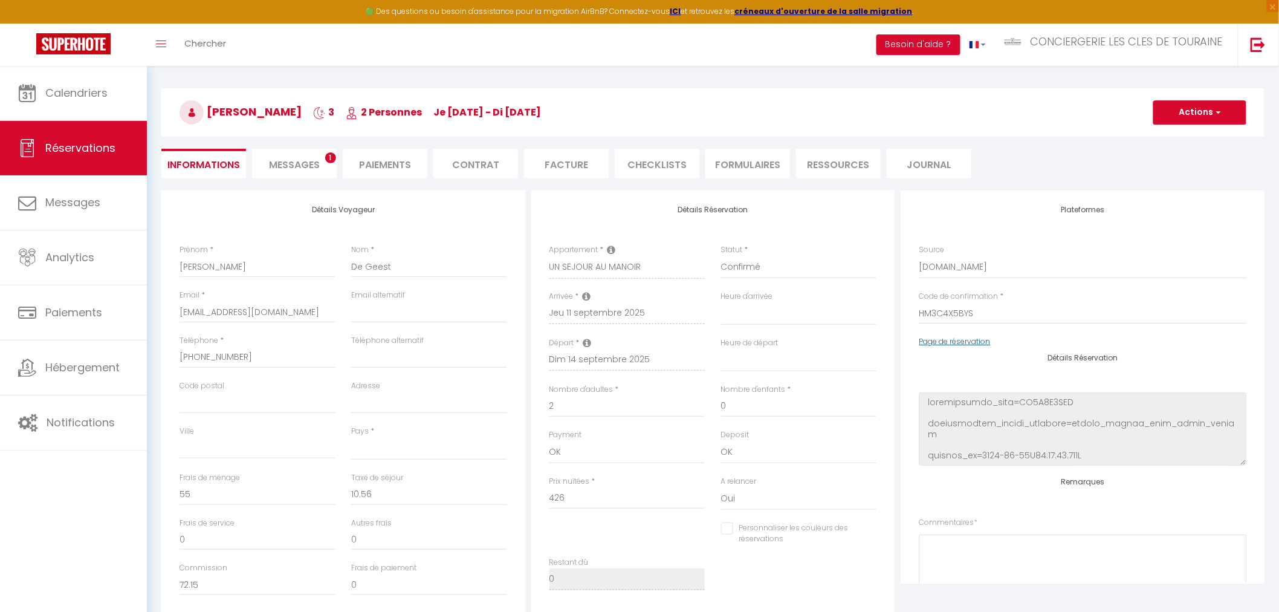
select select
checkbox input "false"
select select
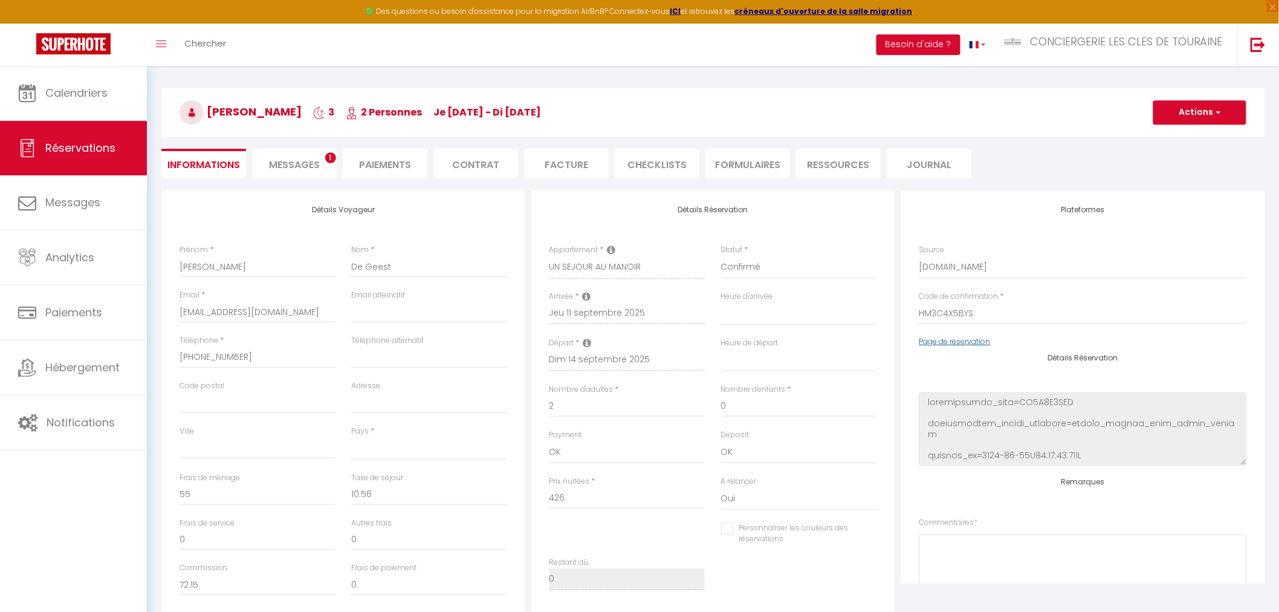
select select
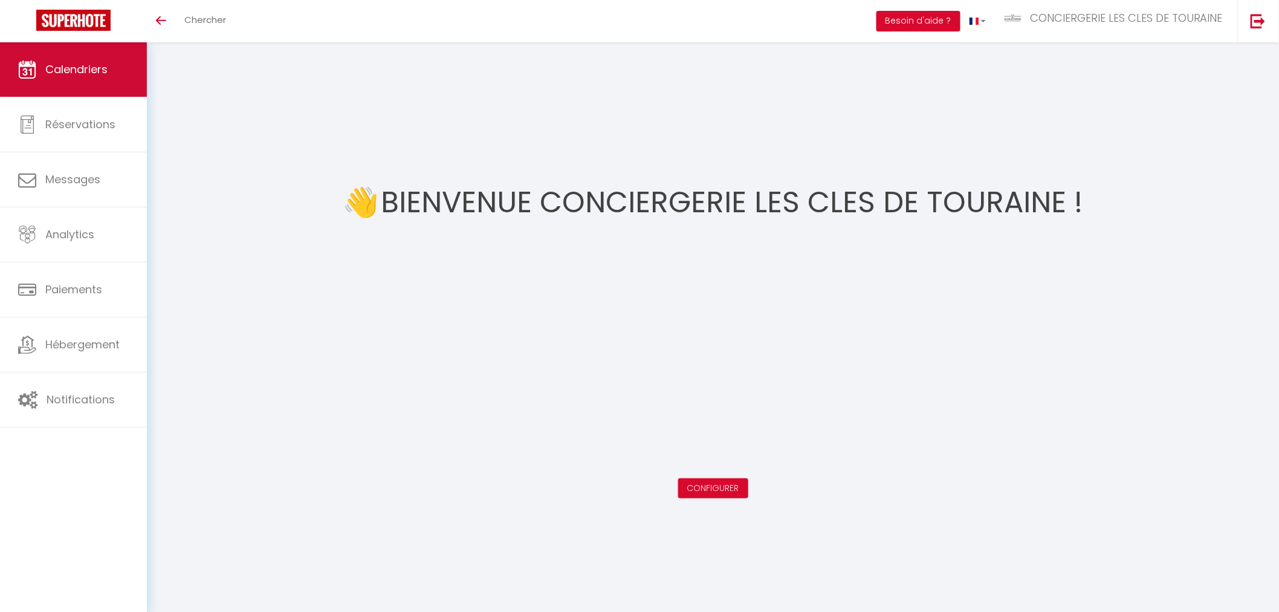
click at [83, 73] on span "Calendriers" at bounding box center [76, 69] width 62 height 15
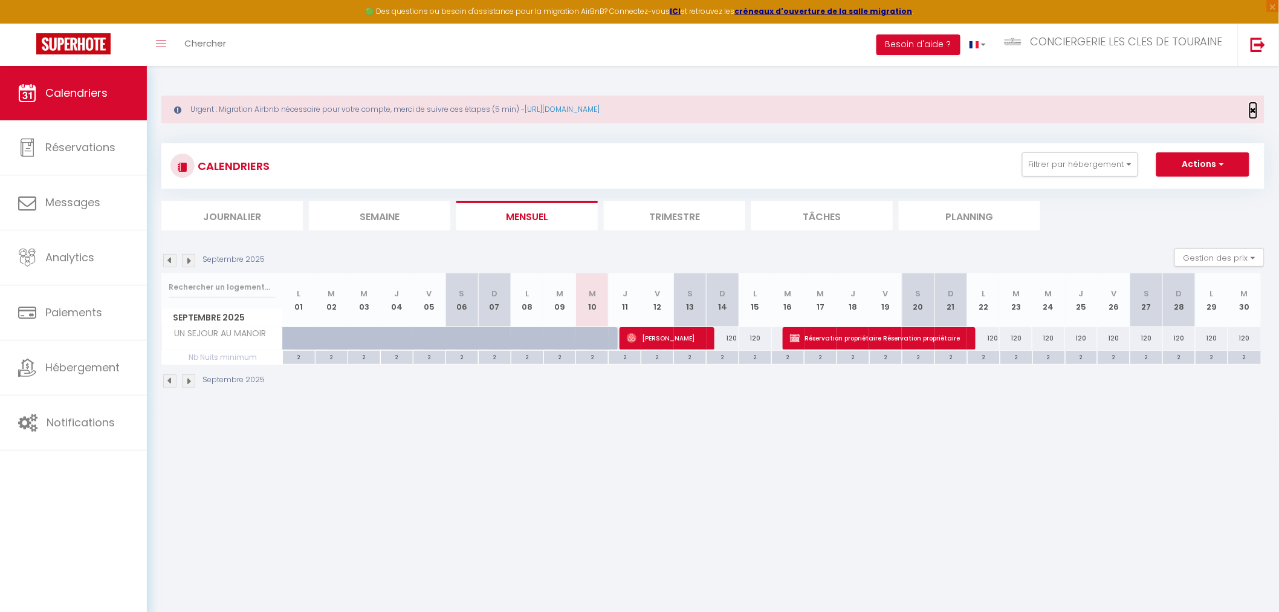
click at [1253, 111] on span "×" at bounding box center [1253, 110] width 7 height 15
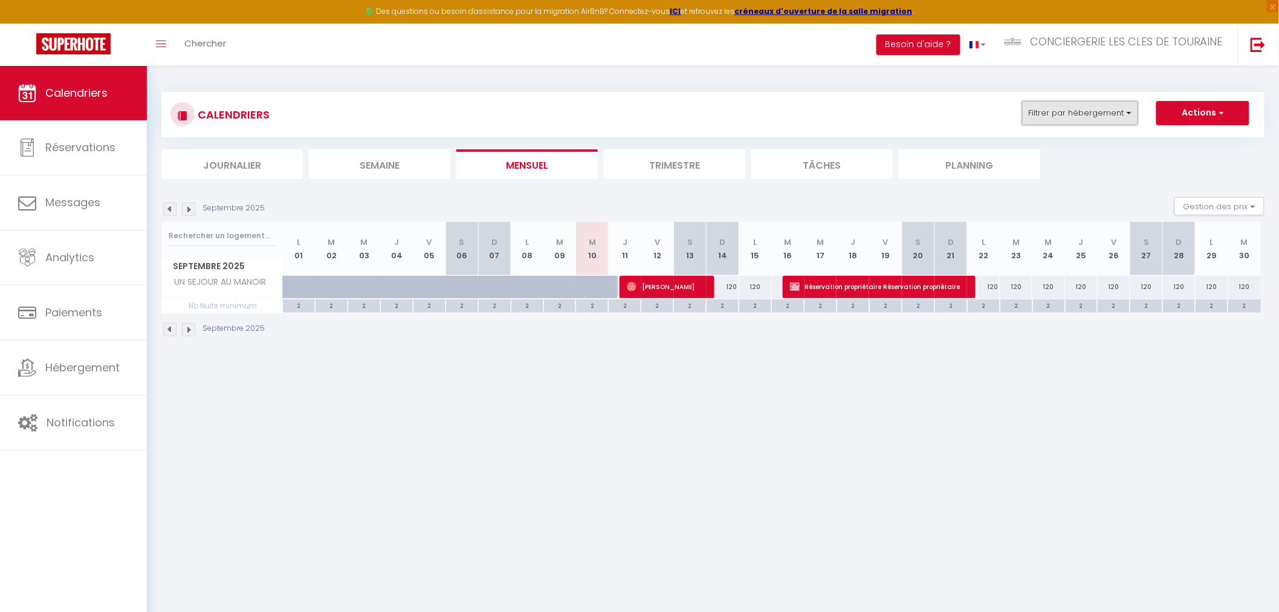
click at [1080, 109] on button "Filtrer par hébergement" at bounding box center [1080, 113] width 116 height 24
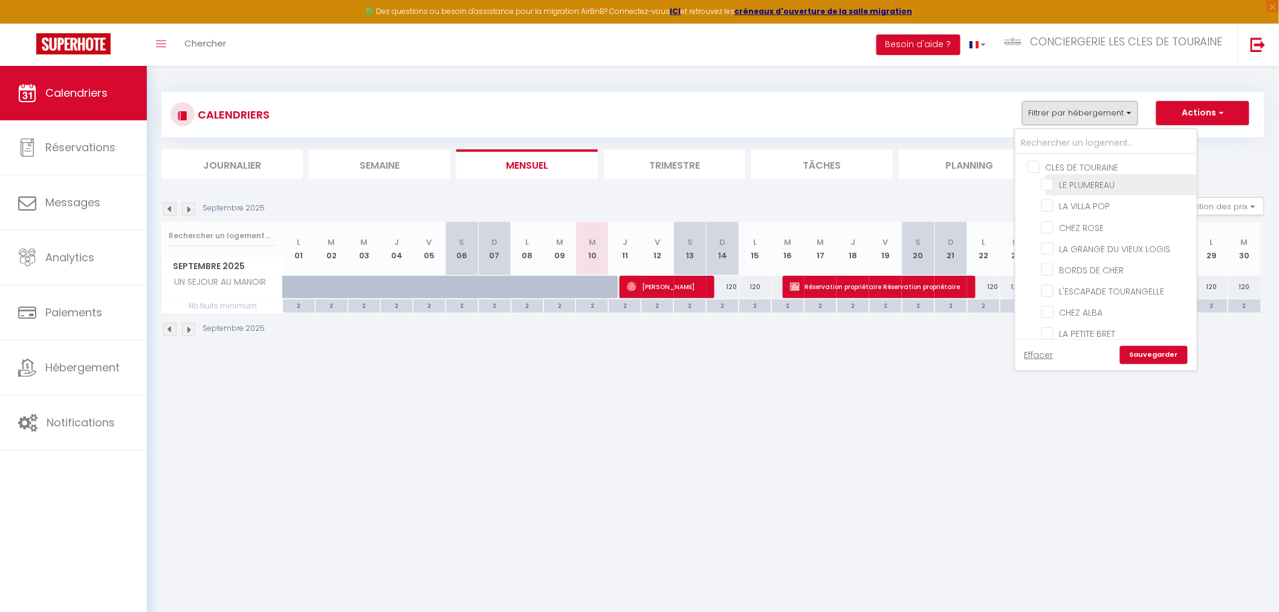
click at [1098, 184] on input "LE PLUMEREAU" at bounding box center [1117, 184] width 151 height 12
checkbox input "true"
checkbox input "false"
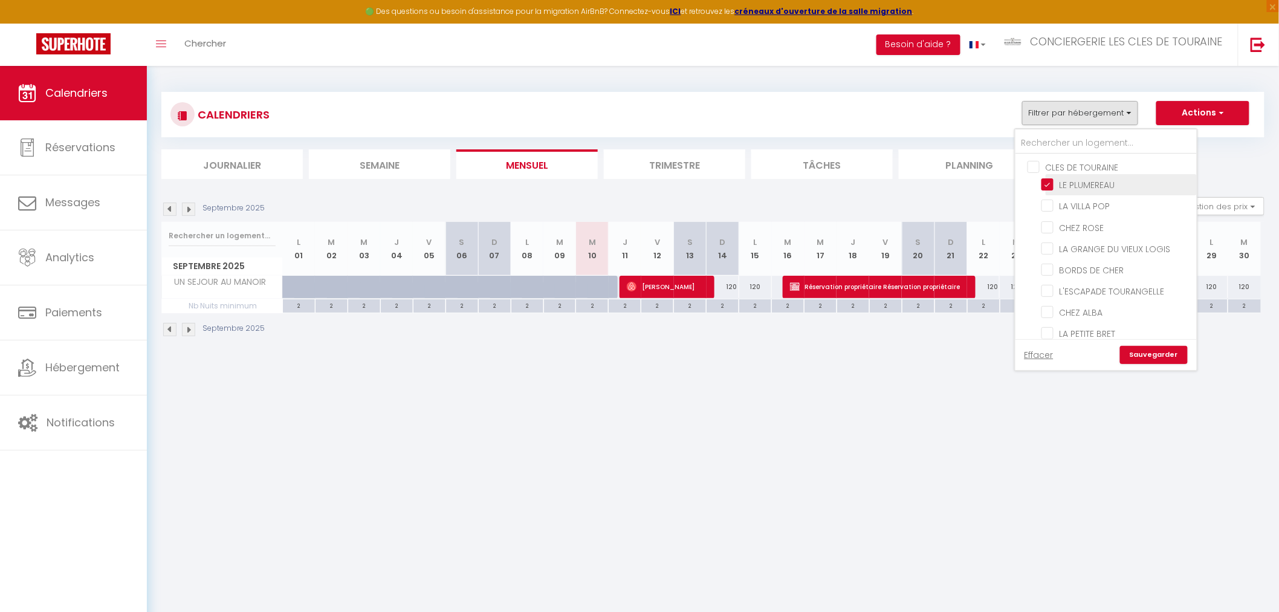
checkbox input "false"
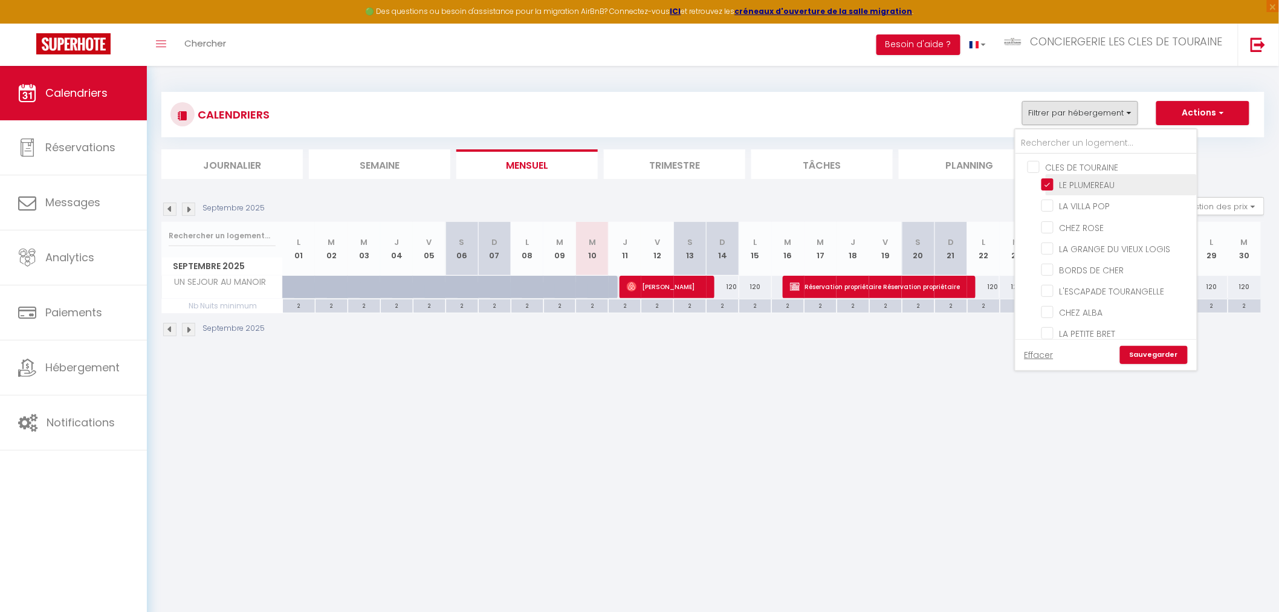
checkbox input "false"
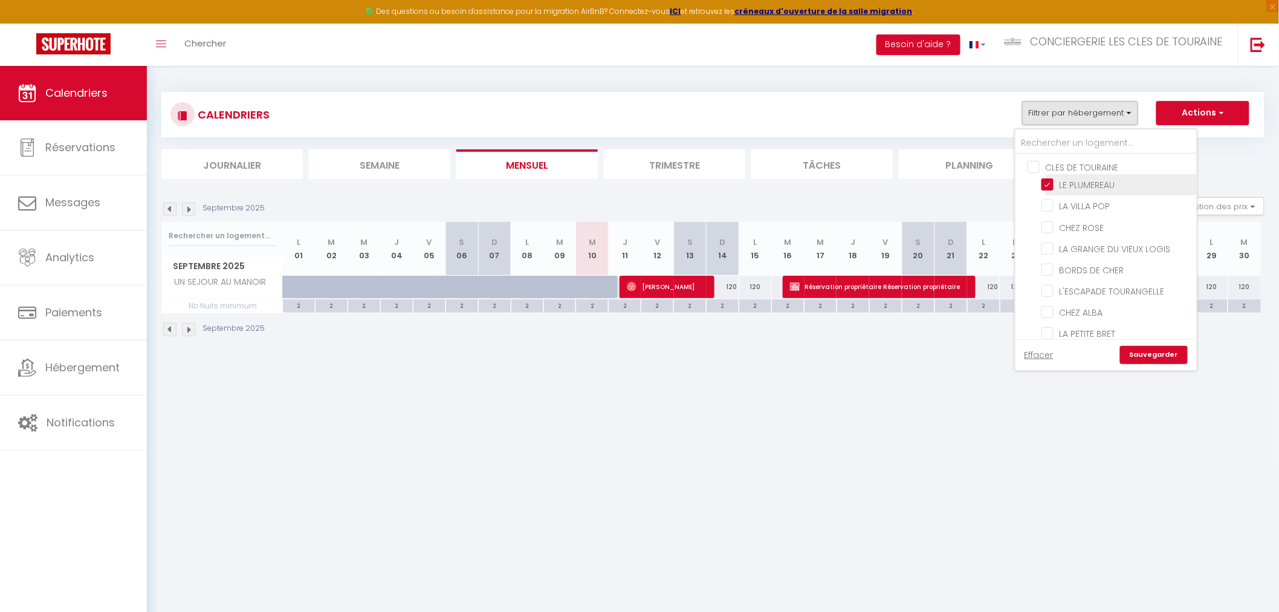
checkbox input "false"
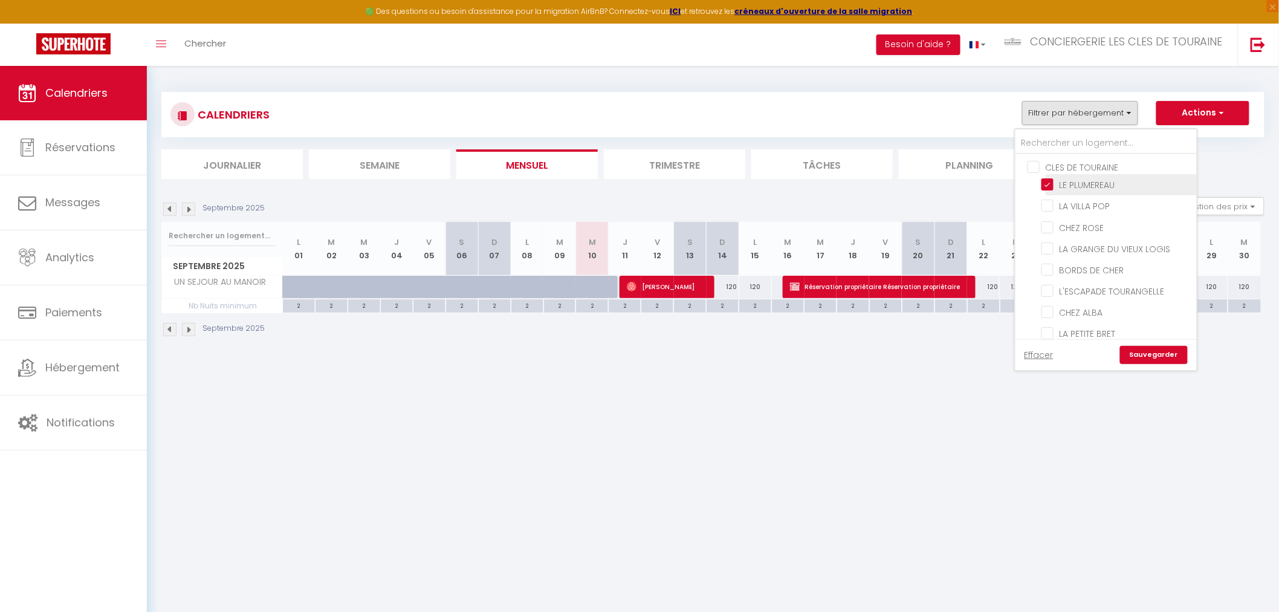
checkbox input "false"
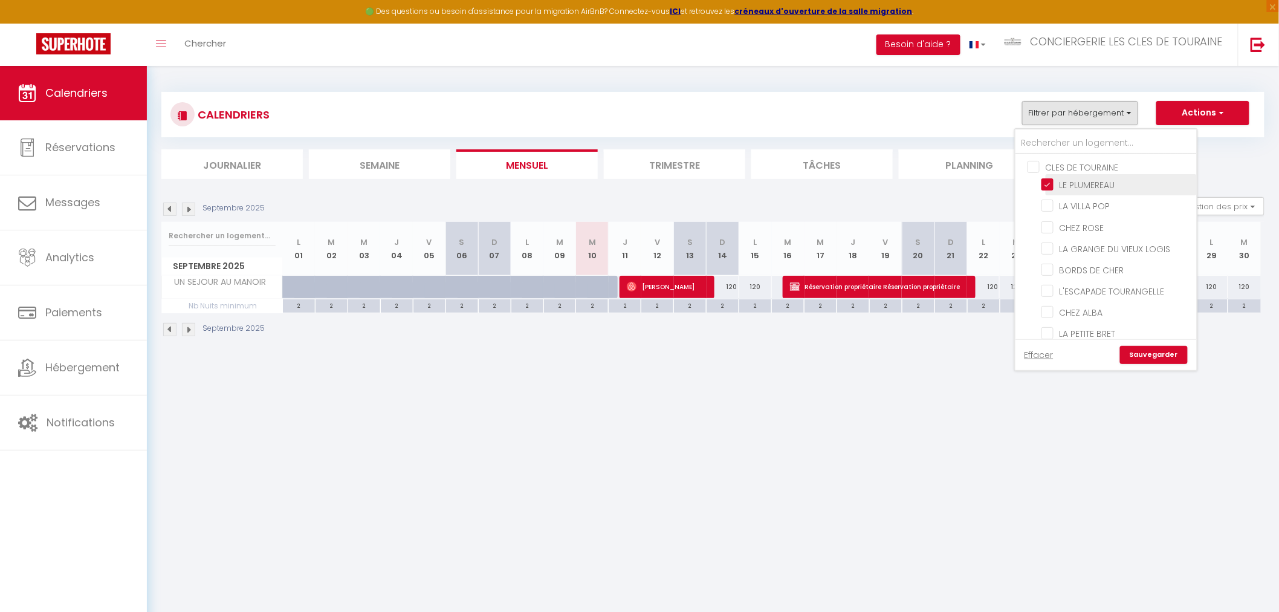
checkbox input "false"
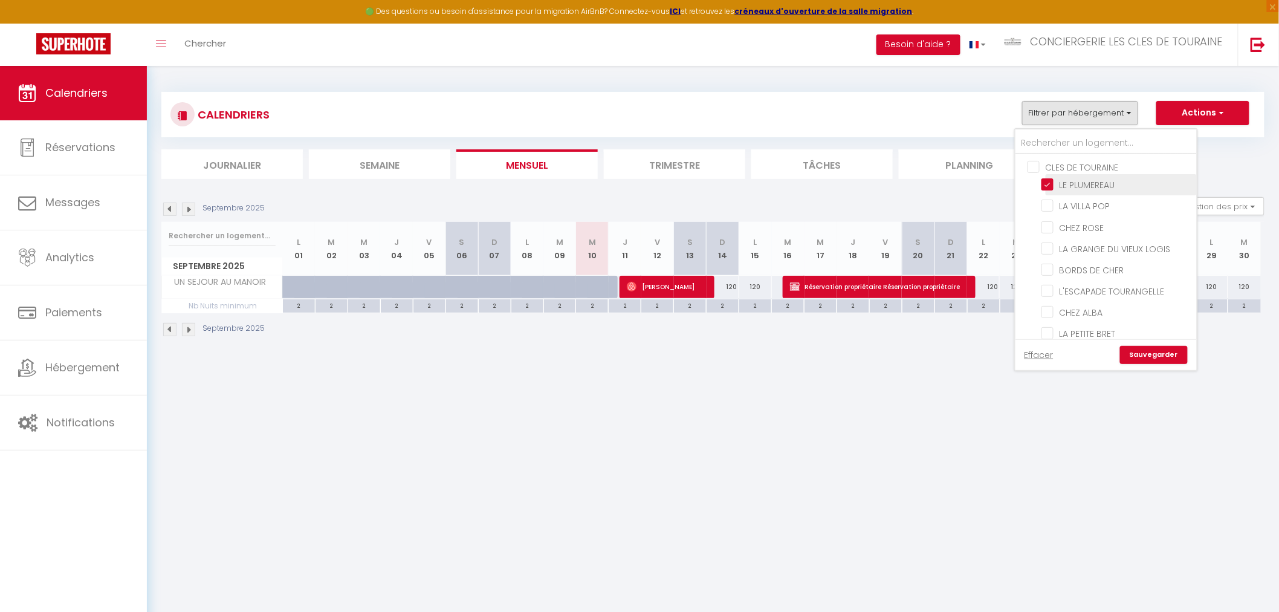
checkbox input "false"
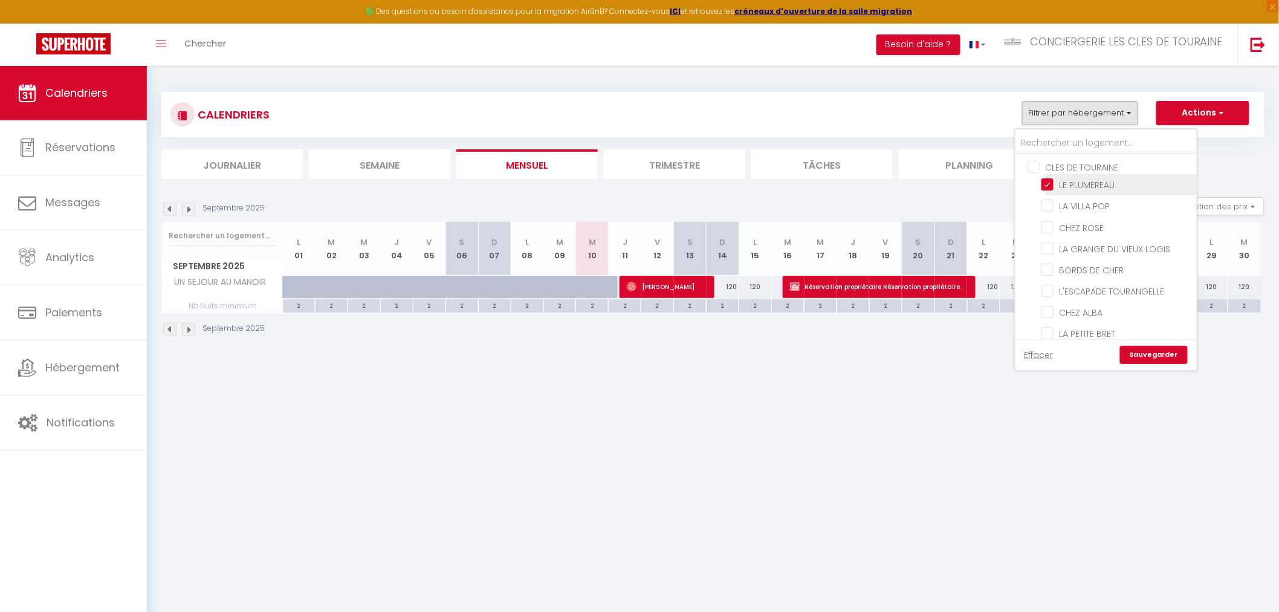
checkbox input "false"
click at [1091, 262] on input "LE BALZAC" at bounding box center [1117, 262] width 151 height 12
checkbox input "true"
checkbox input "false"
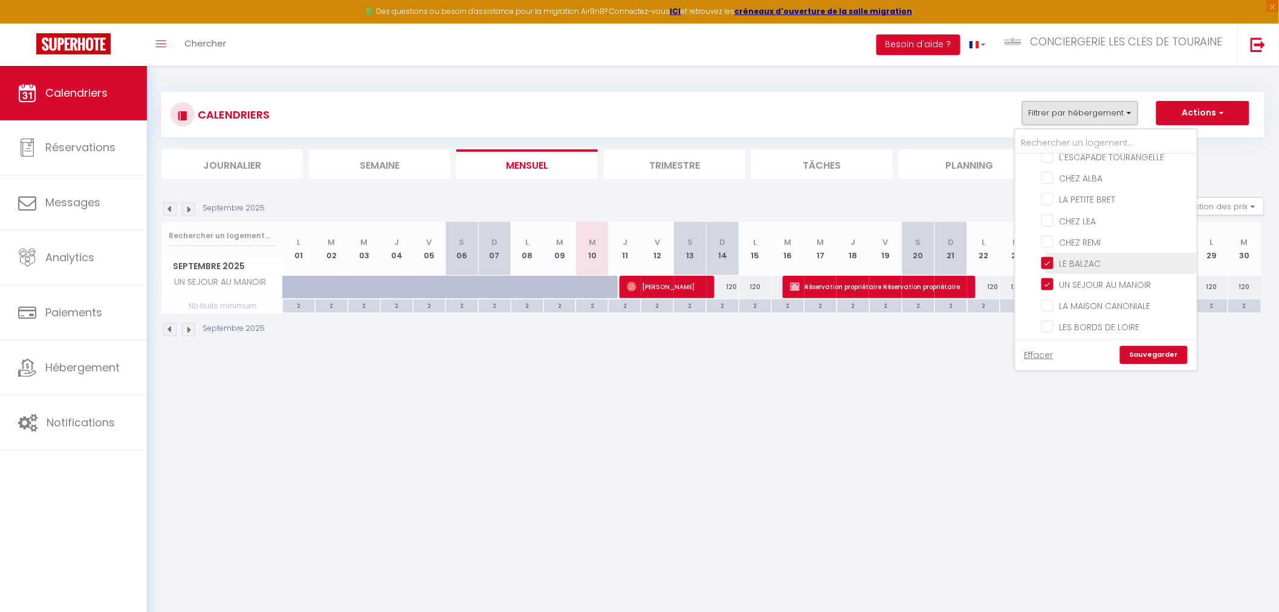
checkbox input "false"
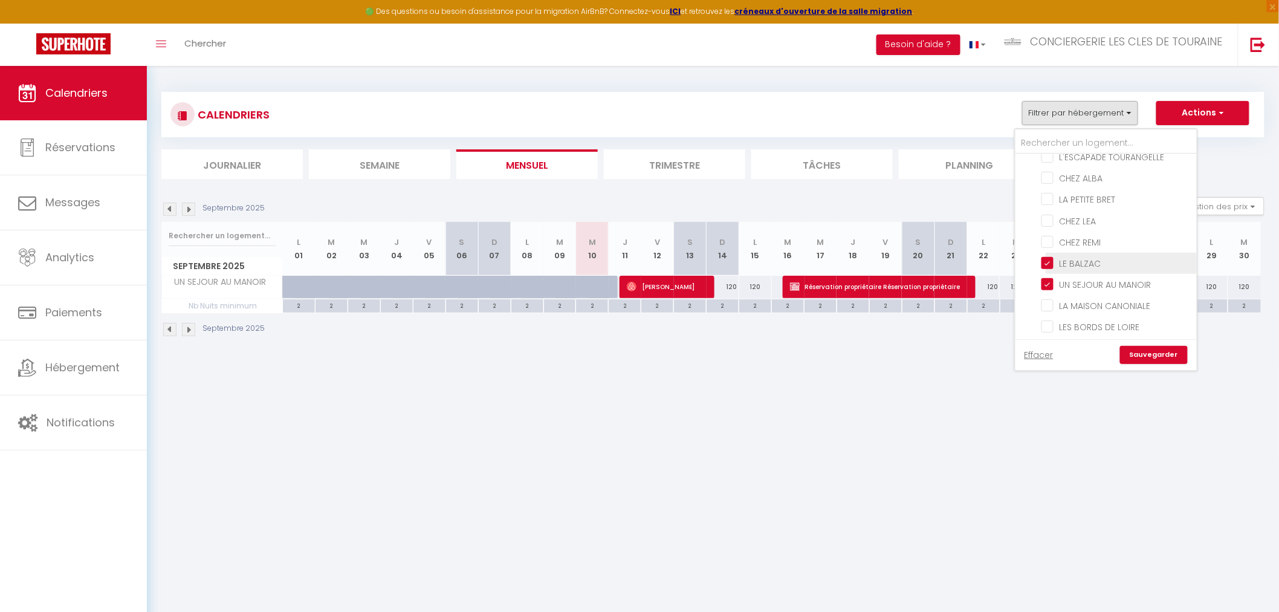
checkbox input "false"
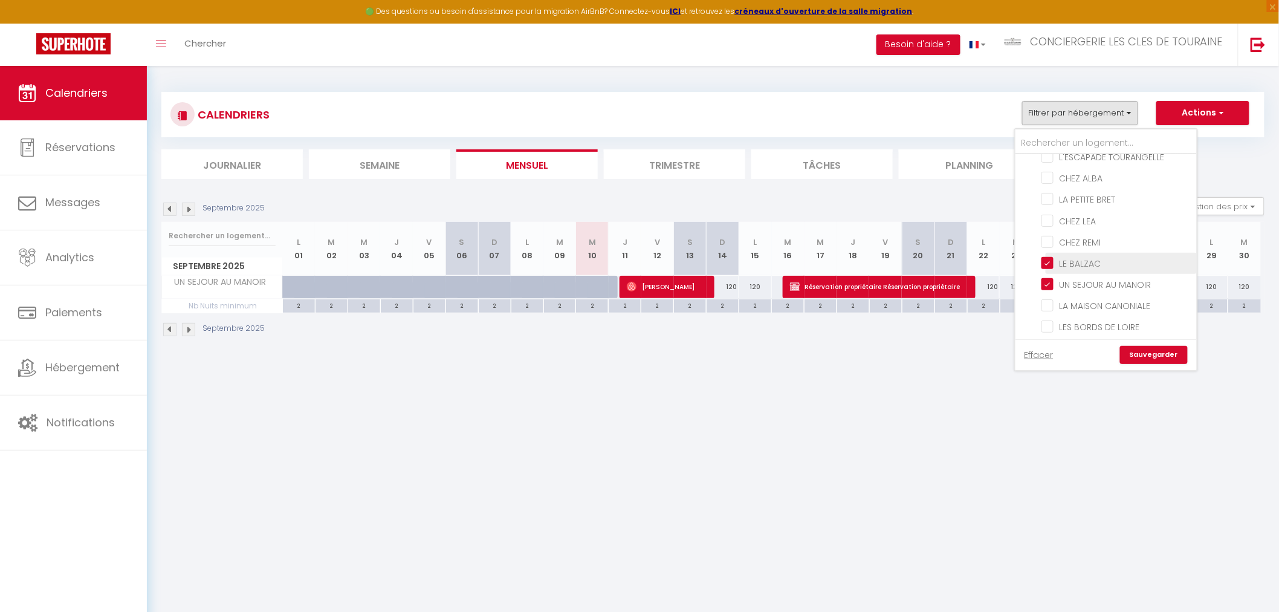
checkbox input "false"
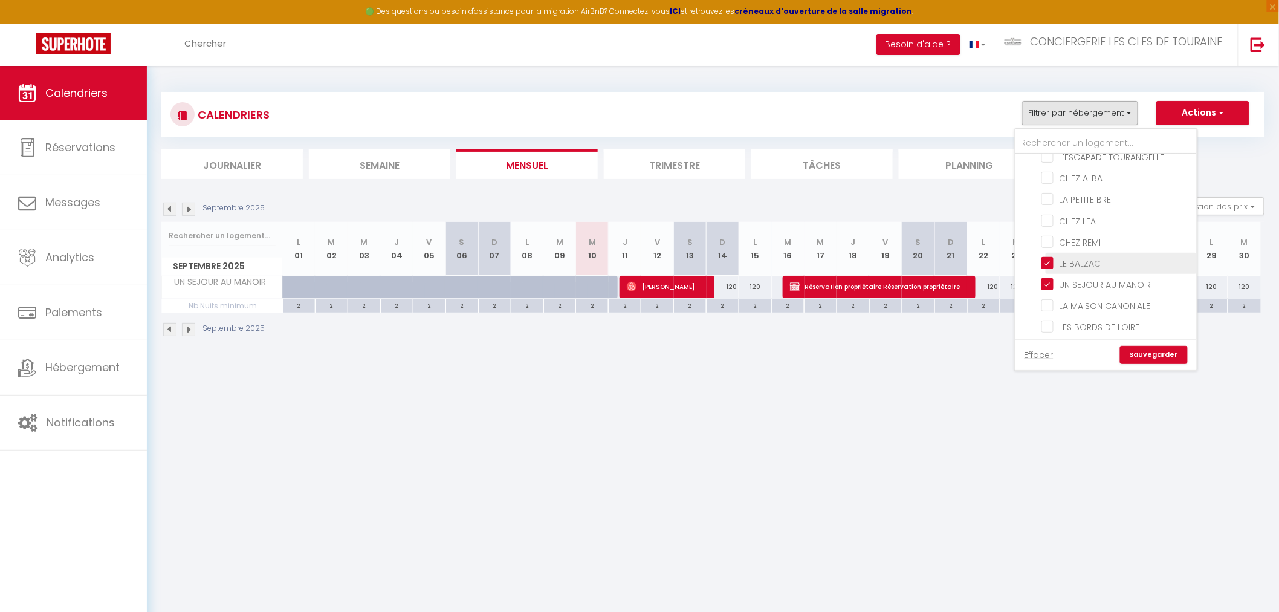
checkbox input "false"
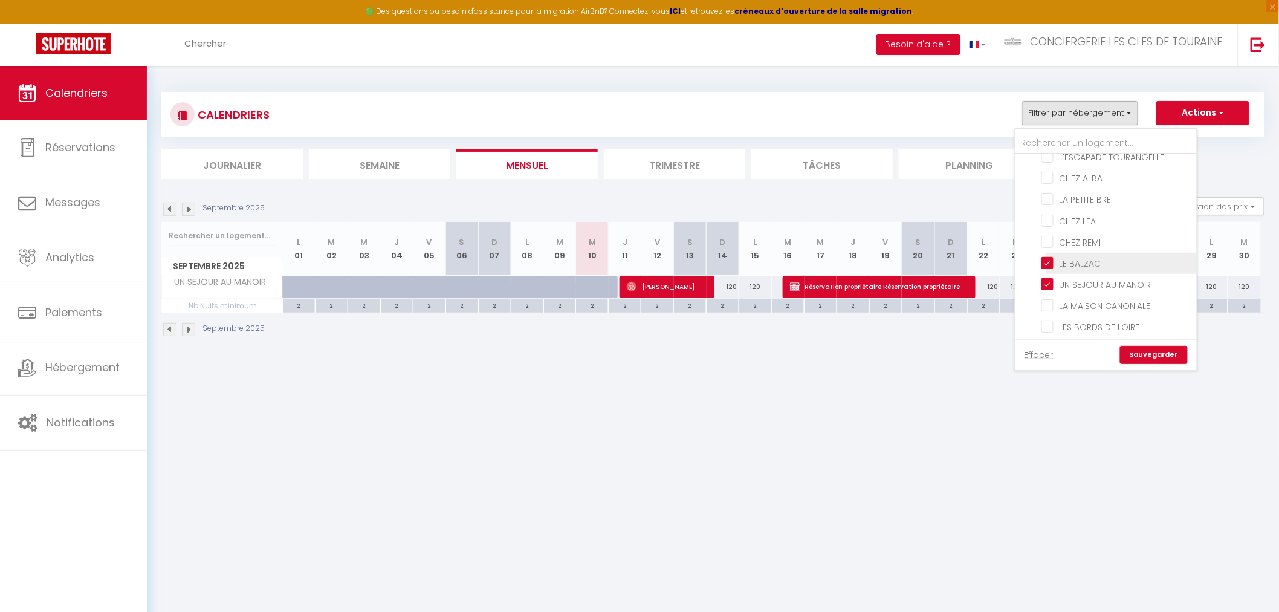
checkbox input "false"
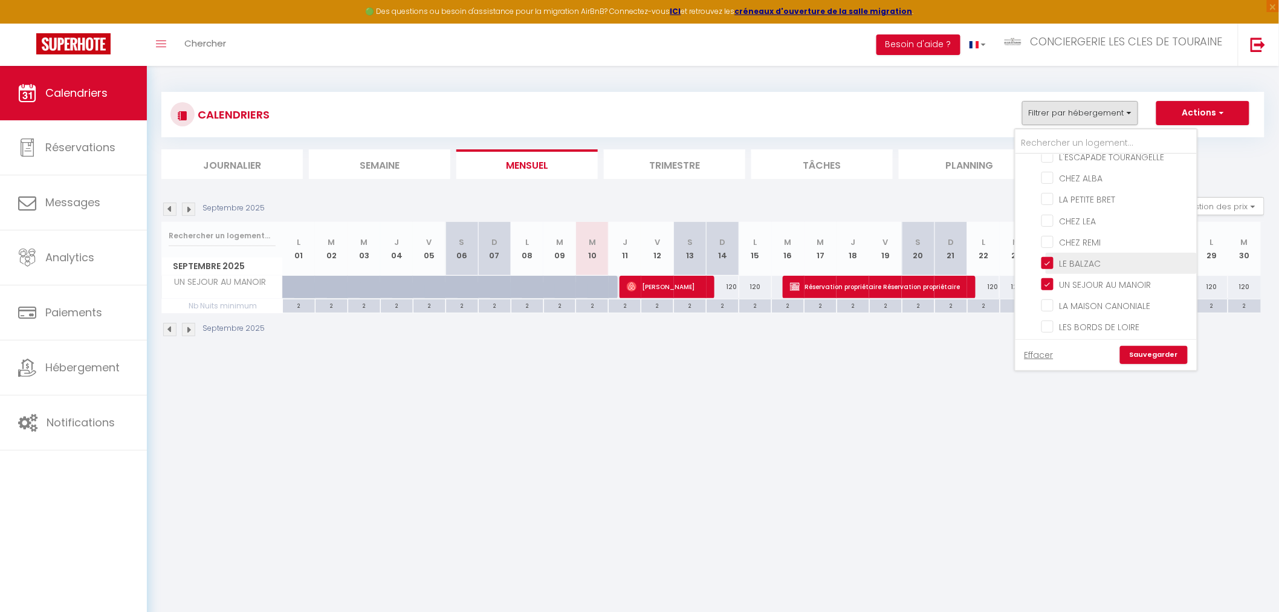
checkbox input "false"
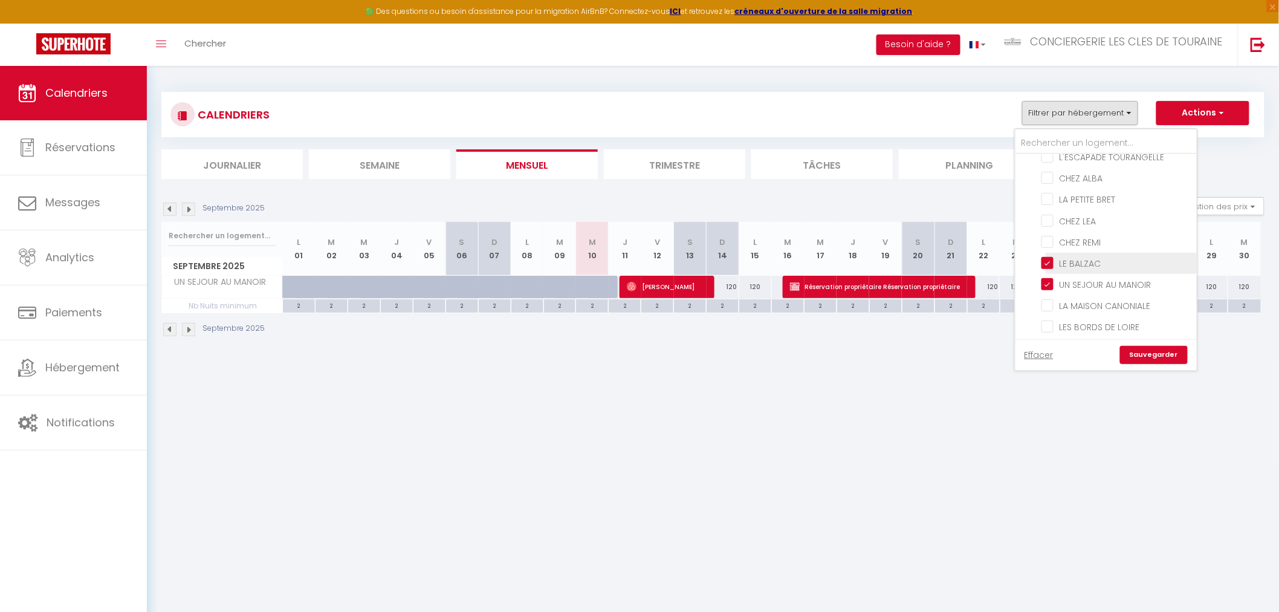
checkbox input "false"
click at [1091, 282] on input "UN SEJOUR AU MANOIR" at bounding box center [1117, 283] width 151 height 12
checkbox input "false"
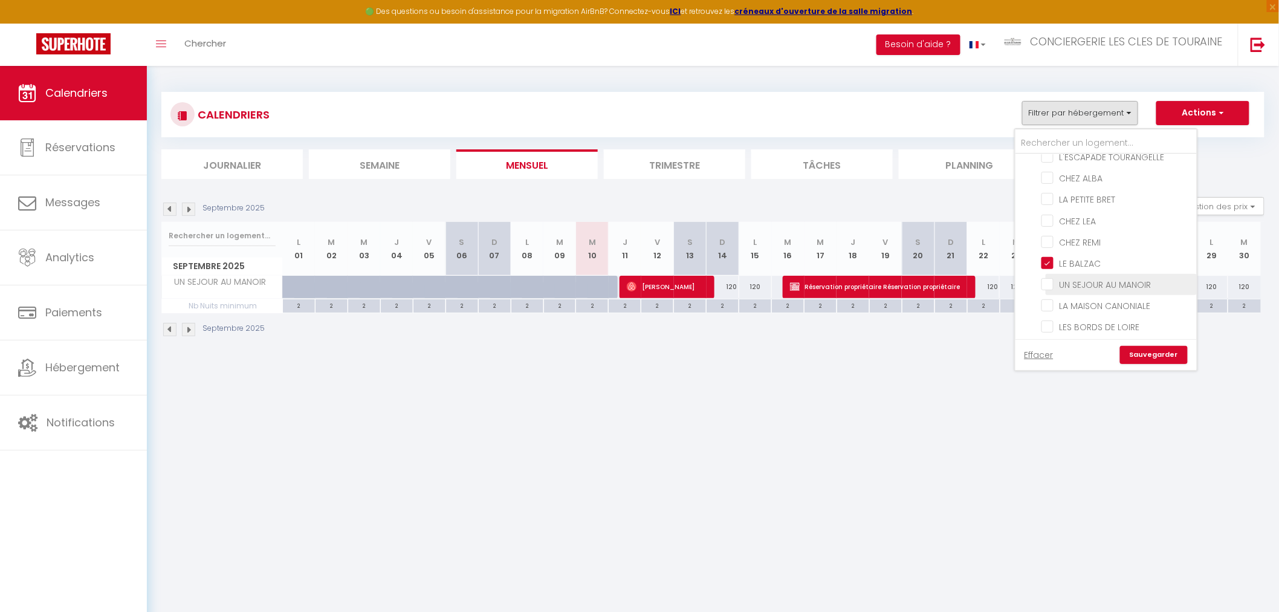
checkbox input "false"
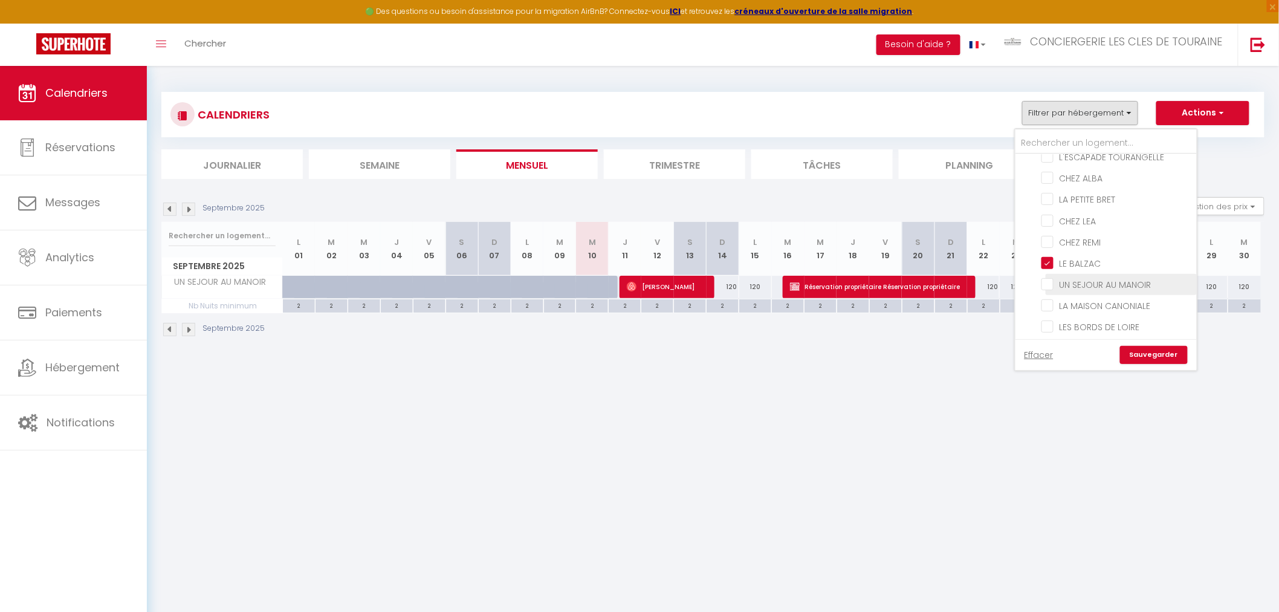
checkbox input "false"
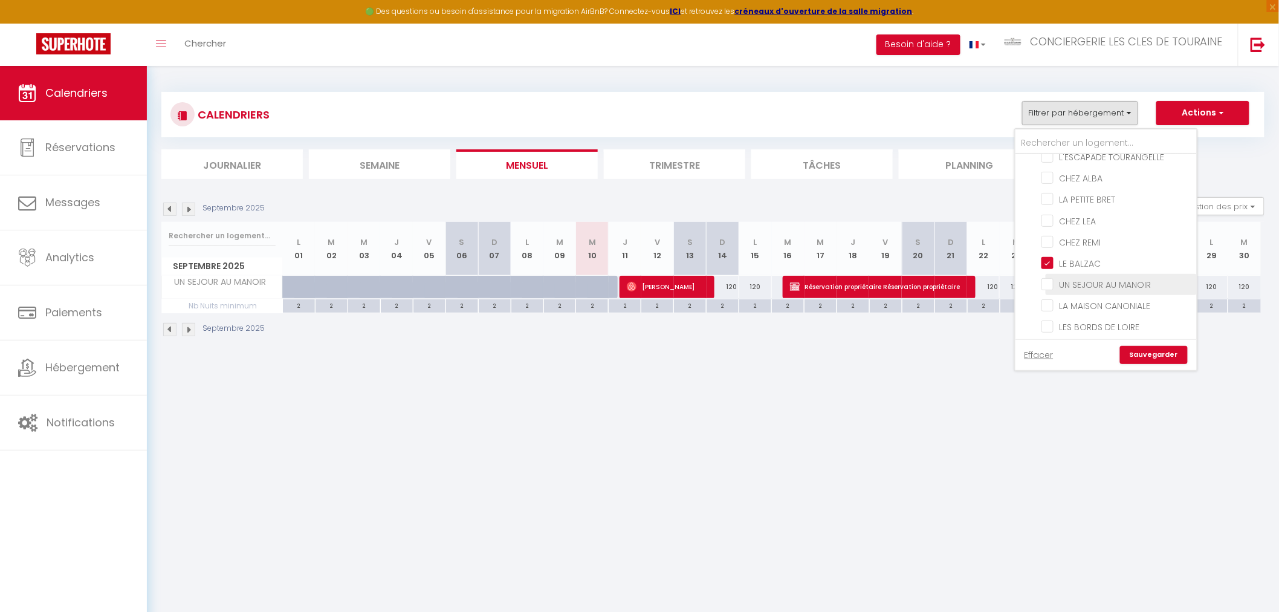
checkbox input "false"
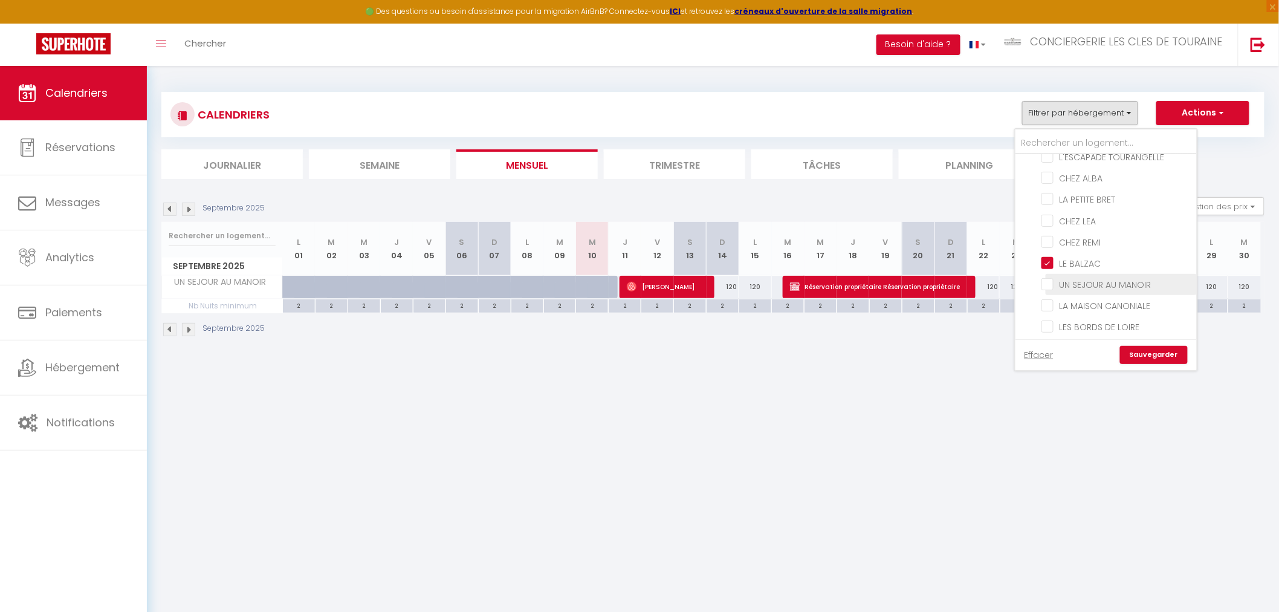
checkbox input "false"
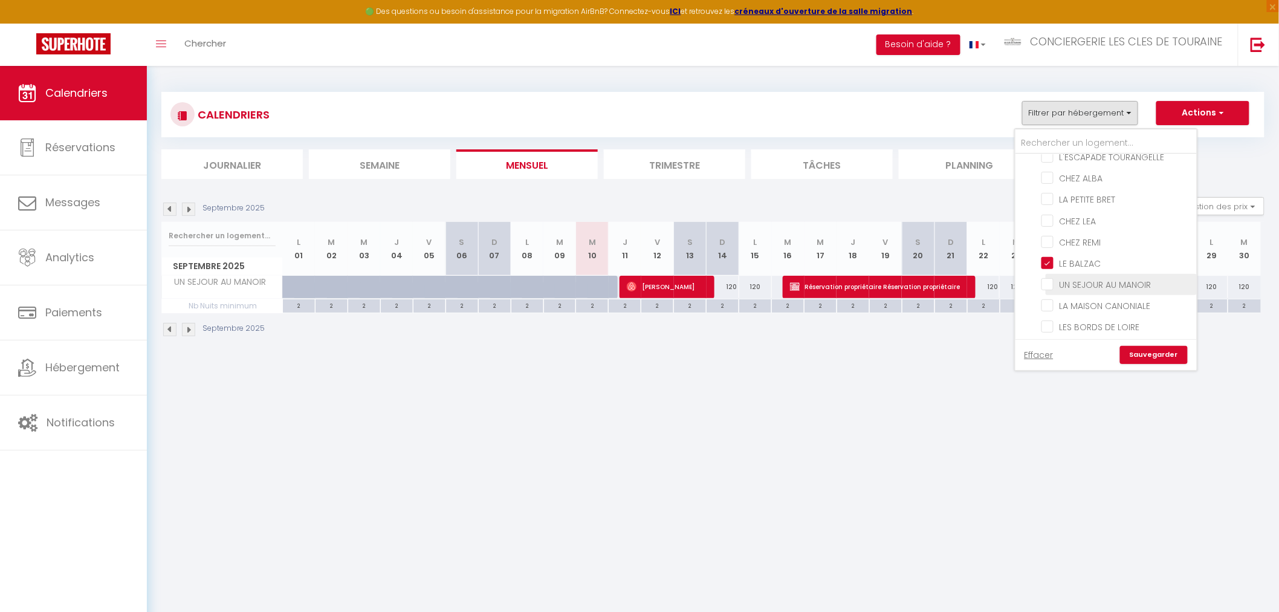
checkbox input "false"
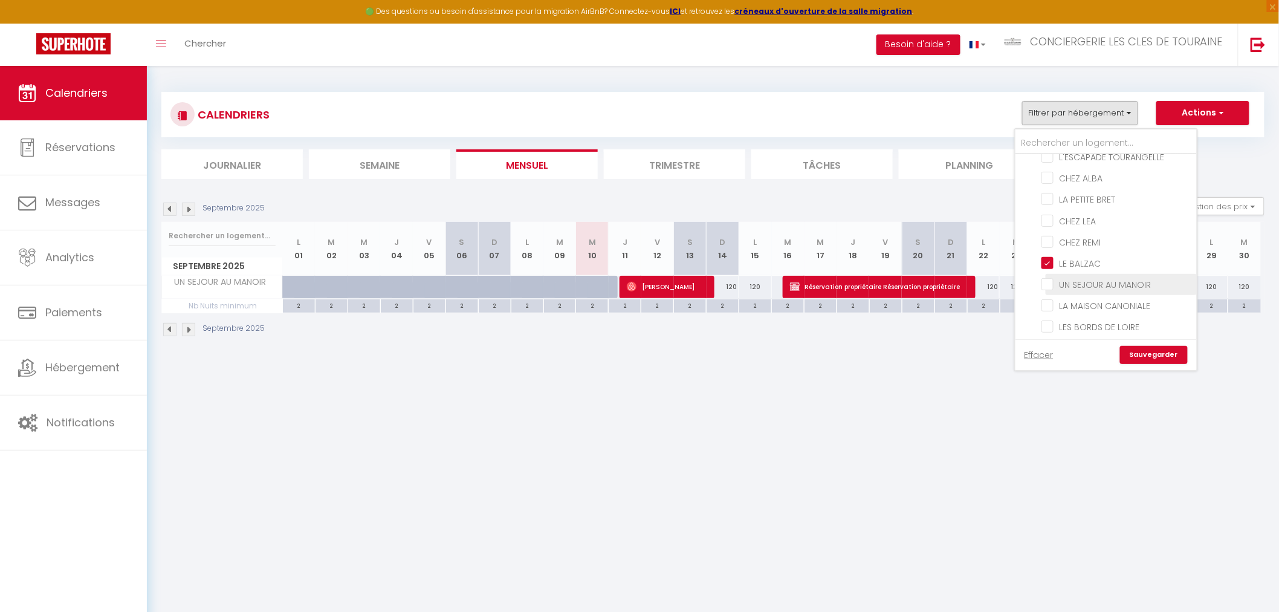
checkbox input "false"
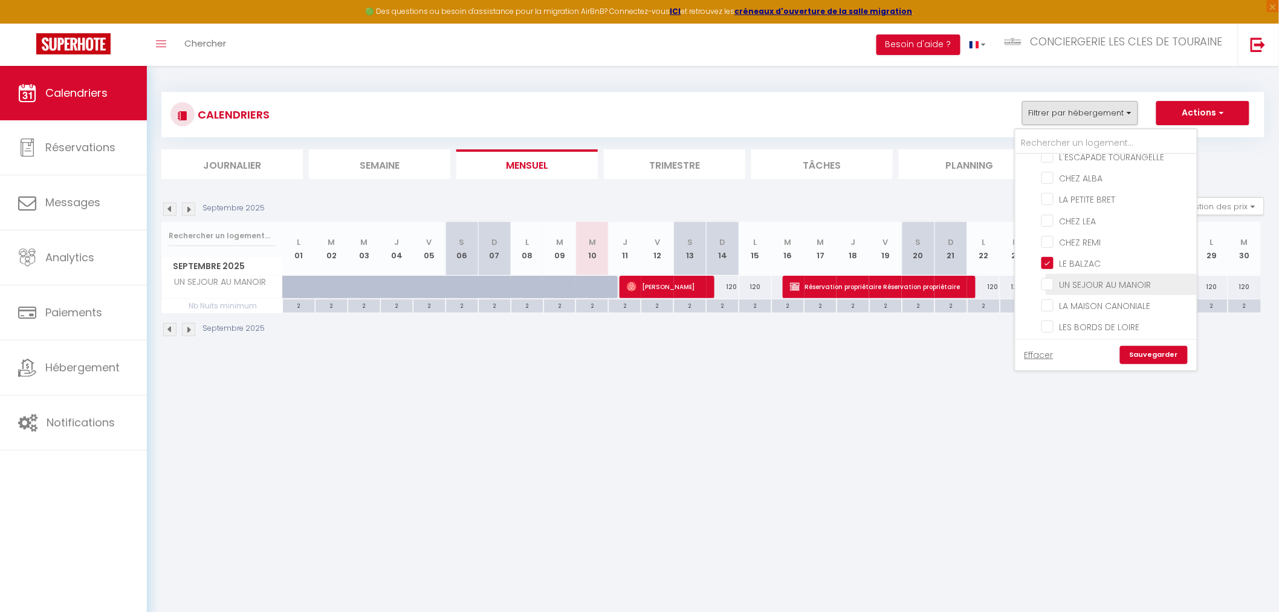
checkbox input "false"
click at [1141, 349] on link "Sauvegarder" at bounding box center [1154, 355] width 68 height 18
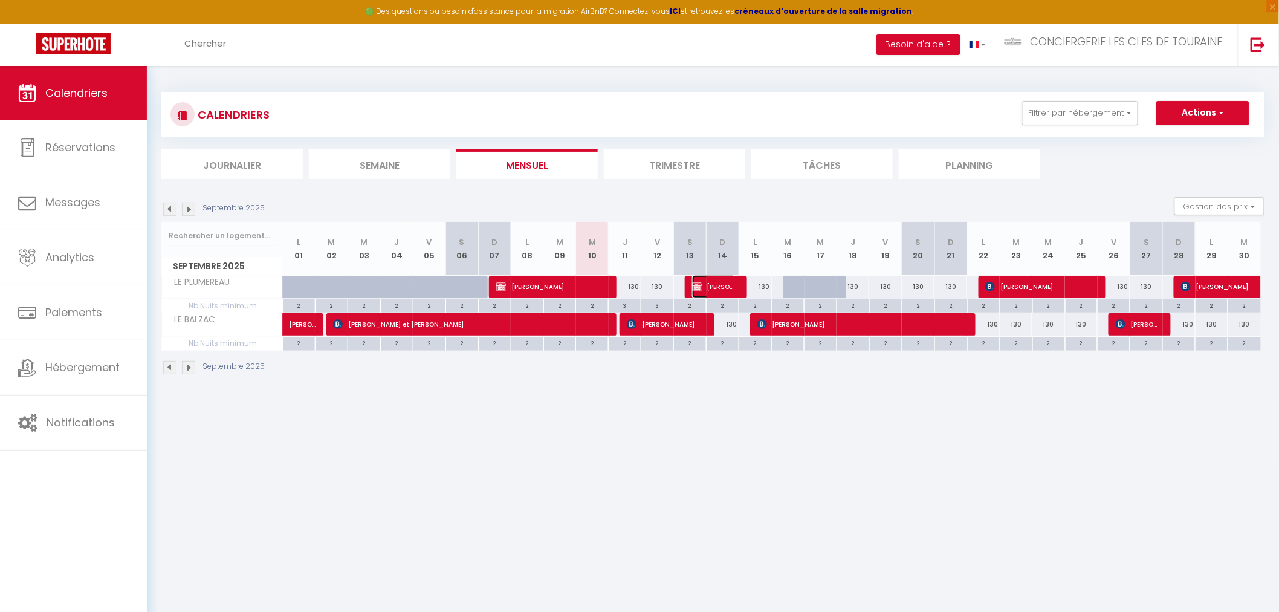
click at [698, 288] on img at bounding box center [697, 287] width 10 height 10
select select "OK"
select select "KO"
select select "0"
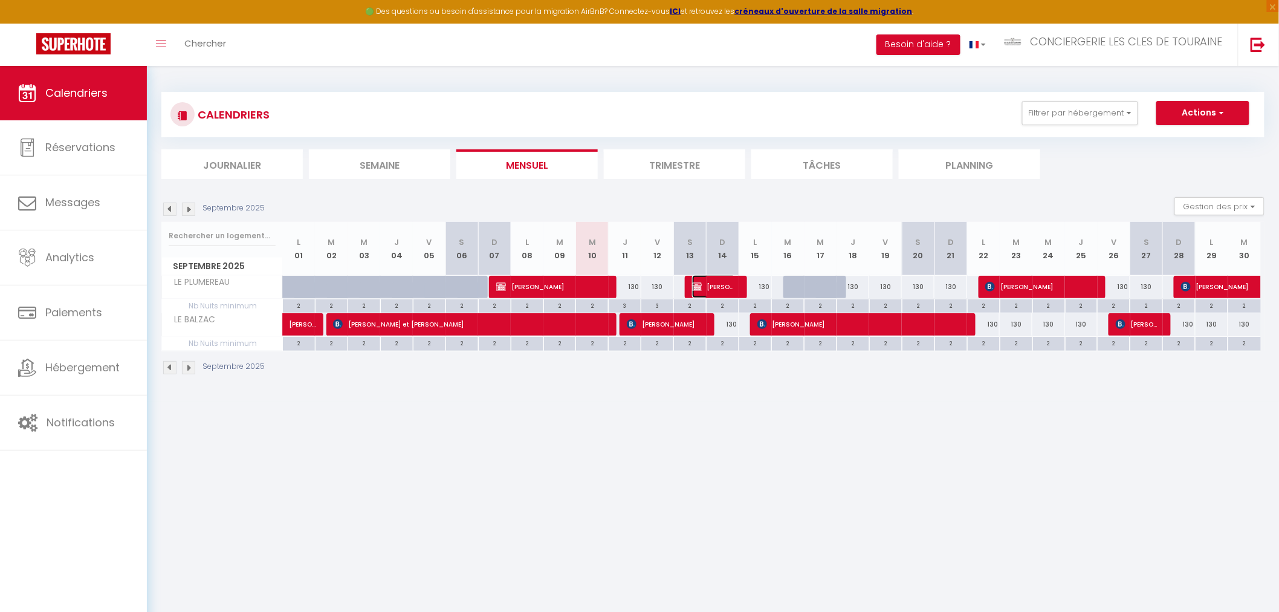
select select "1"
select select
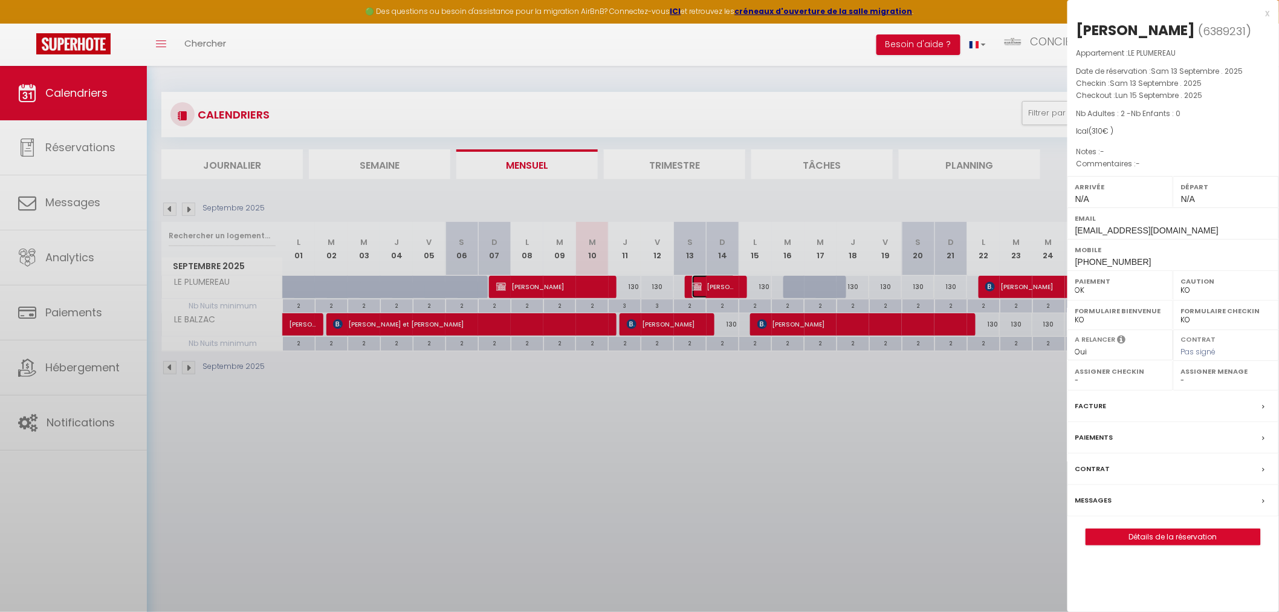
select select "26291"
select select "8116"
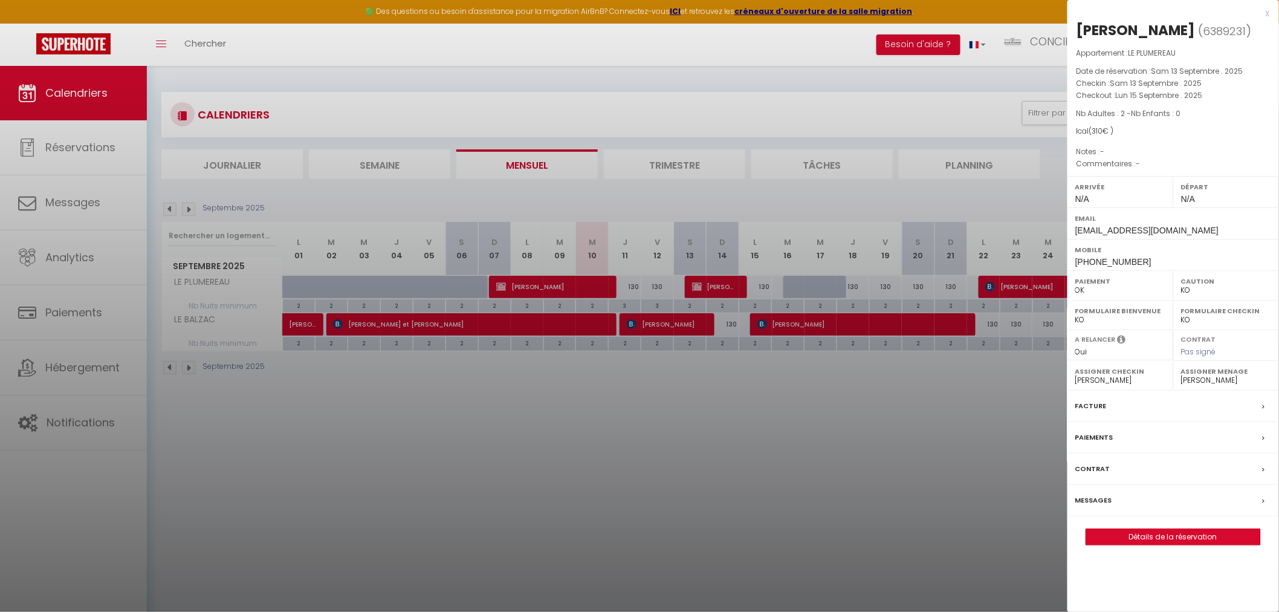
drag, startPoint x: 861, startPoint y: 480, endPoint x: 975, endPoint y: 357, distance: 167.7
click at [865, 478] on div at bounding box center [639, 306] width 1279 height 612
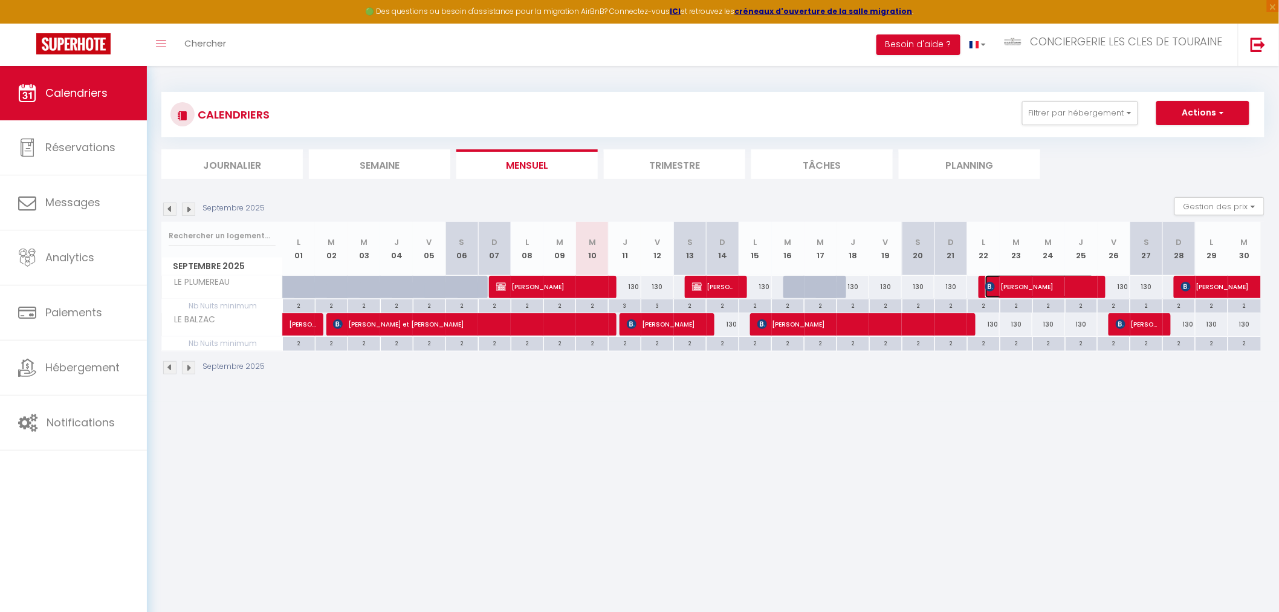
click at [1011, 281] on span "Mario Coulombe" at bounding box center [1039, 286] width 109 height 23
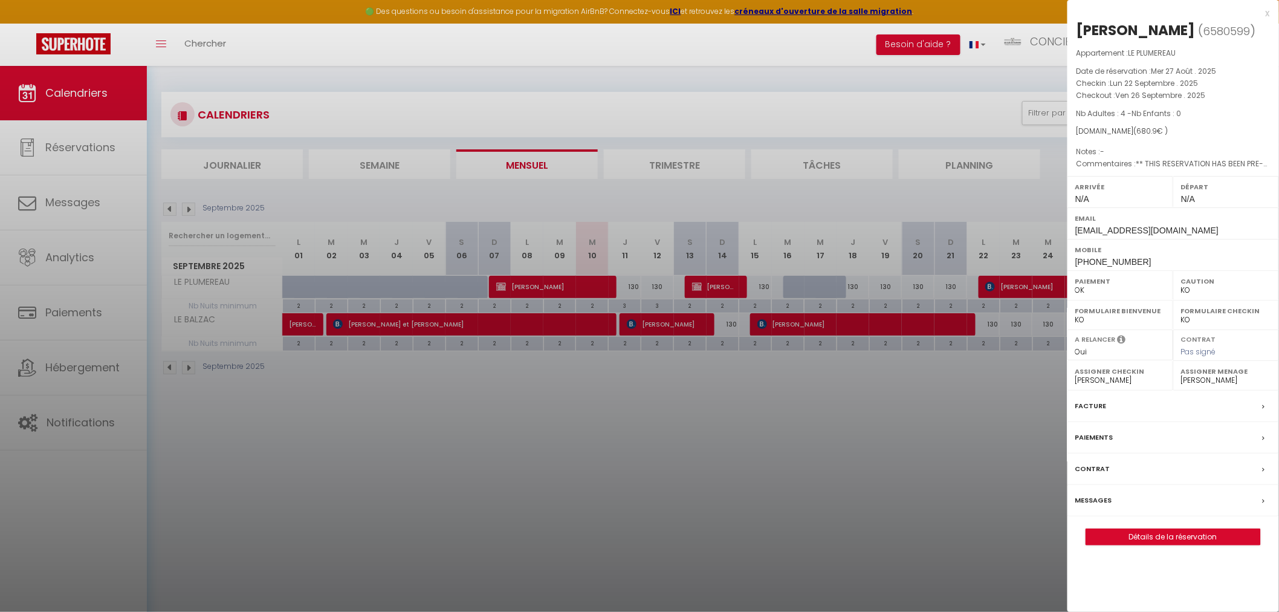
click at [756, 352] on div at bounding box center [639, 306] width 1279 height 612
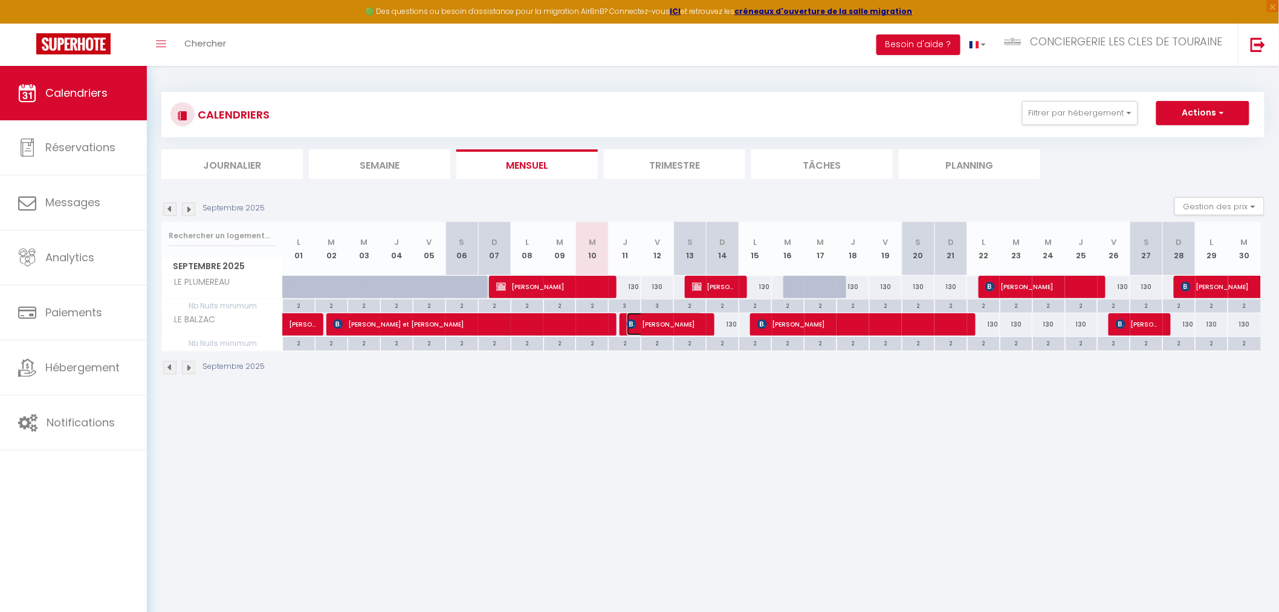
click at [652, 324] on span "fernando lobato gomez" at bounding box center [665, 324] width 76 height 23
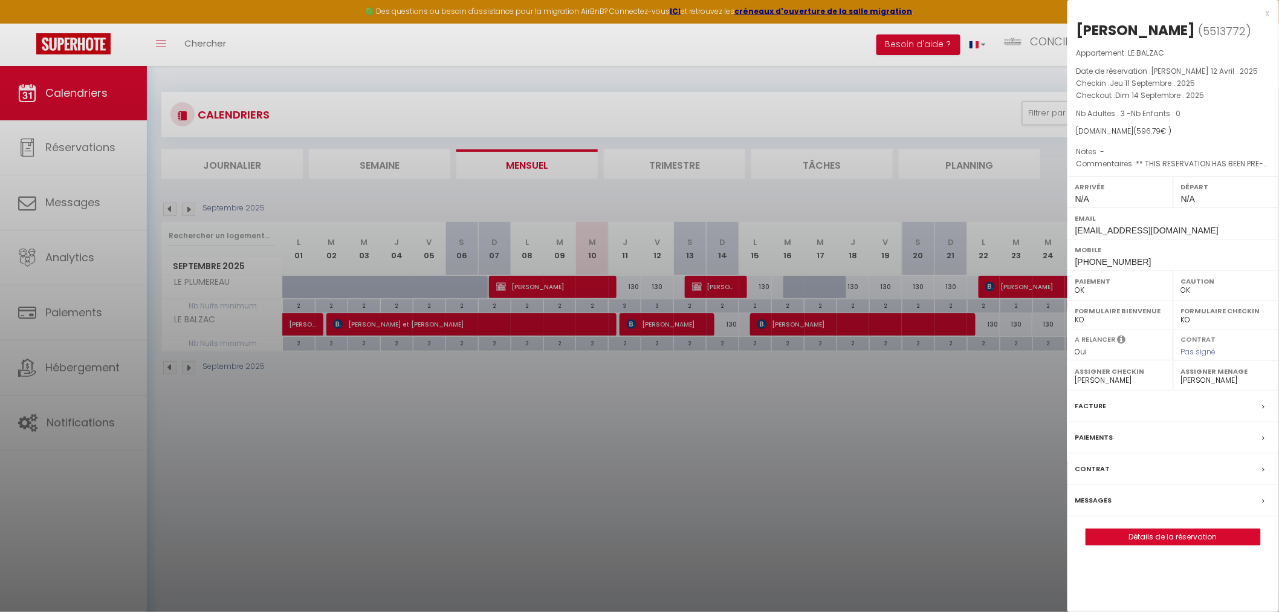
click at [778, 320] on div at bounding box center [639, 306] width 1279 height 612
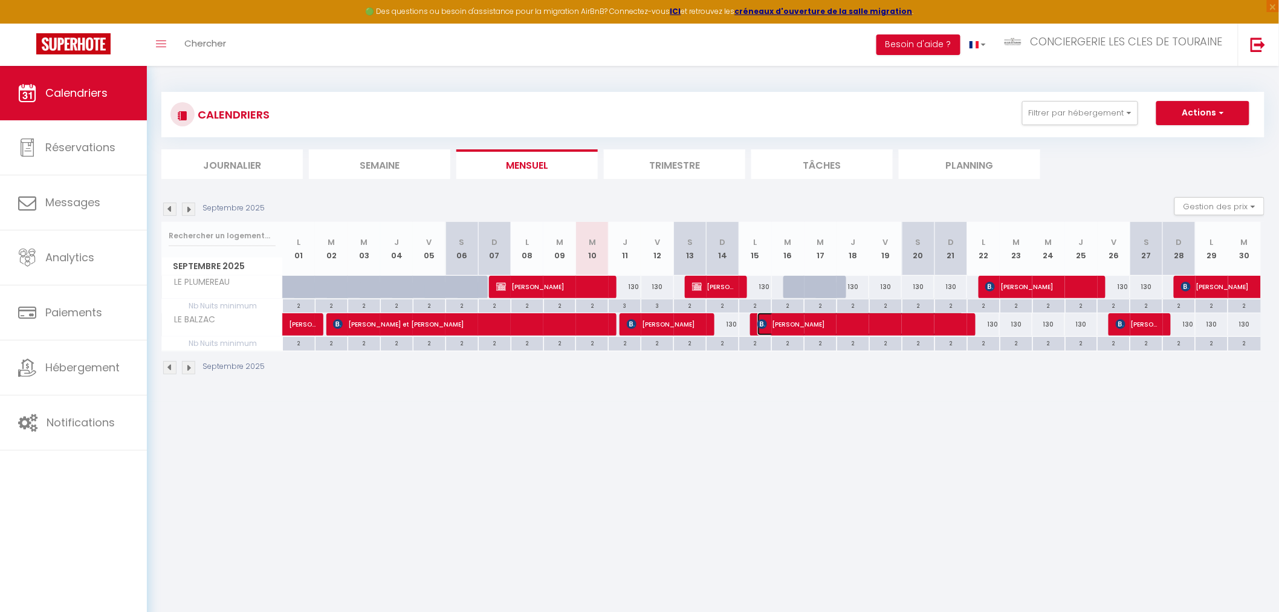
click at [891, 324] on span "Ulrike Sprenger" at bounding box center [860, 324] width 207 height 23
select select "KO"
